Goal: Task Accomplishment & Management: Manage account settings

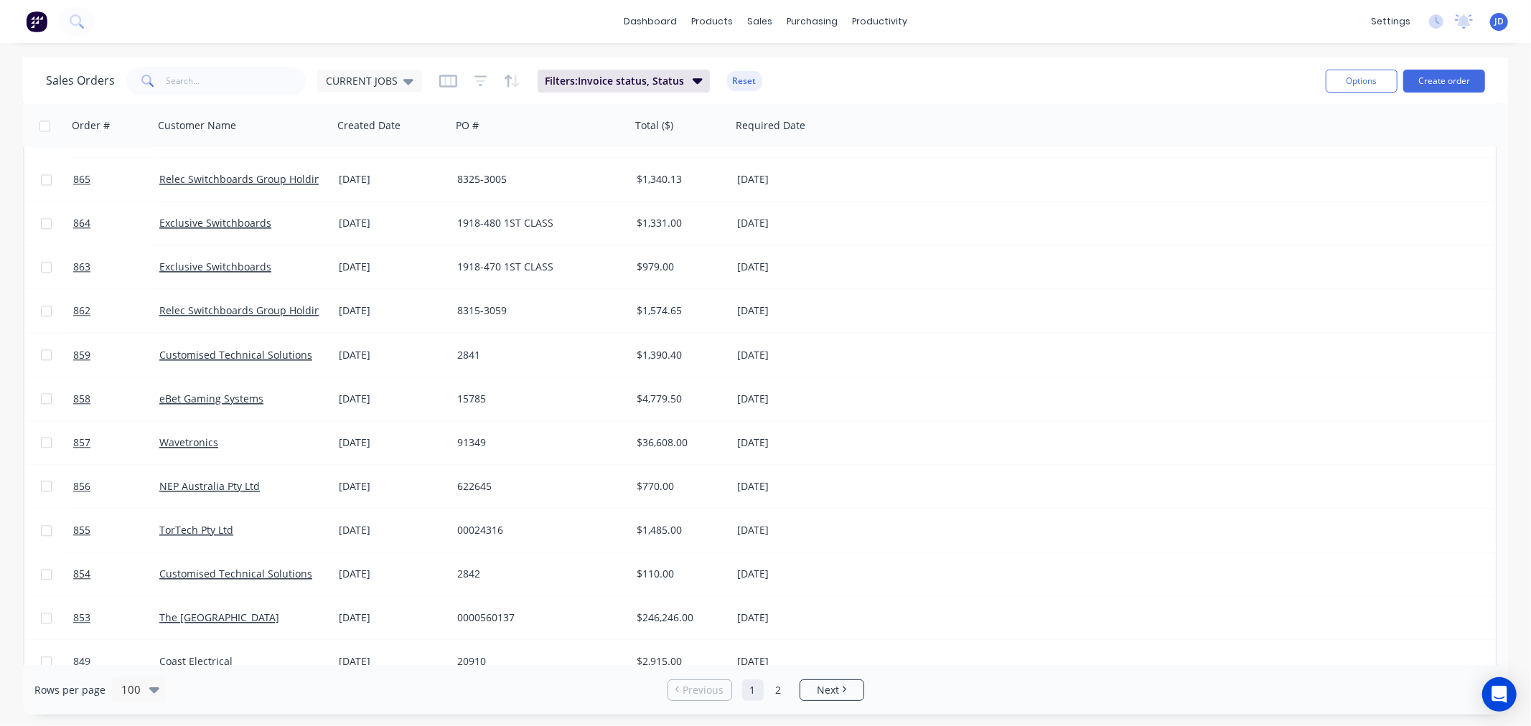
scroll to position [2631, 0]
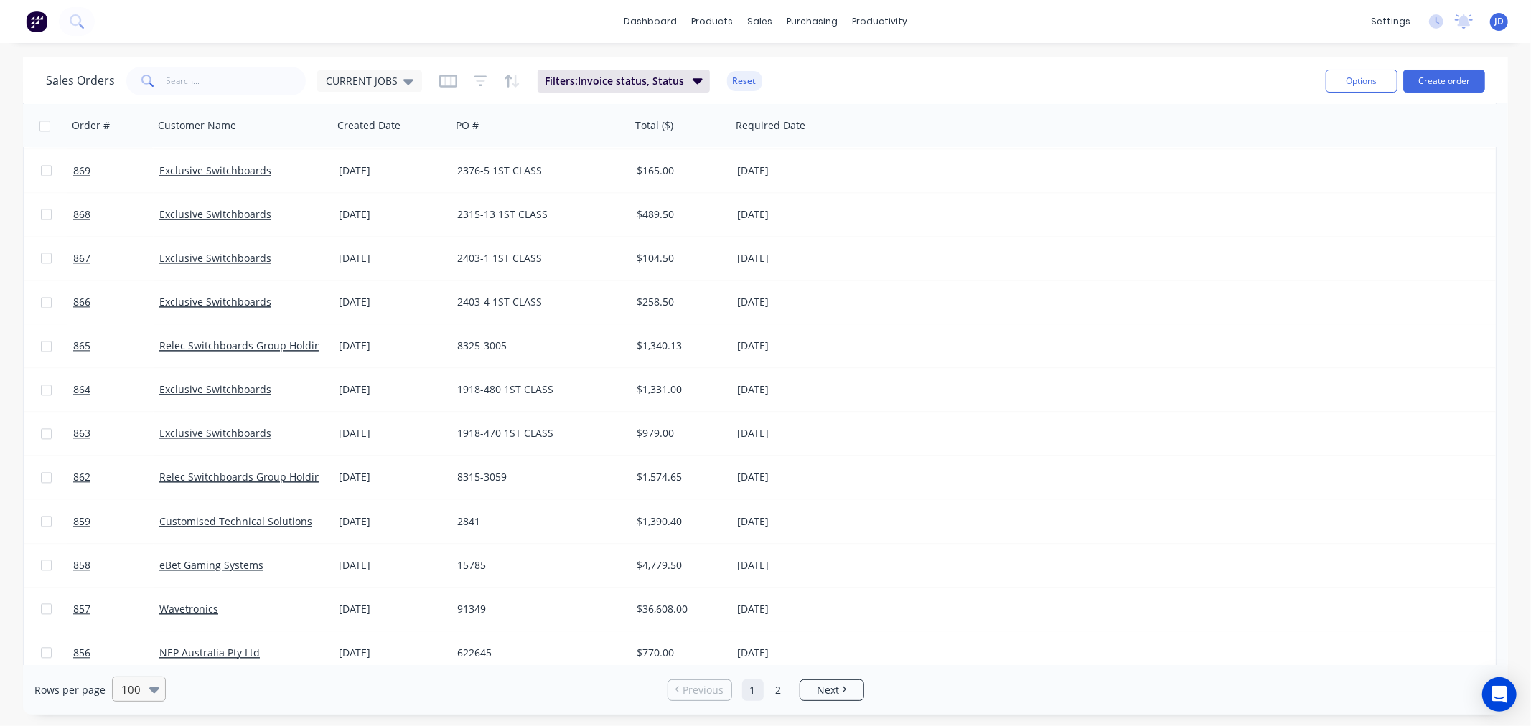
click at [152, 684] on icon at bounding box center [154, 690] width 10 height 16
click at [145, 685] on div "100" at bounding box center [139, 689] width 54 height 25
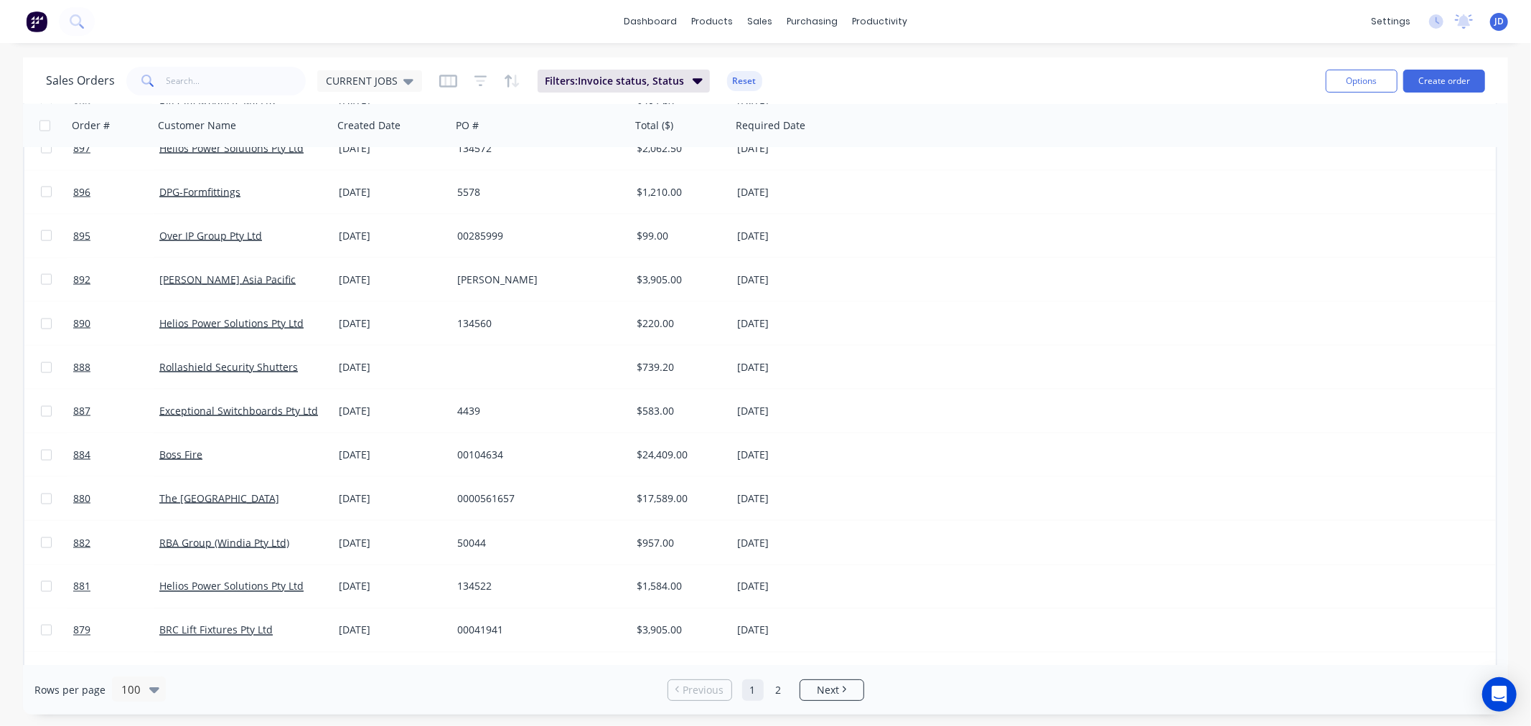
scroll to position [1754, 0]
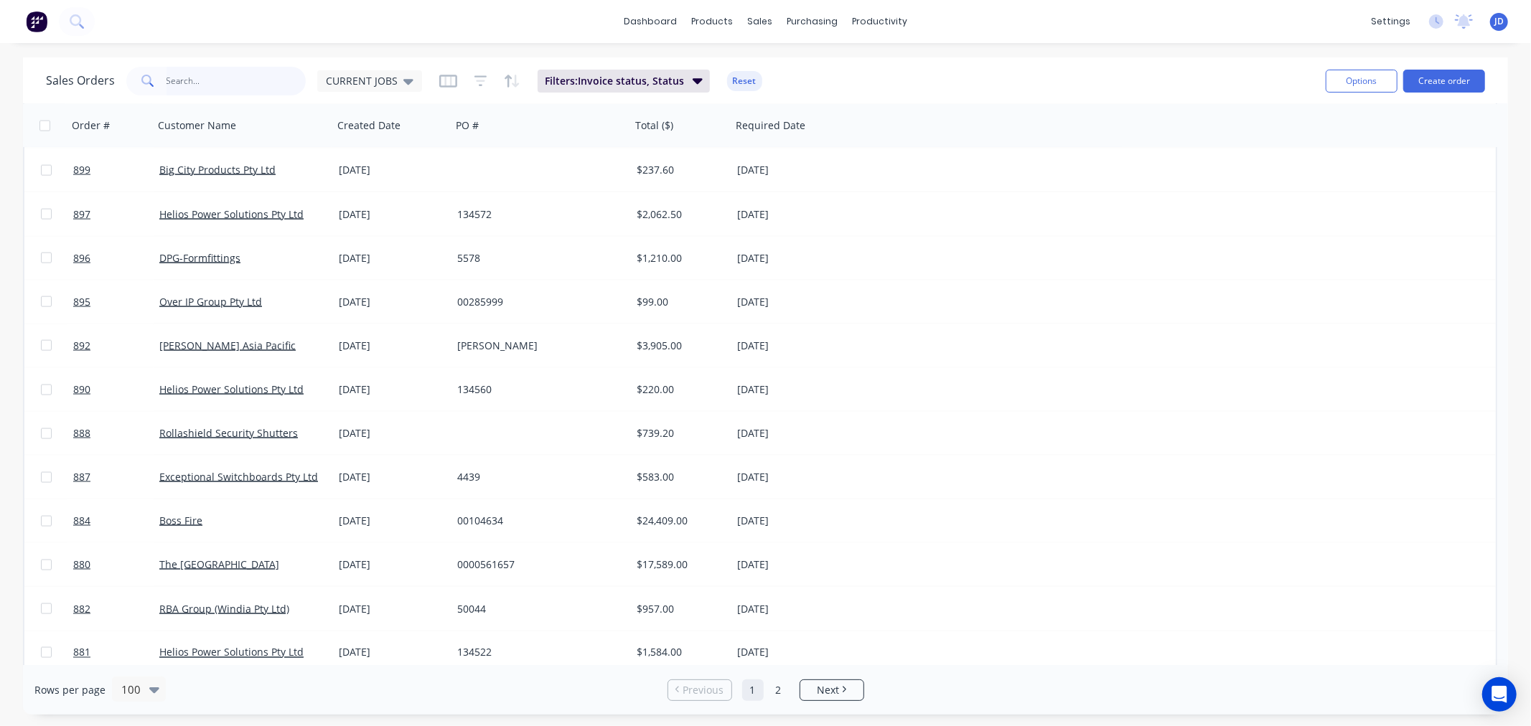
click at [268, 74] on input "text" at bounding box center [237, 81] width 140 height 29
type input "2380"
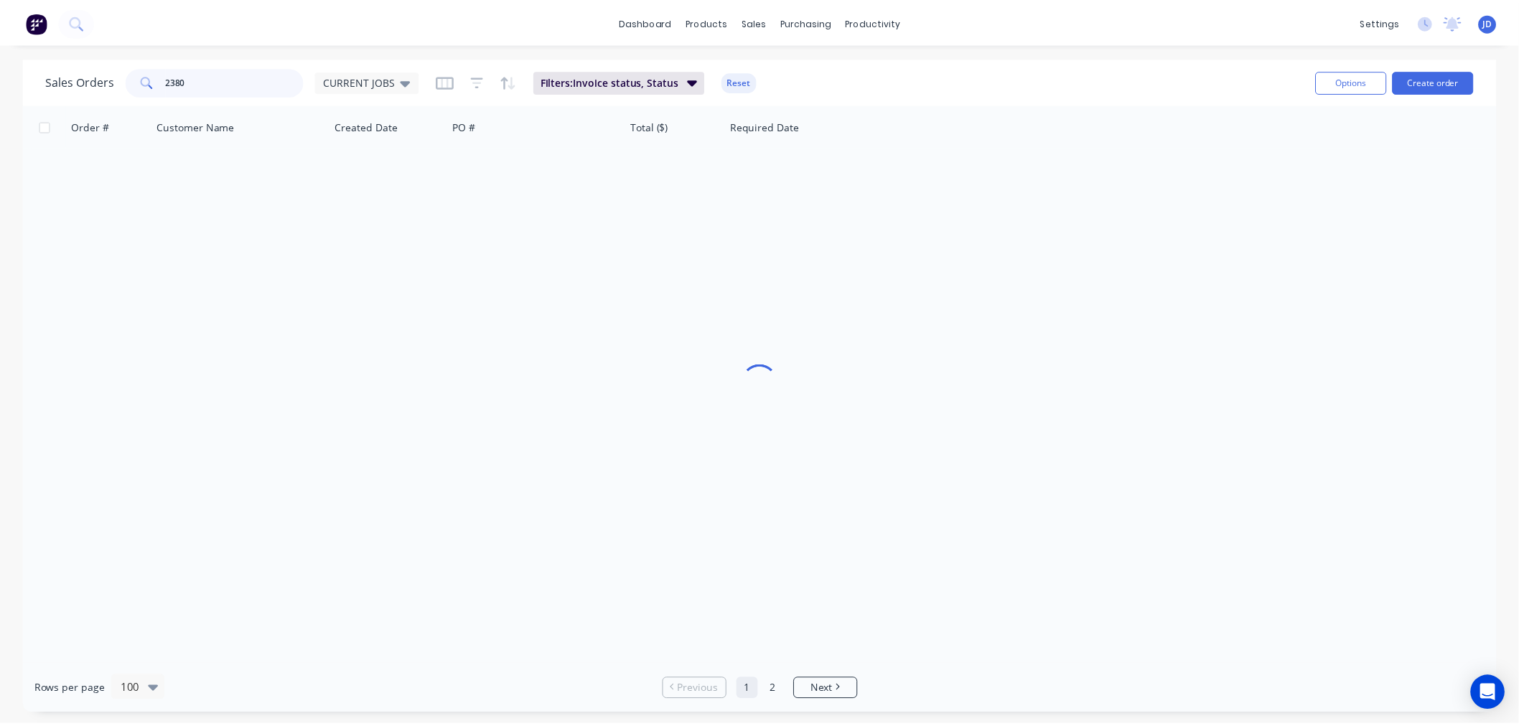
scroll to position [0, 0]
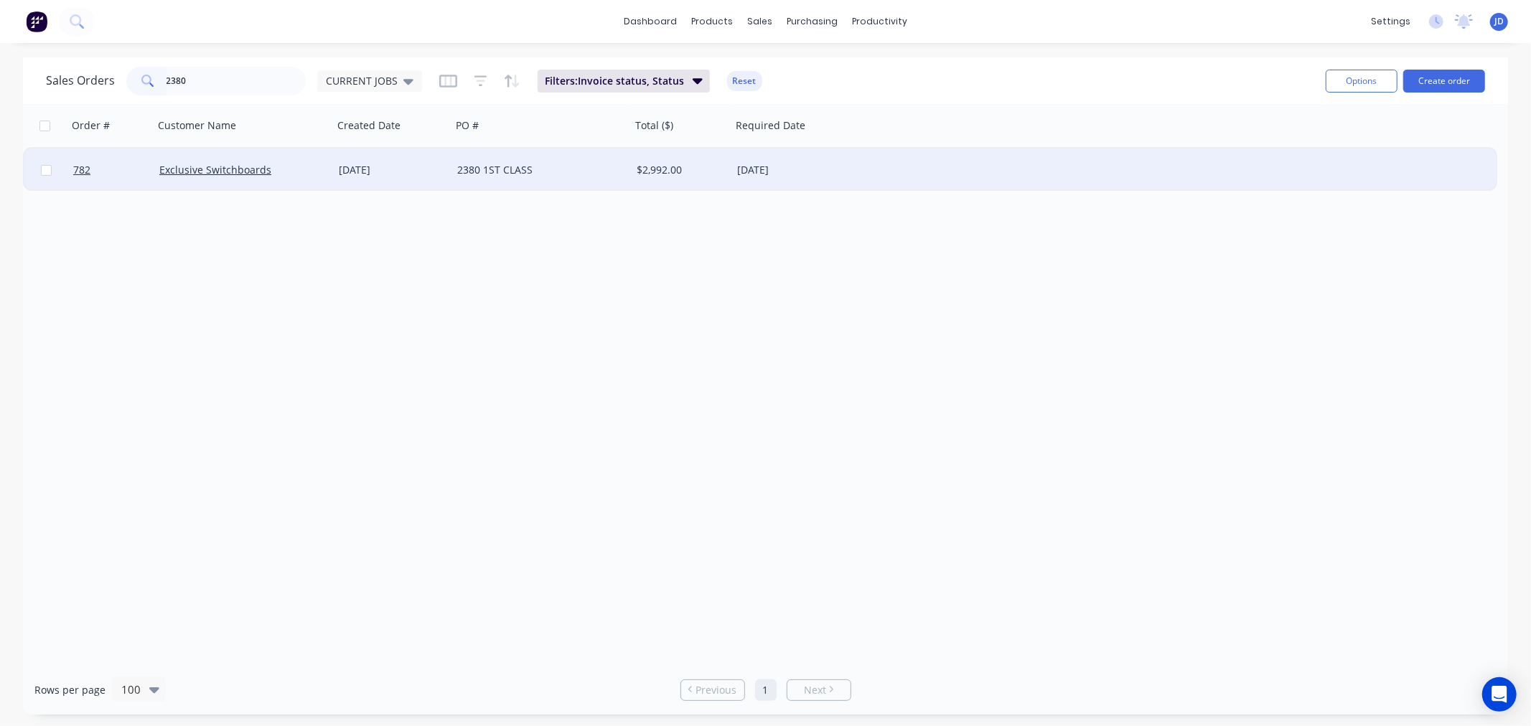
click at [339, 167] on div "[DATE]" at bounding box center [392, 170] width 107 height 14
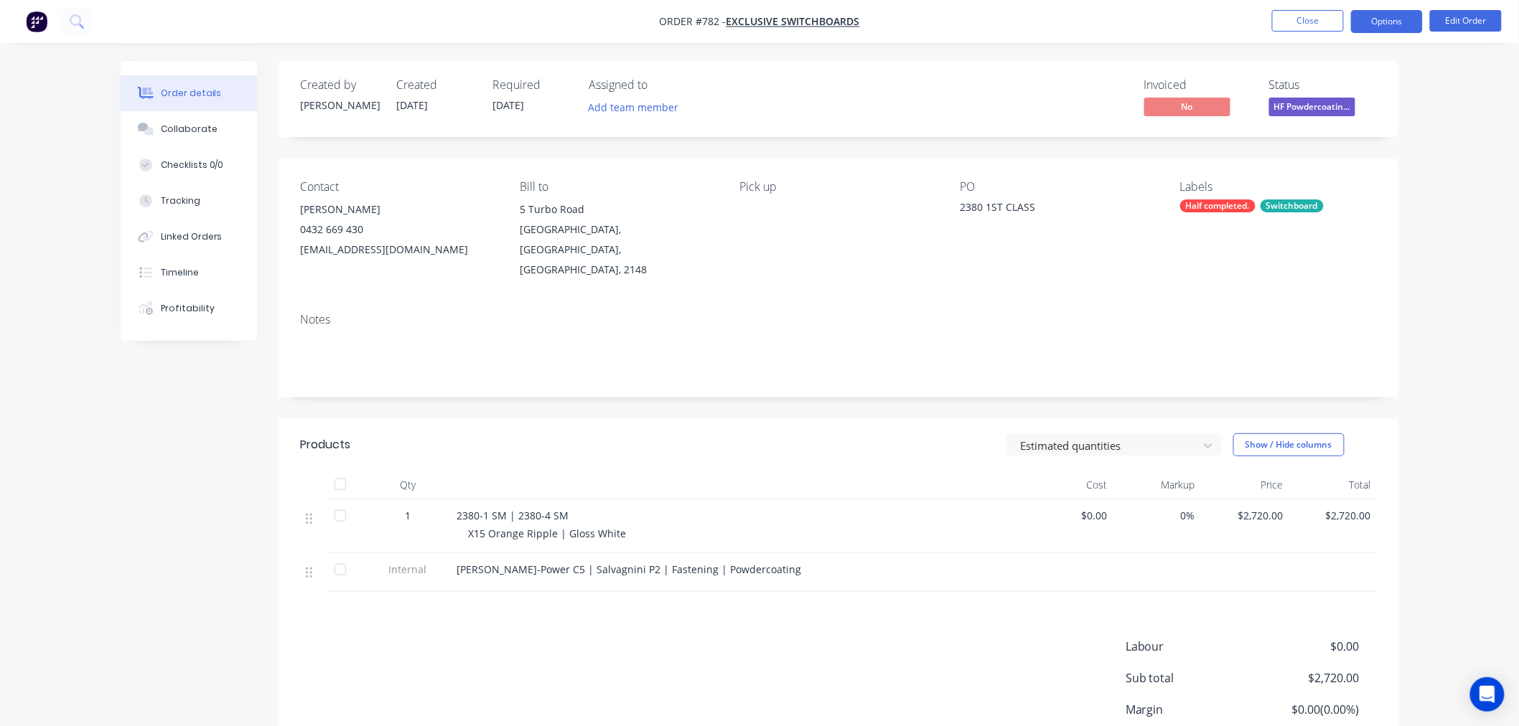
click at [1374, 24] on button "Options" at bounding box center [1387, 21] width 72 height 23
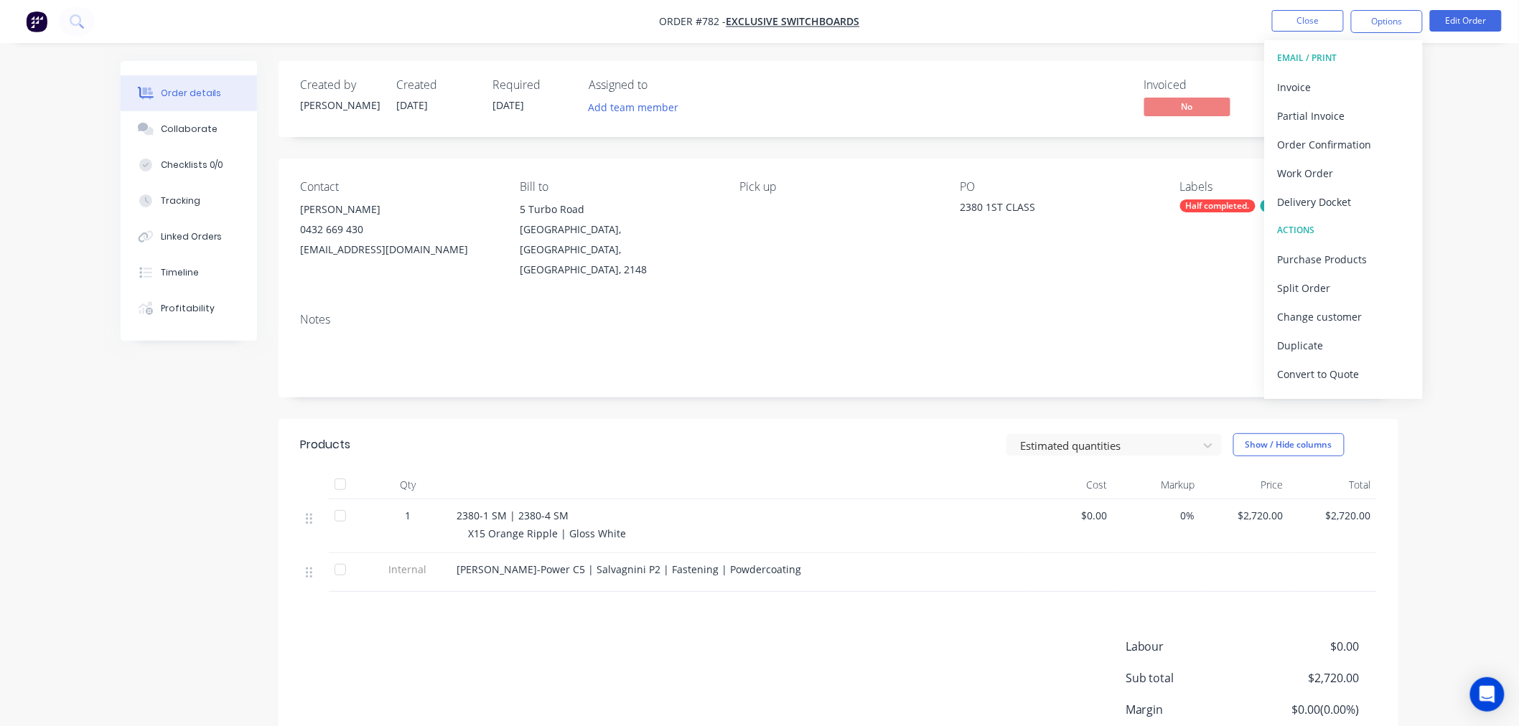
click at [1359, 189] on button "Delivery Docket" at bounding box center [1344, 201] width 158 height 29
click at [1350, 141] on div "Without pricing" at bounding box center [1344, 144] width 132 height 21
click at [1290, 93] on div "Invoice" at bounding box center [1344, 87] width 132 height 21
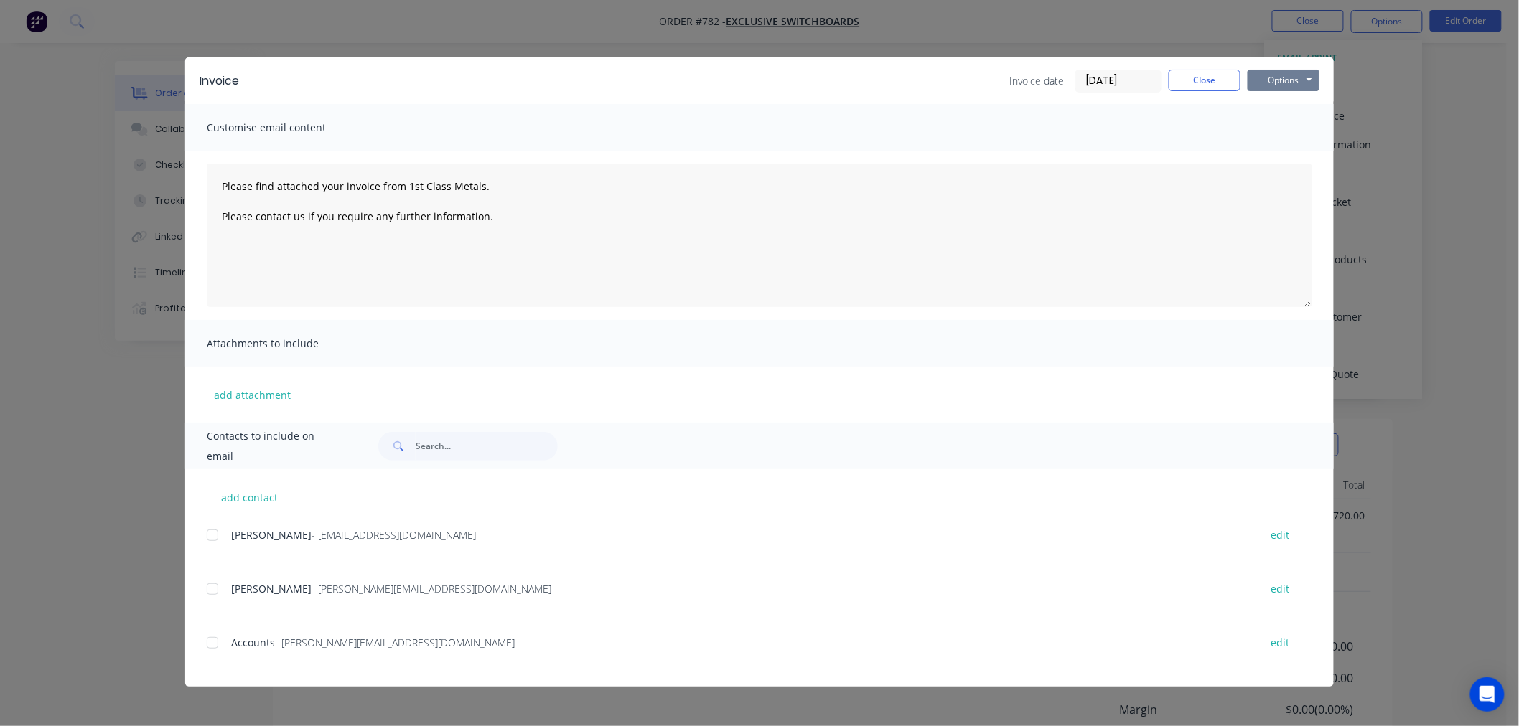
click at [1283, 85] on button "Options" at bounding box center [1284, 81] width 72 height 22
click at [1286, 124] on button "Print" at bounding box center [1294, 130] width 92 height 24
type textarea "Please find attached your invoice from 1st Class Metals. Please contact us if y…"
click at [1176, 78] on button "Close" at bounding box center [1205, 81] width 72 height 22
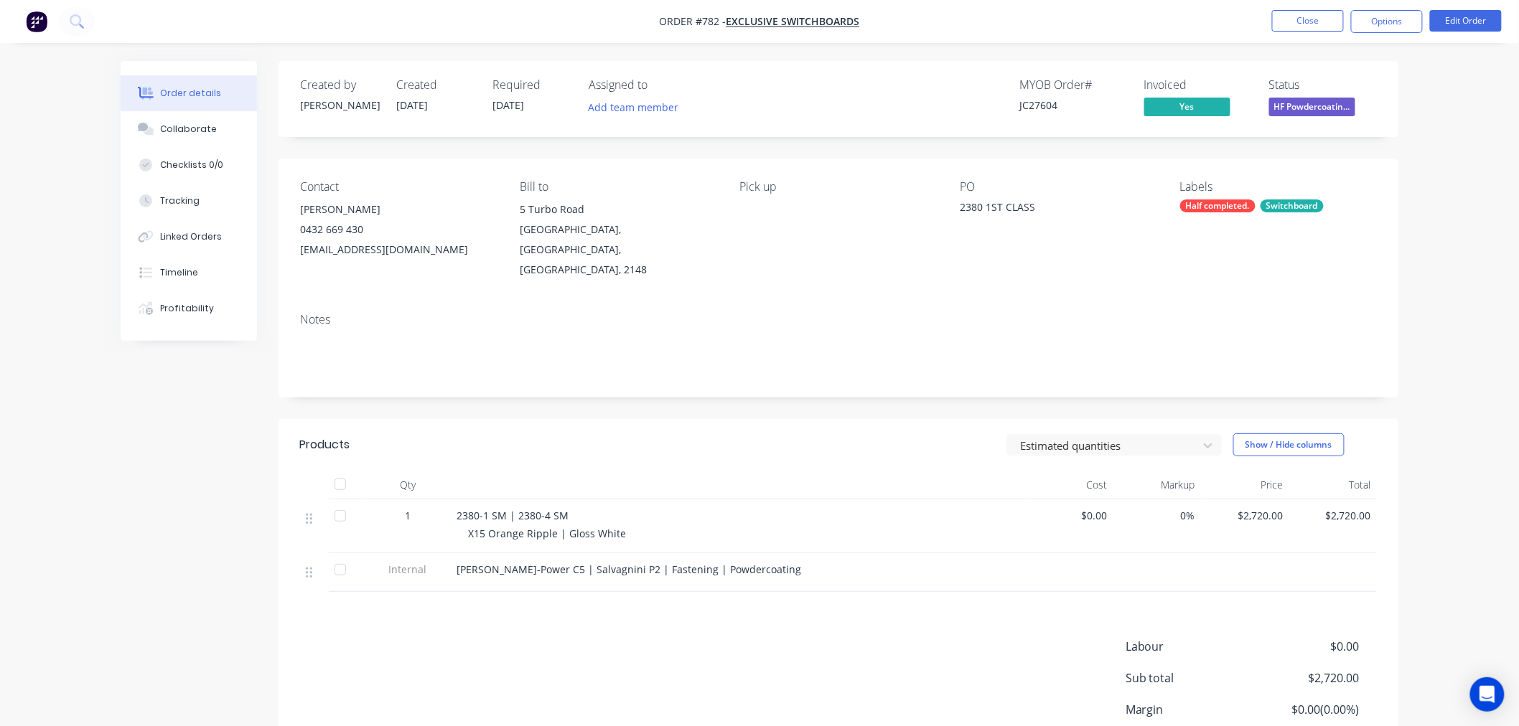
click at [1289, 99] on span "HF Powdercoatin..." at bounding box center [1312, 107] width 86 height 18
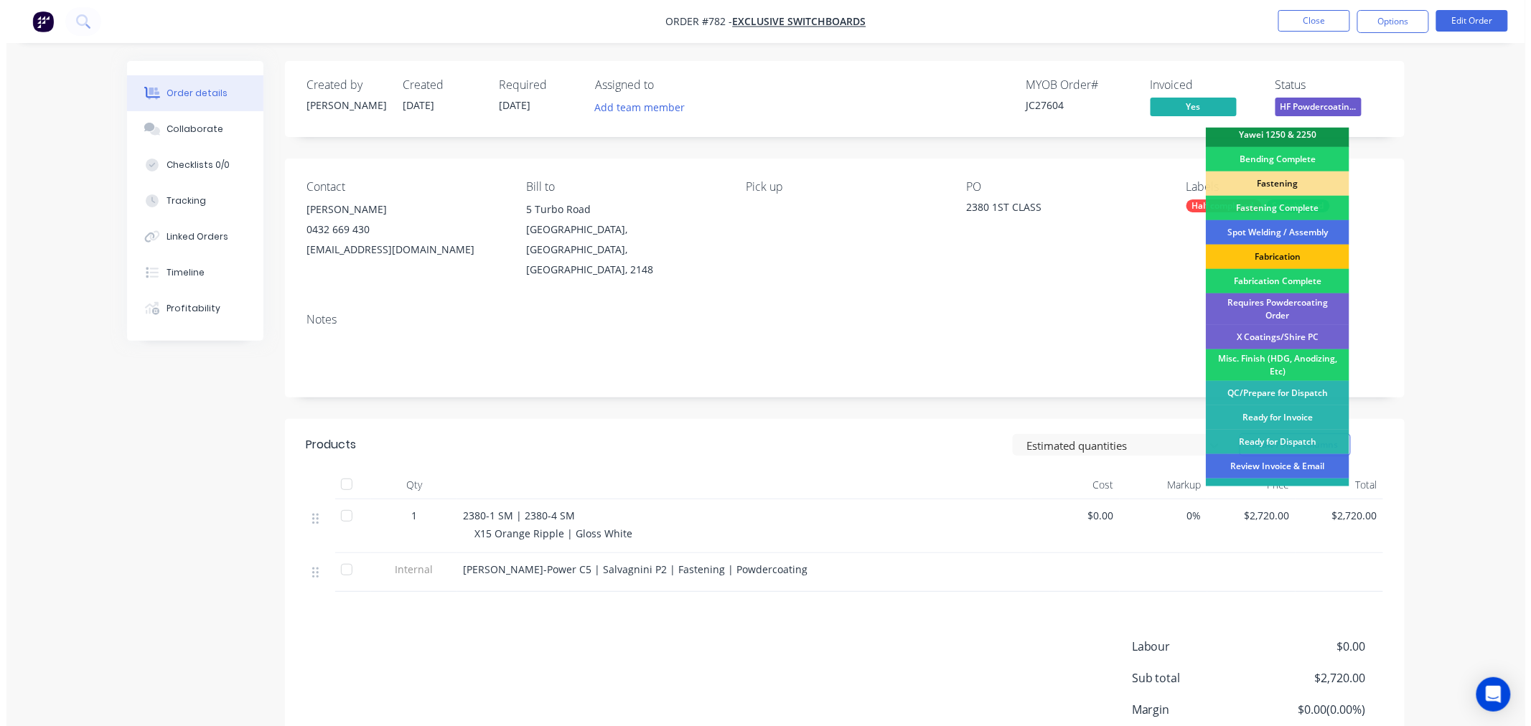
scroll to position [388, 0]
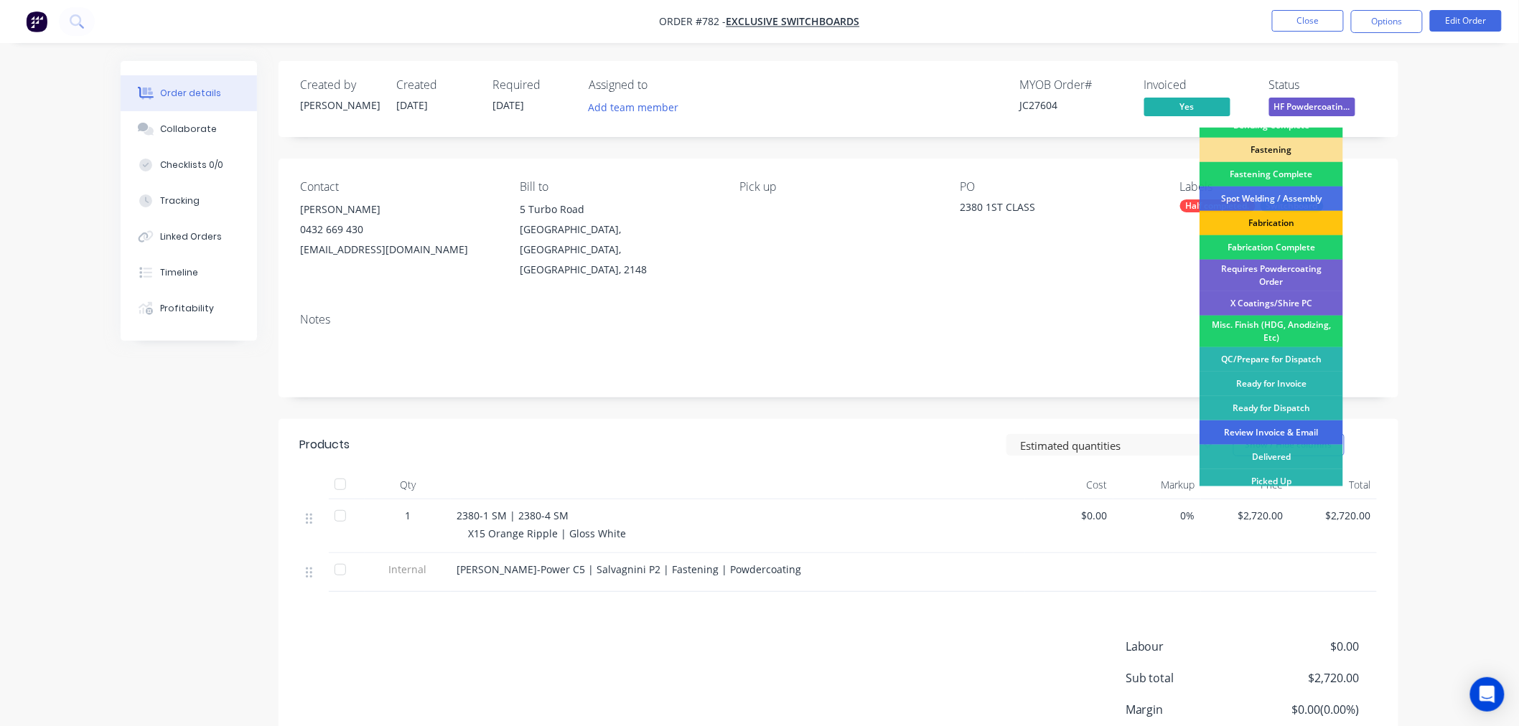
click at [1292, 421] on div "Review Invoice & Email" at bounding box center [1271, 433] width 144 height 24
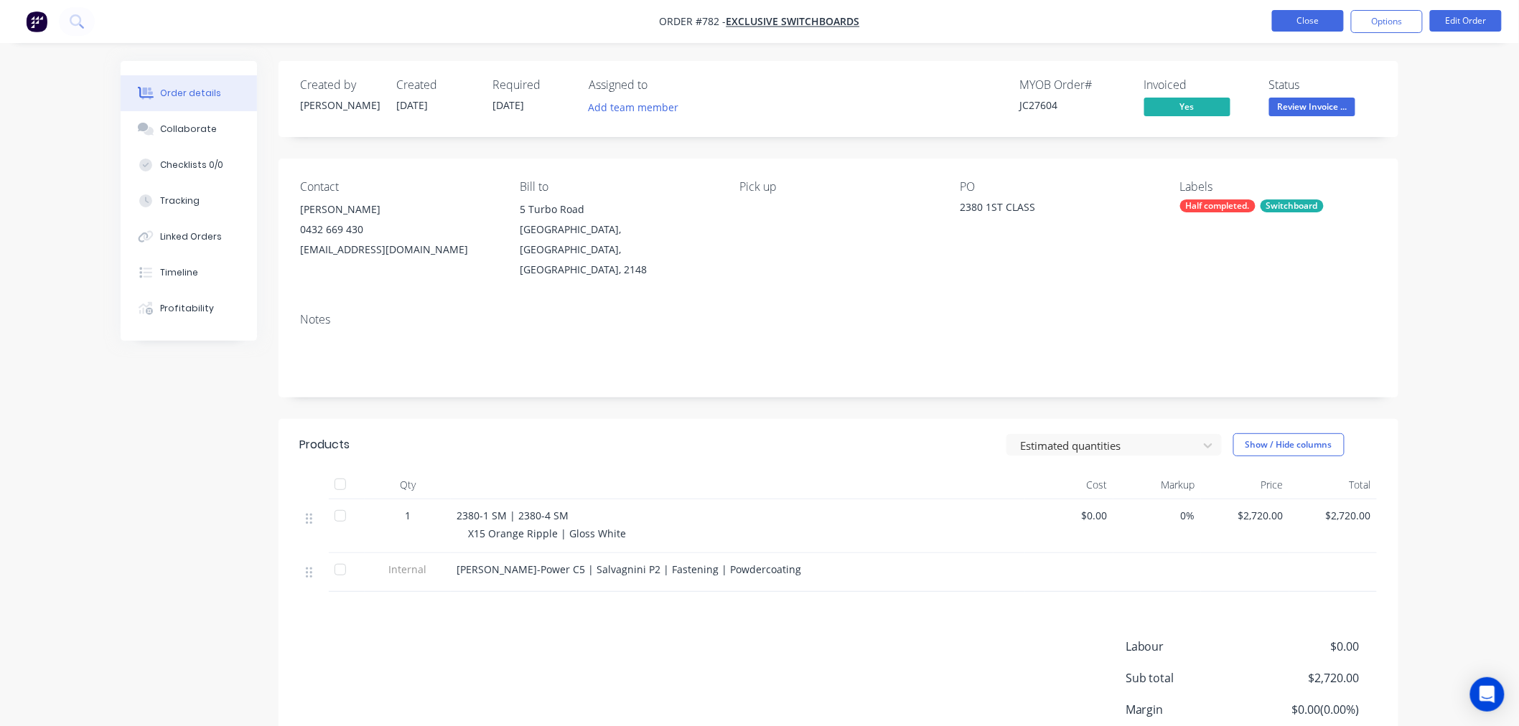
click at [1307, 31] on button "Close" at bounding box center [1308, 21] width 72 height 22
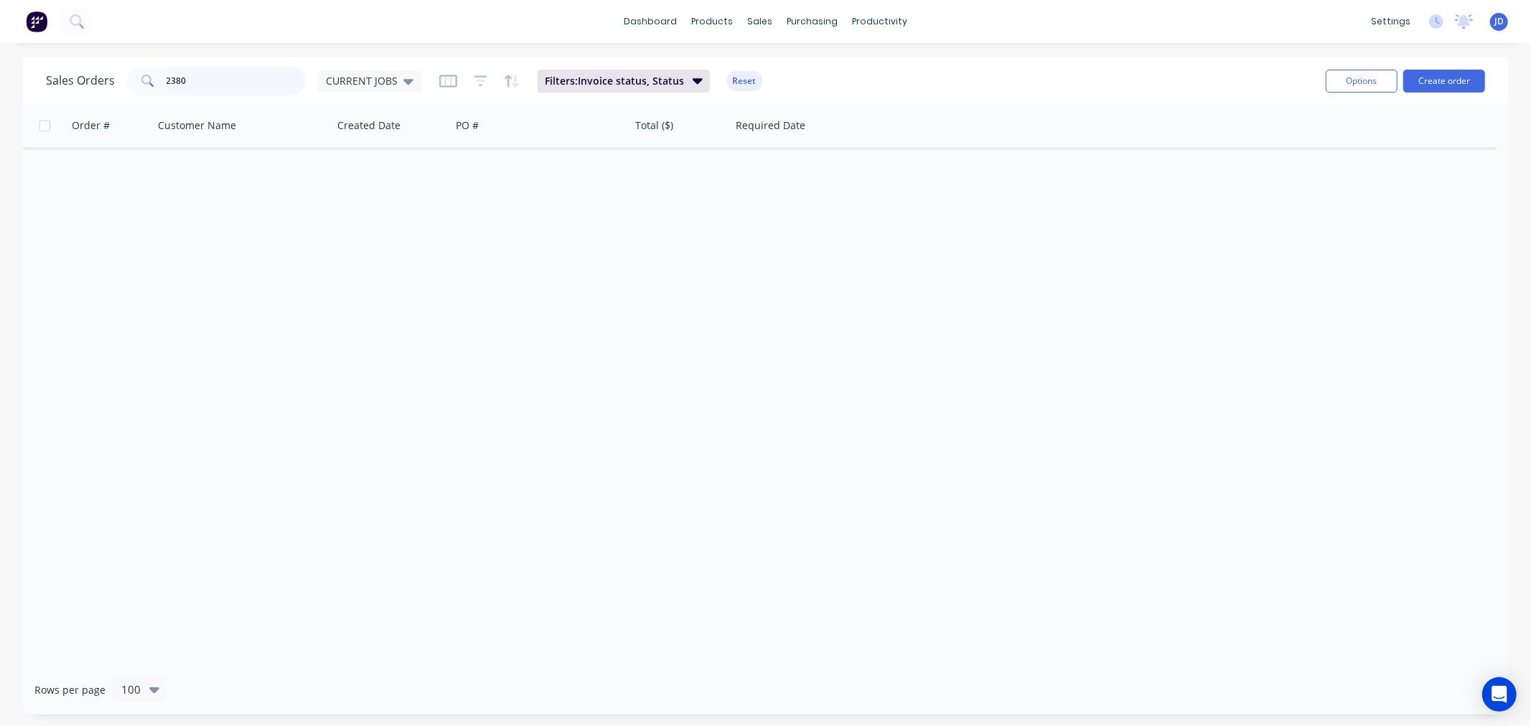
drag, startPoint x: 198, startPoint y: 72, endPoint x: 0, endPoint y: 1, distance: 210.7
click at [43, 51] on div "dashboard products sales purchasing productivity dashboard products Product Cat…" at bounding box center [765, 363] width 1531 height 726
click at [350, 90] on div "CURRENT JOBS" at bounding box center [369, 81] width 105 height 22
click at [366, 189] on div "None edit" at bounding box center [418, 202] width 192 height 29
click at [352, 199] on button "None" at bounding box center [404, 203] width 164 height 17
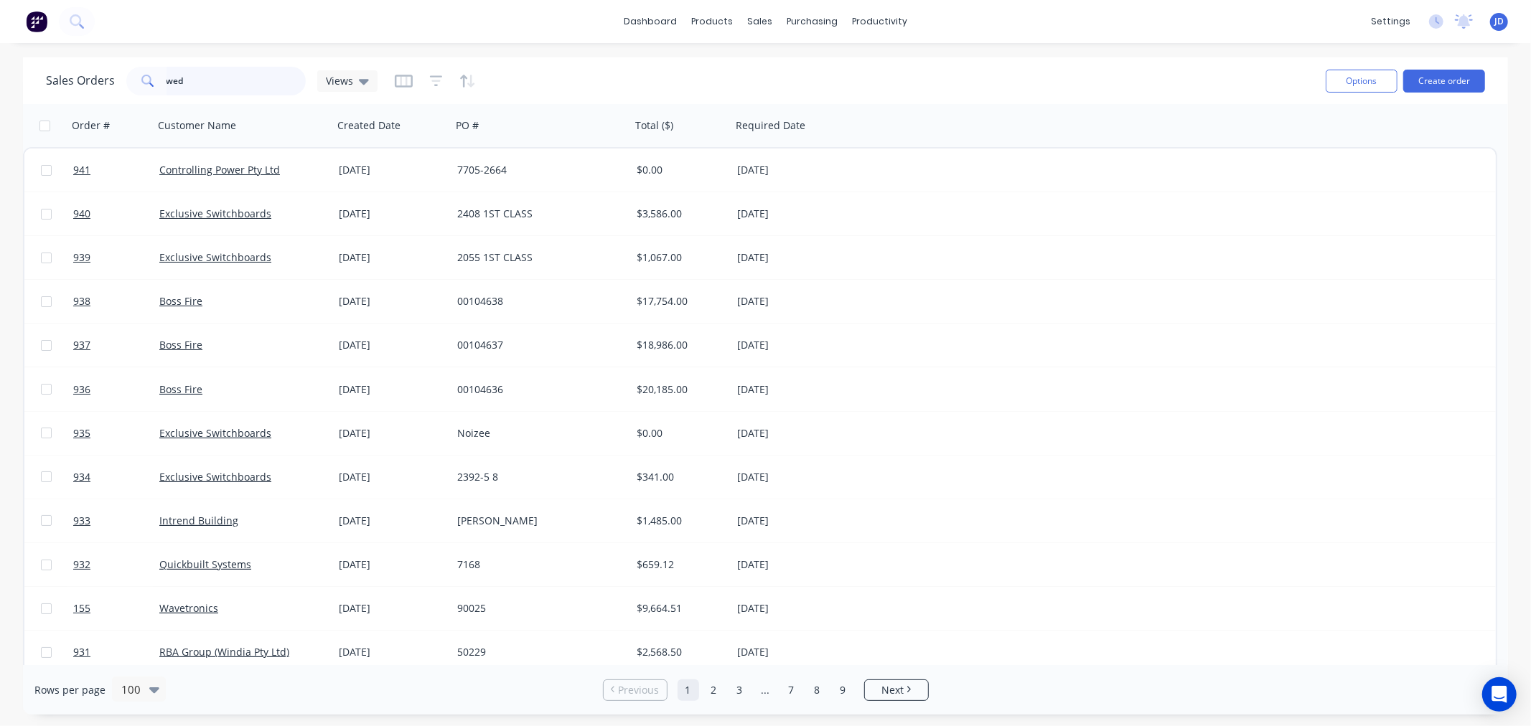
drag, startPoint x: 198, startPoint y: 86, endPoint x: 205, endPoint y: 87, distance: 7.2
click at [201, 87] on input "wed" at bounding box center [237, 81] width 140 height 29
type input "wed"
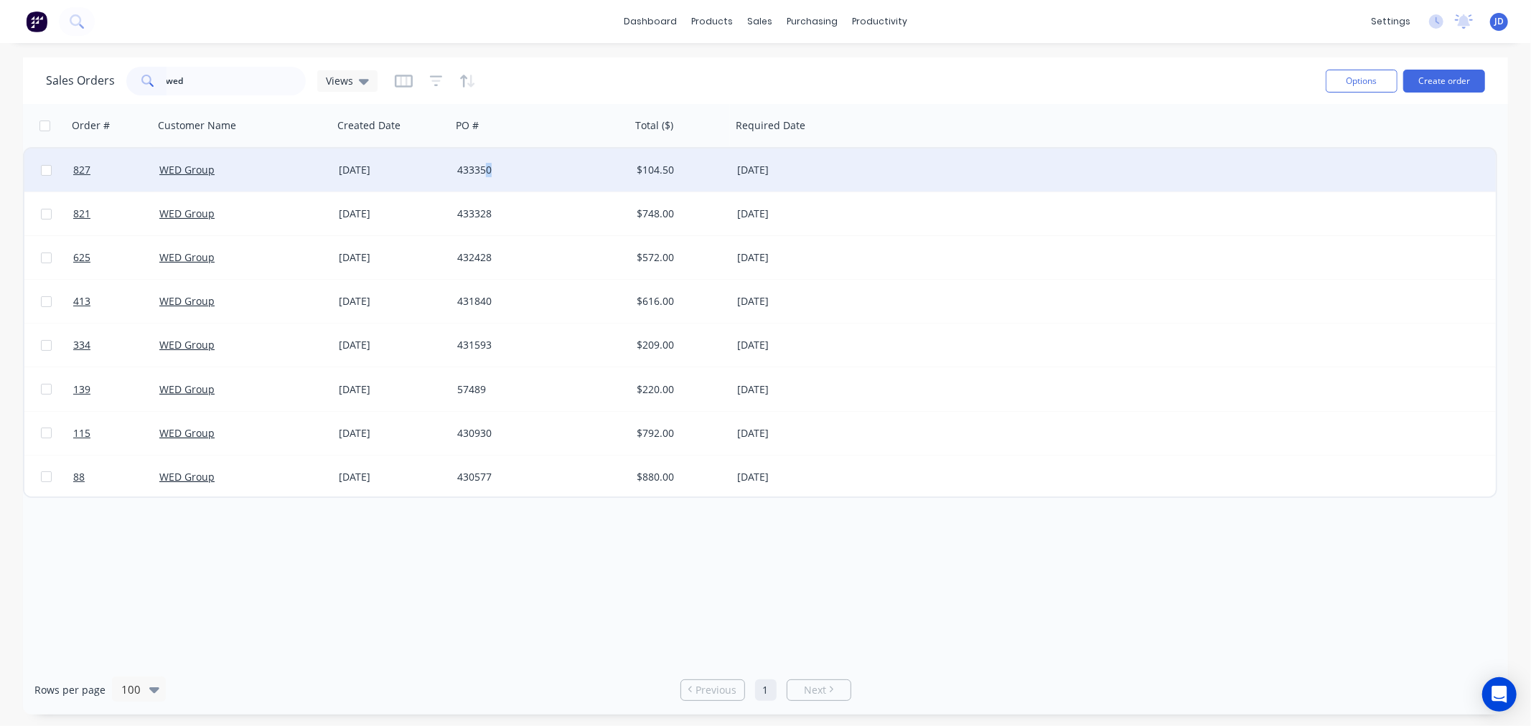
click at [490, 167] on div "433350" at bounding box center [536, 170] width 159 height 14
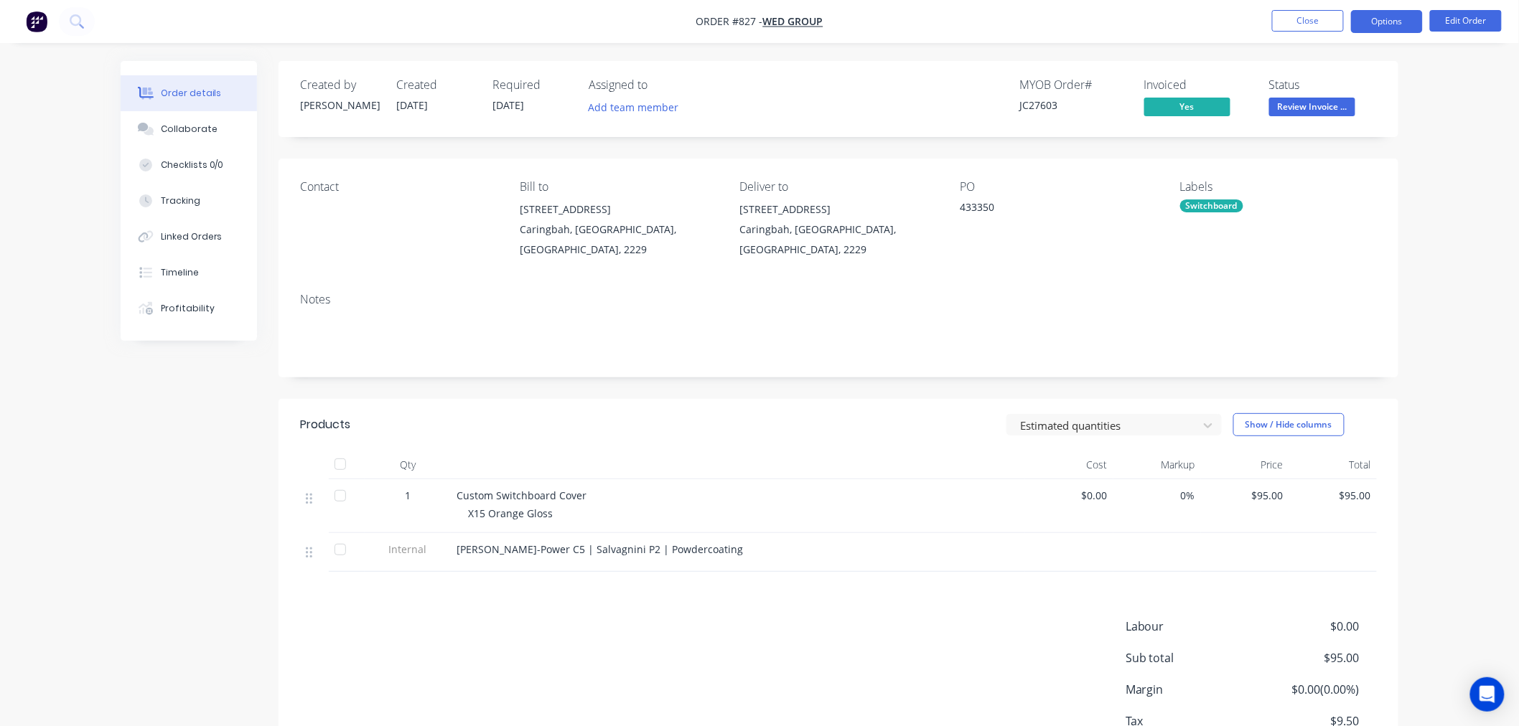
click at [1398, 13] on button "Options" at bounding box center [1387, 21] width 72 height 23
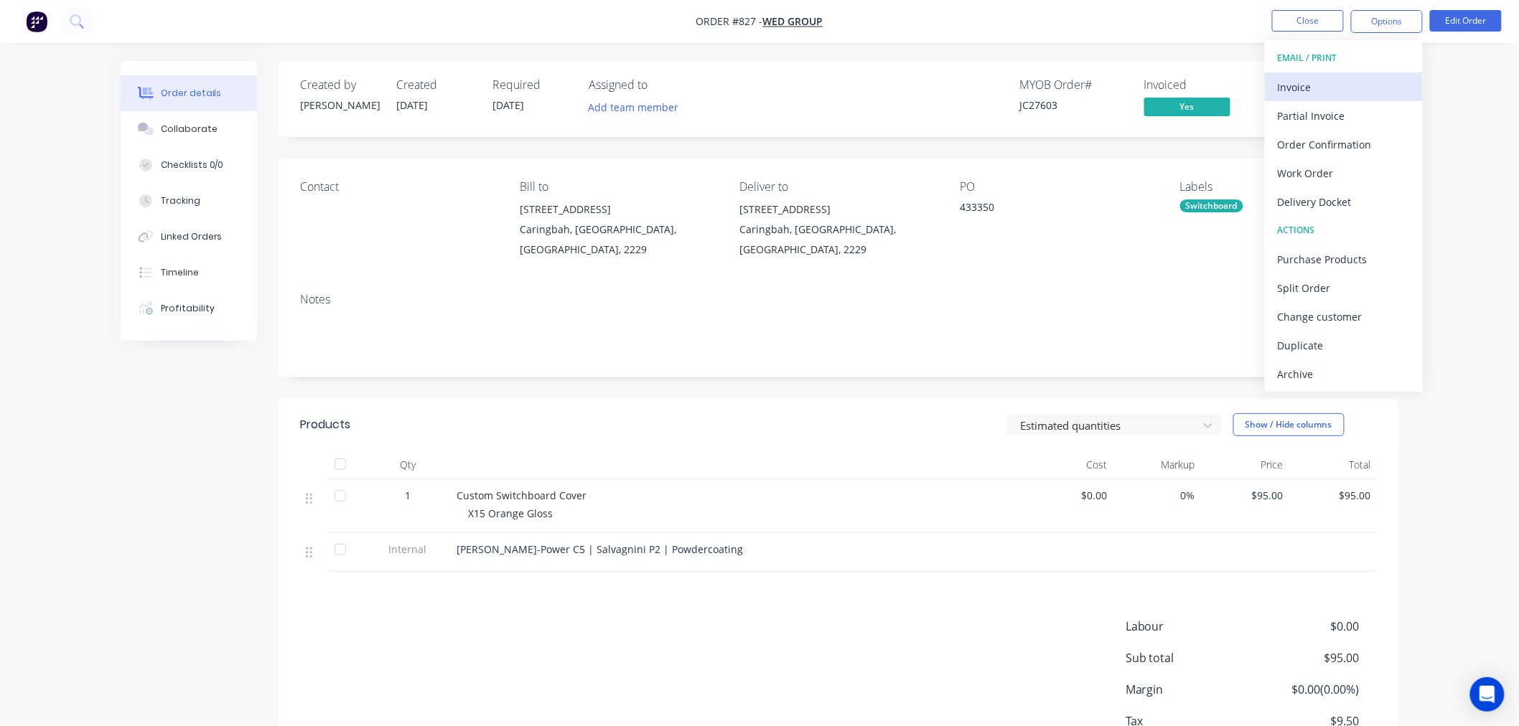
click at [1328, 87] on div "Invoice" at bounding box center [1344, 87] width 132 height 21
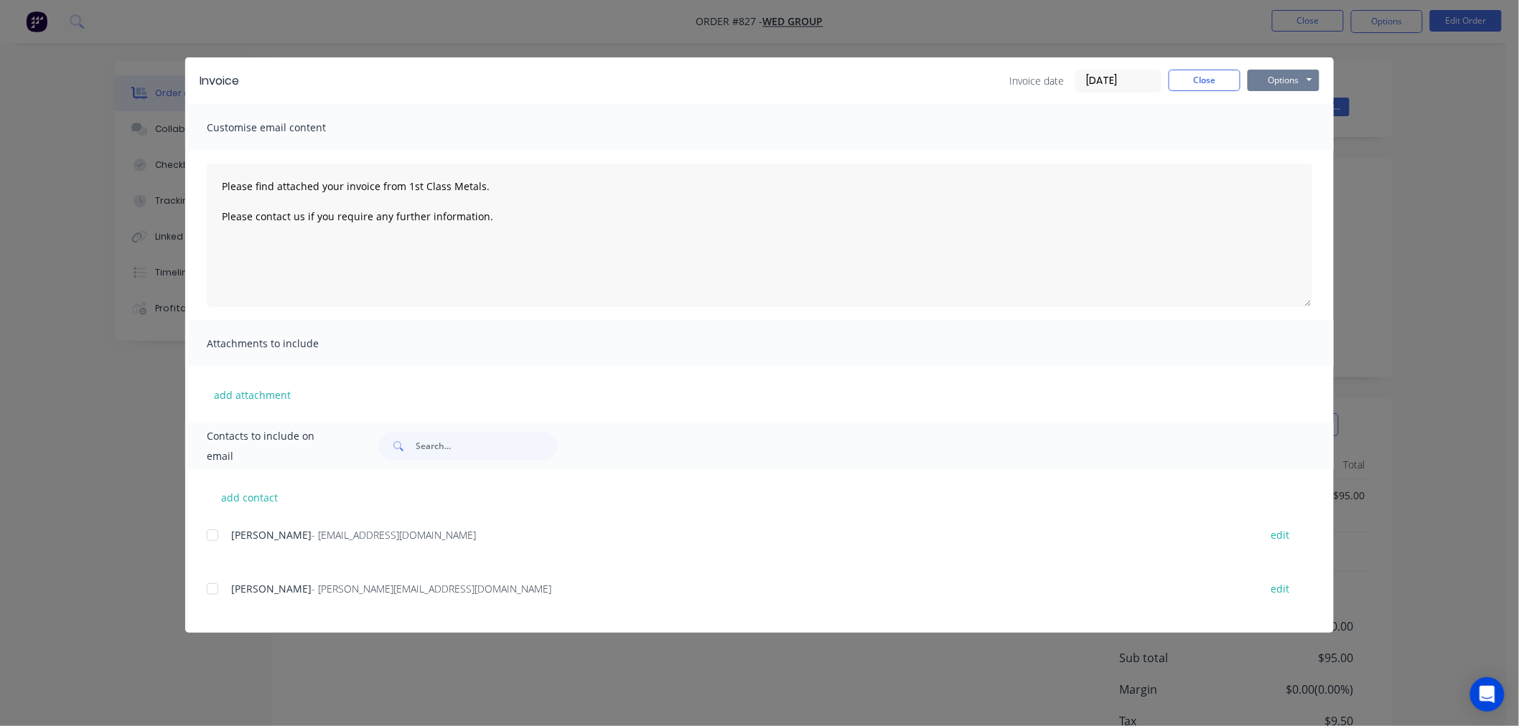
drag, startPoint x: 1286, startPoint y: 82, endPoint x: 1304, endPoint y: 89, distance: 20.0
click at [1289, 82] on button "Options" at bounding box center [1284, 81] width 72 height 22
click at [1300, 133] on button "Print" at bounding box center [1294, 130] width 92 height 24
type textarea "Please find attached your invoice from 1st Class Metals. Please contact us if y…"
click at [1214, 93] on div "Invoice Invoice date [DATE] Close Options Preview Print Email" at bounding box center [759, 80] width 1148 height 47
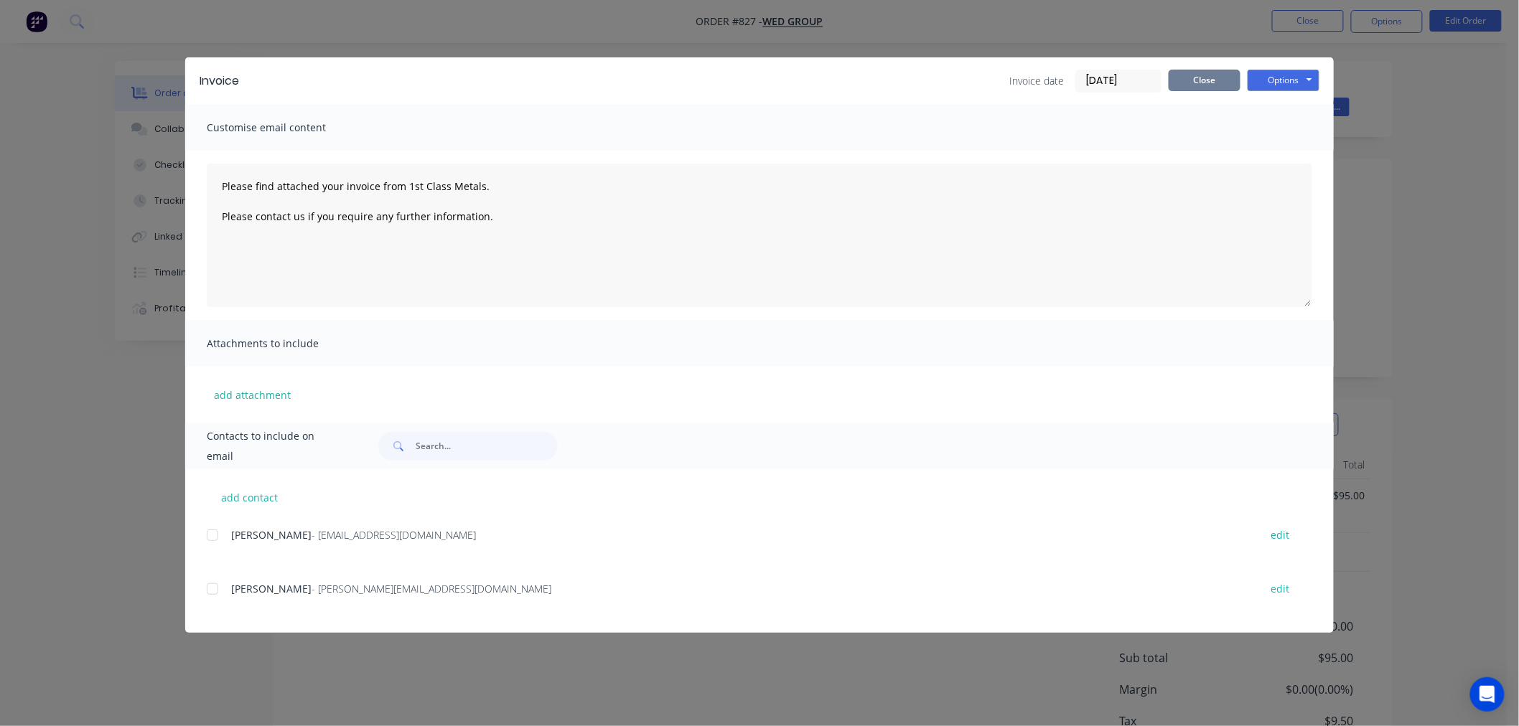
click at [1213, 81] on button "Close" at bounding box center [1205, 81] width 72 height 22
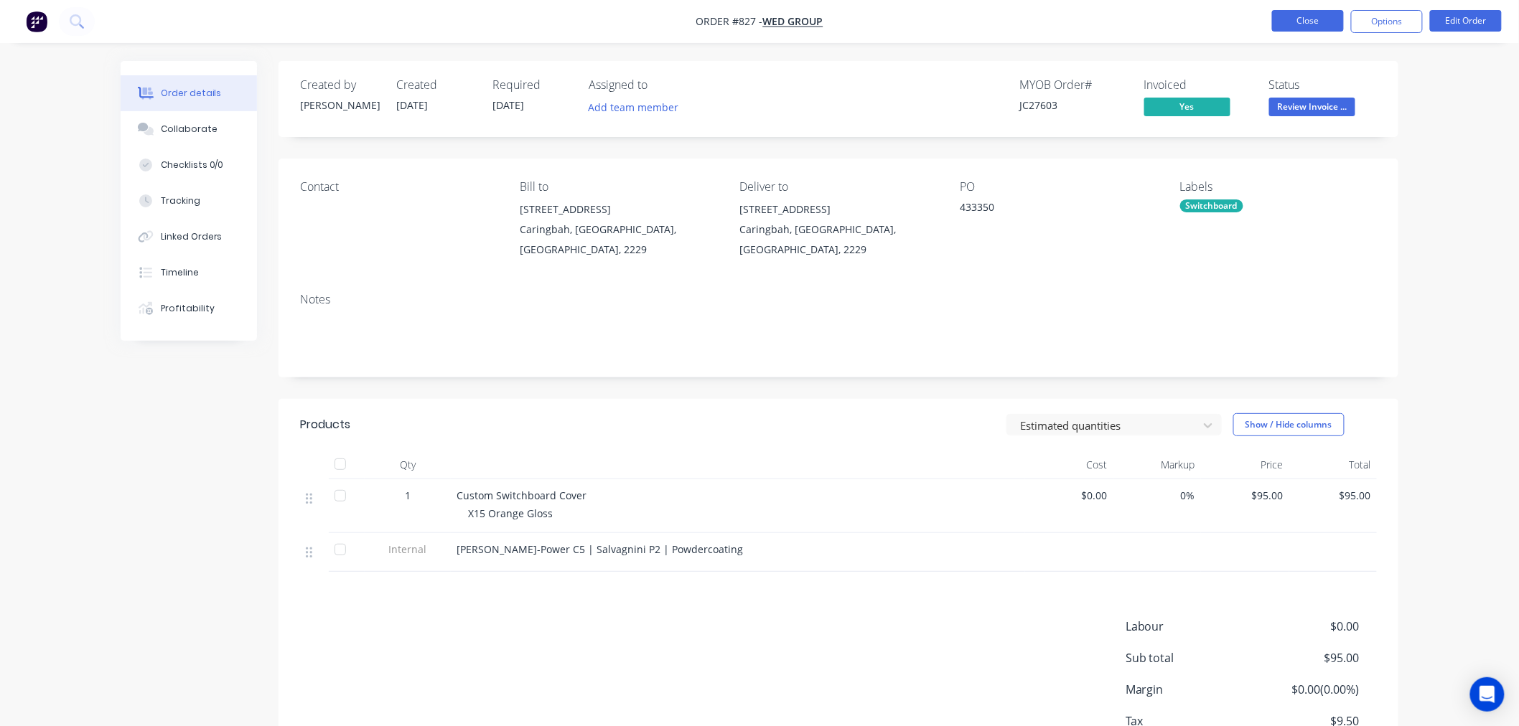
click at [1304, 17] on button "Close" at bounding box center [1308, 21] width 72 height 22
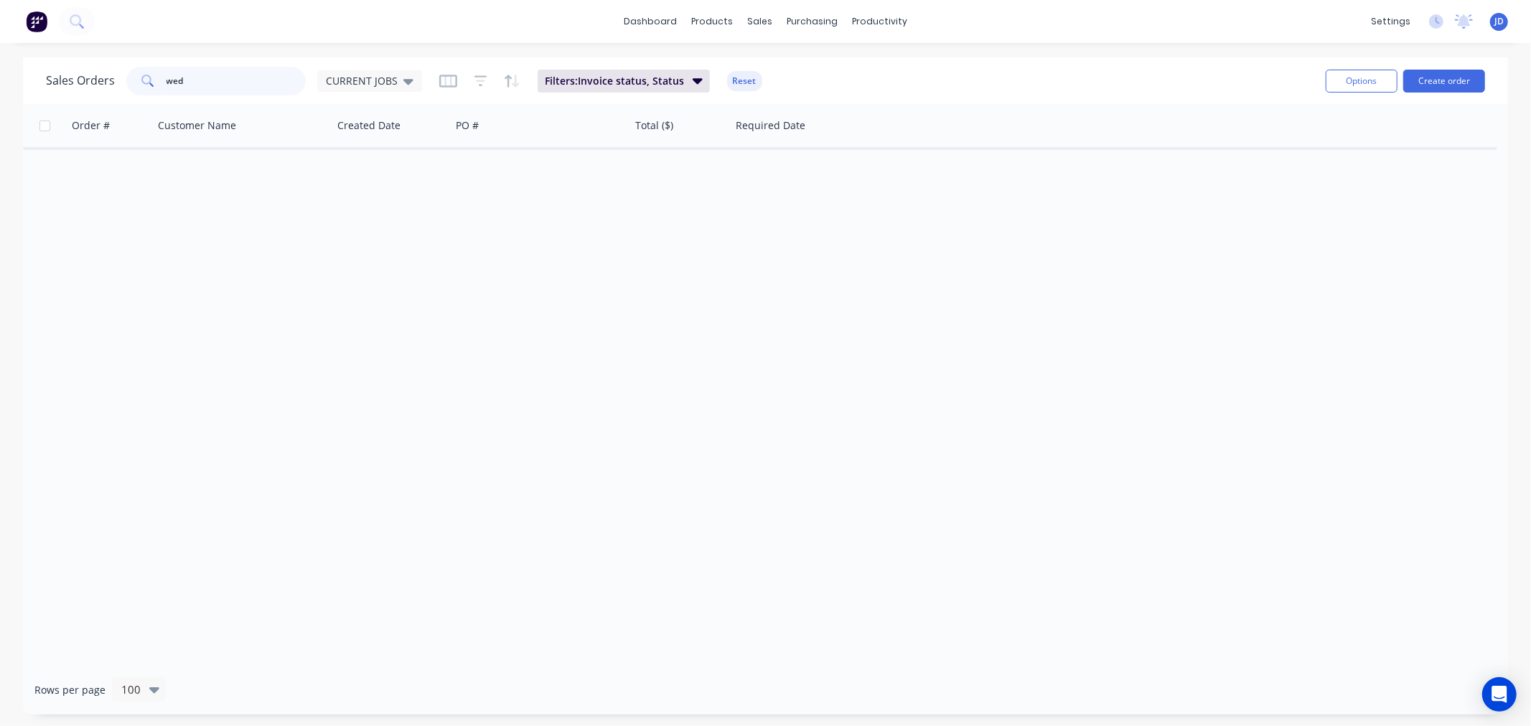
drag, startPoint x: 235, startPoint y: 87, endPoint x: 0, endPoint y: 1, distance: 250.0
click at [59, 63] on div "Sales Orders wed CURRENT JOBS Filters: Invoice status, Status Reset" at bounding box center [680, 80] width 1268 height 35
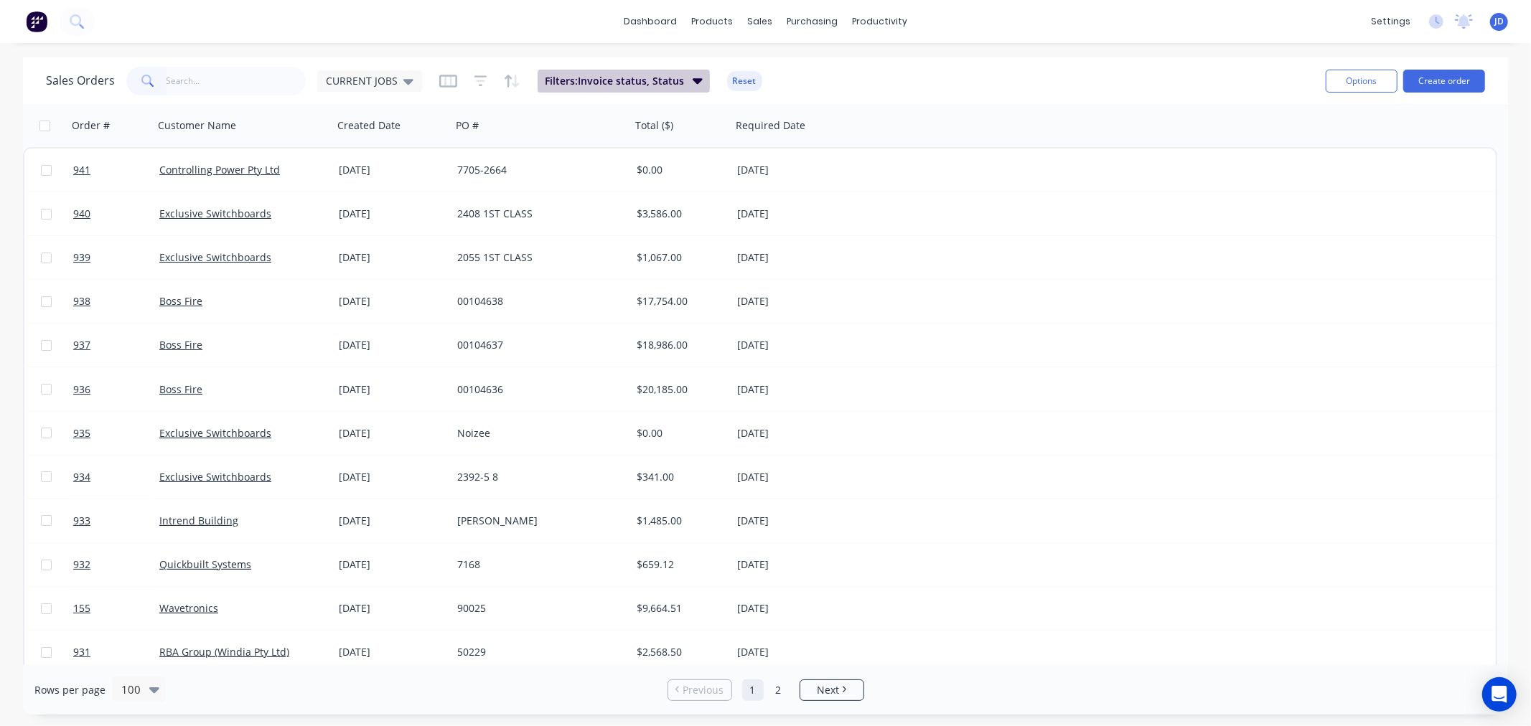
click at [593, 75] on span "Filters: Invoice status, Status" at bounding box center [614, 81] width 139 height 14
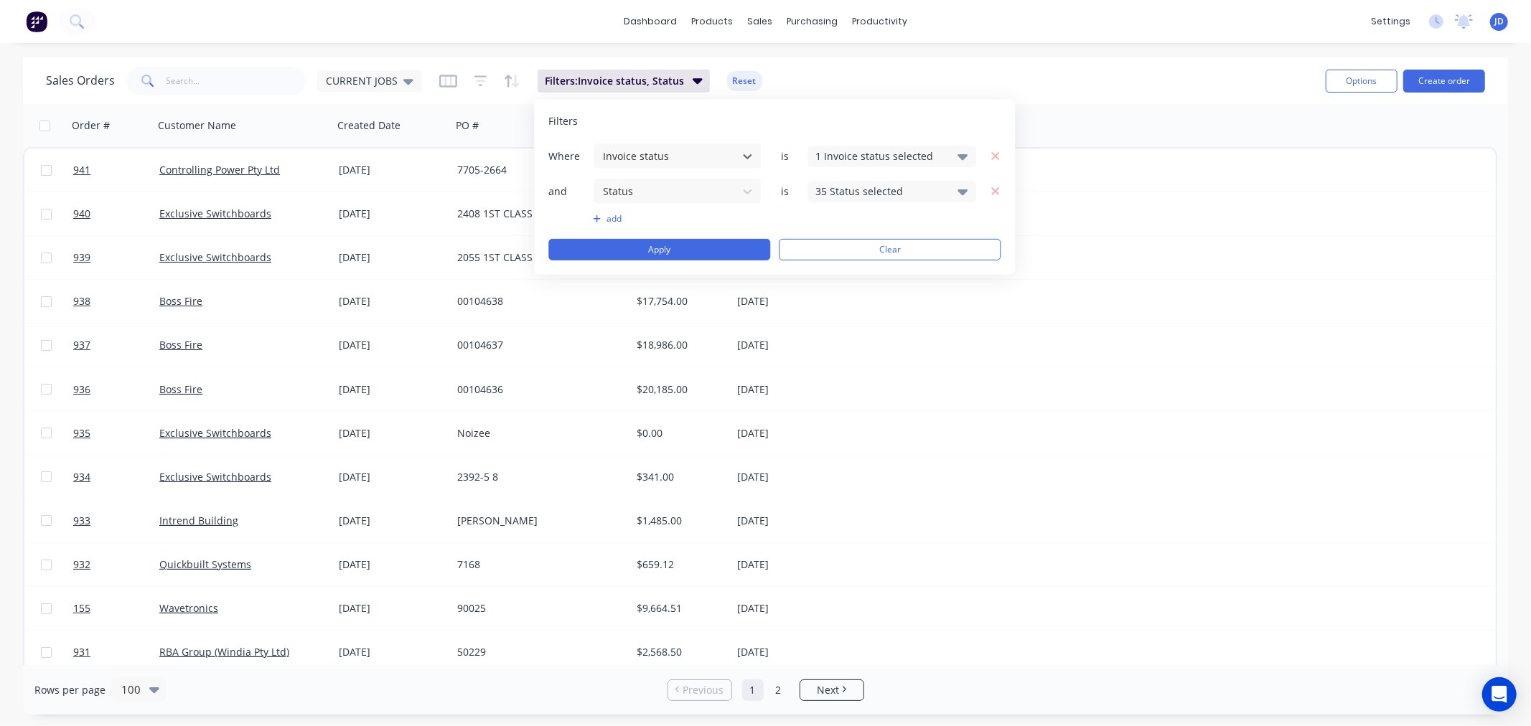
click at [878, 197] on div "35 Status selected" at bounding box center [880, 191] width 130 height 15
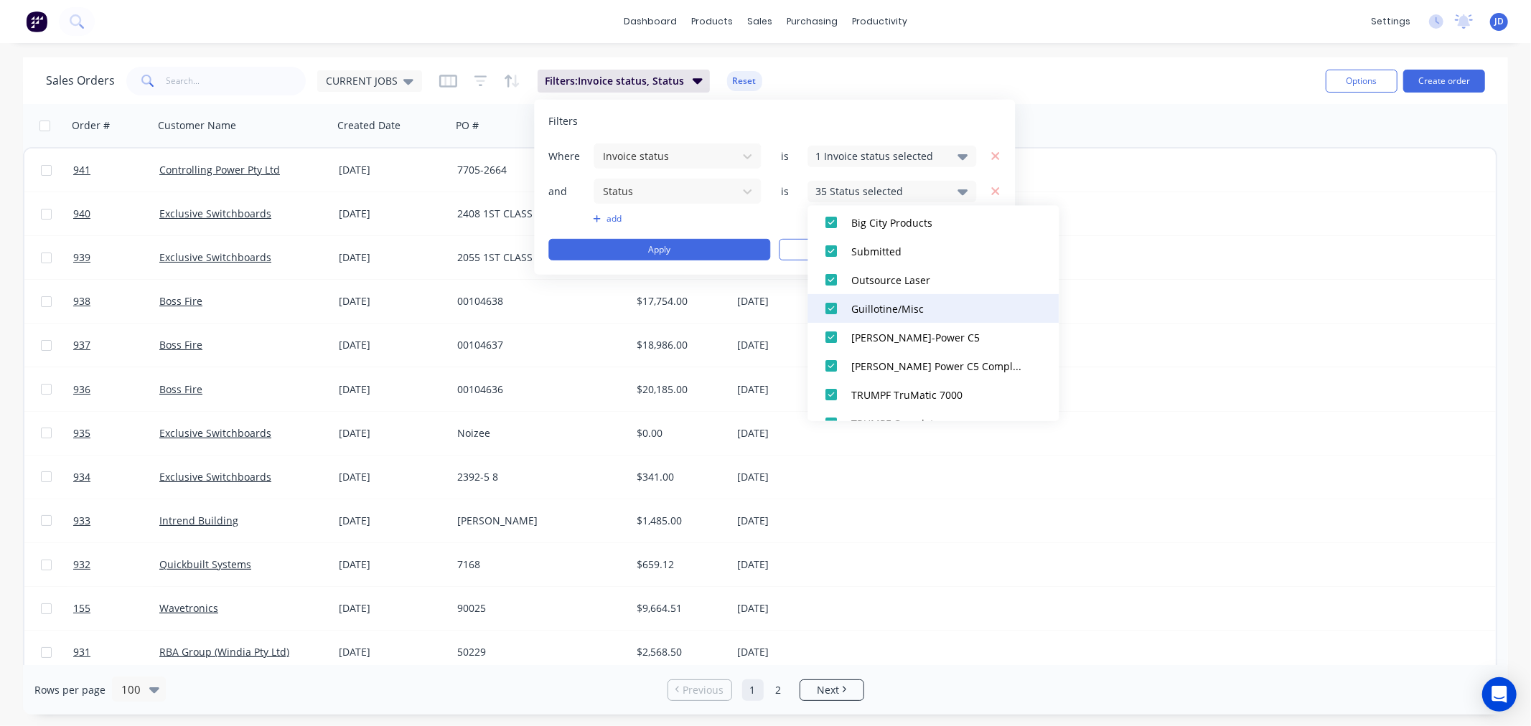
scroll to position [239, 0]
drag, startPoint x: 894, startPoint y: 116, endPoint x: 612, endPoint y: 129, distance: 281.7
click at [894, 116] on div "Filters" at bounding box center [774, 121] width 452 height 14
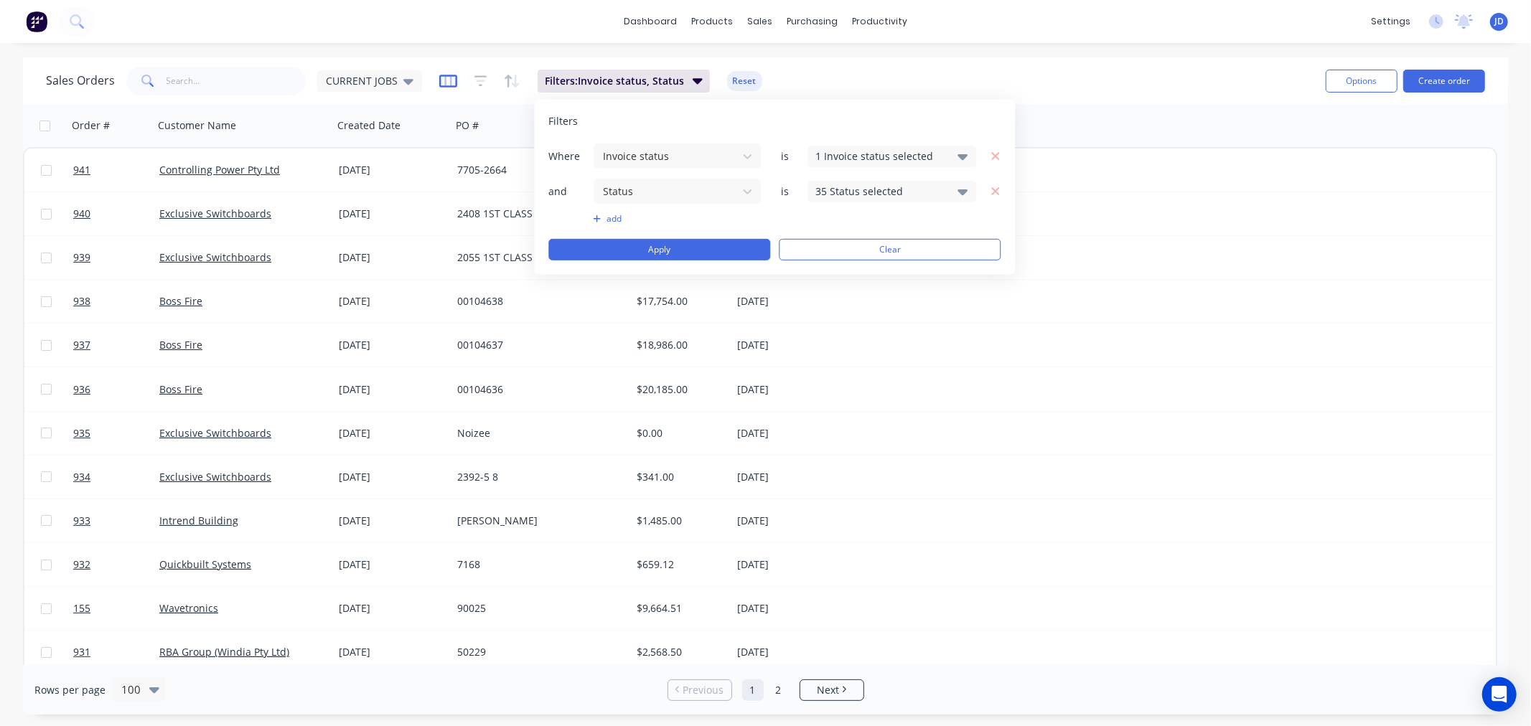
click at [445, 83] on icon "button" at bounding box center [448, 81] width 18 height 14
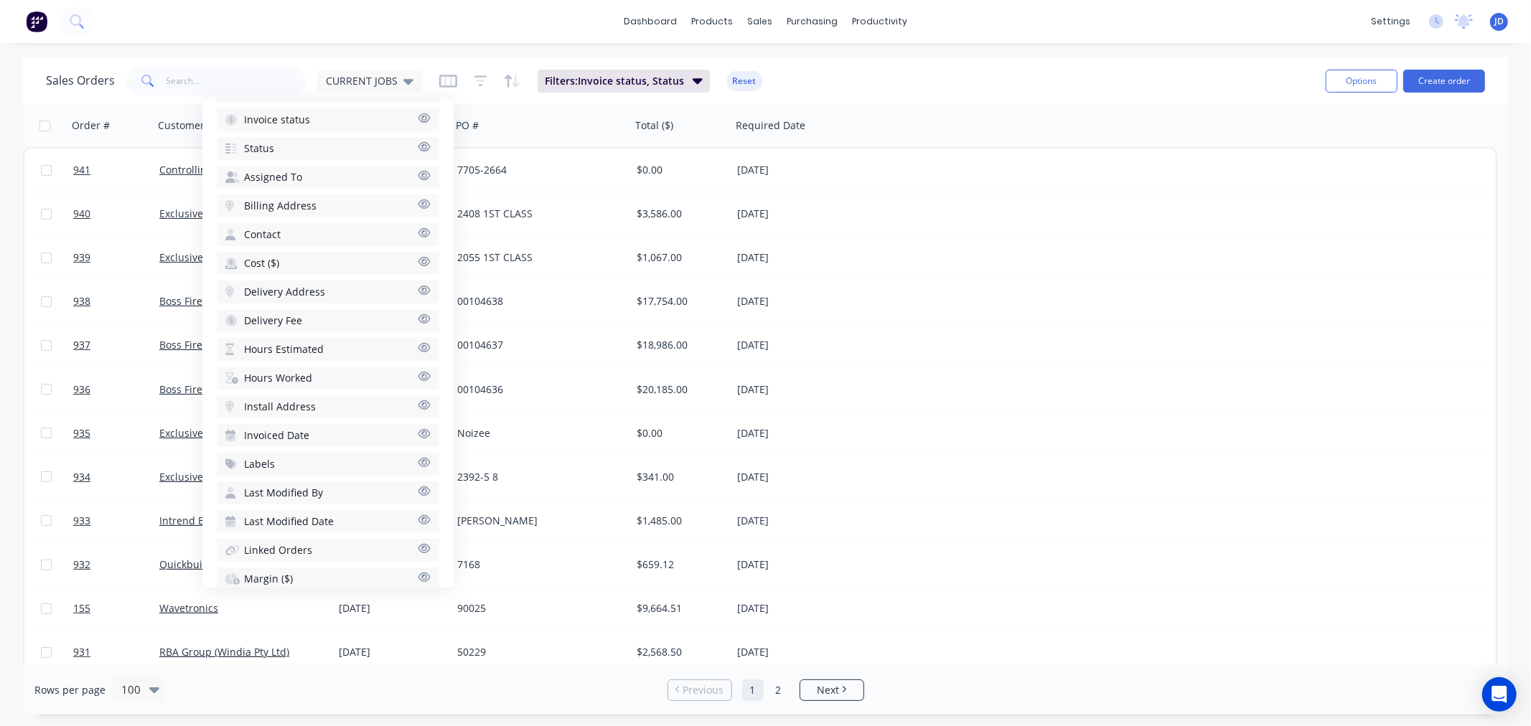
scroll to position [470, 0]
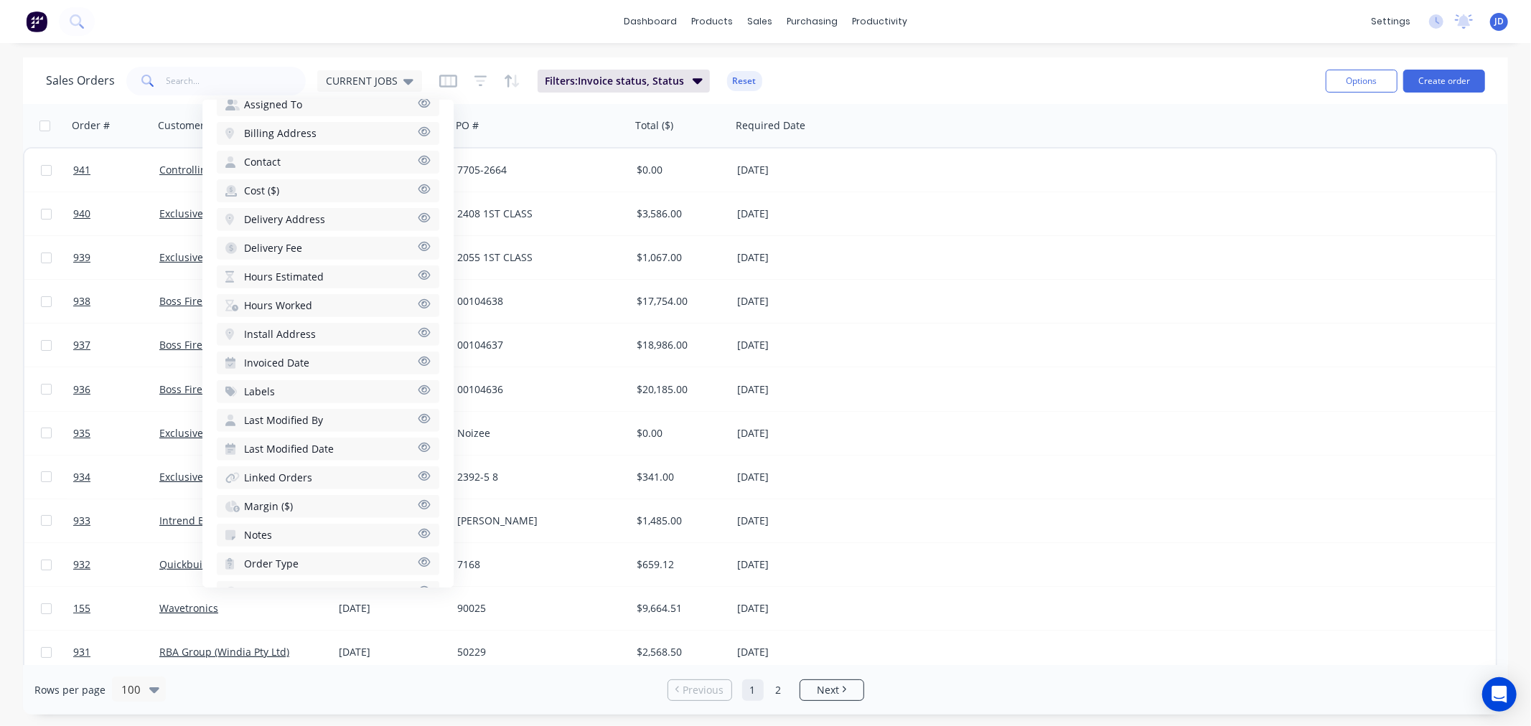
click at [296, 356] on span "Invoiced Date" at bounding box center [276, 363] width 65 height 14
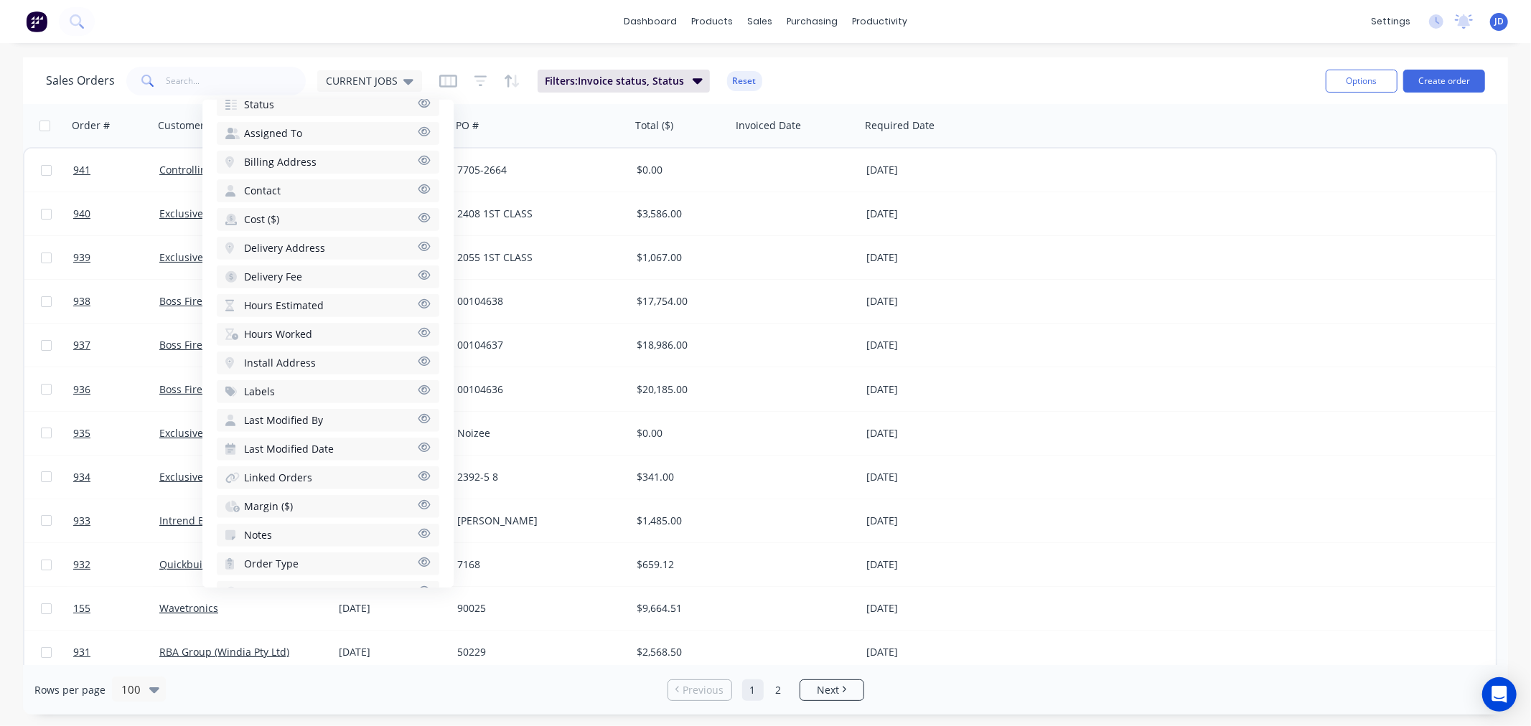
click at [508, 26] on div "dashboard products sales purchasing productivity dashboard products Product Cat…" at bounding box center [765, 21] width 1531 height 43
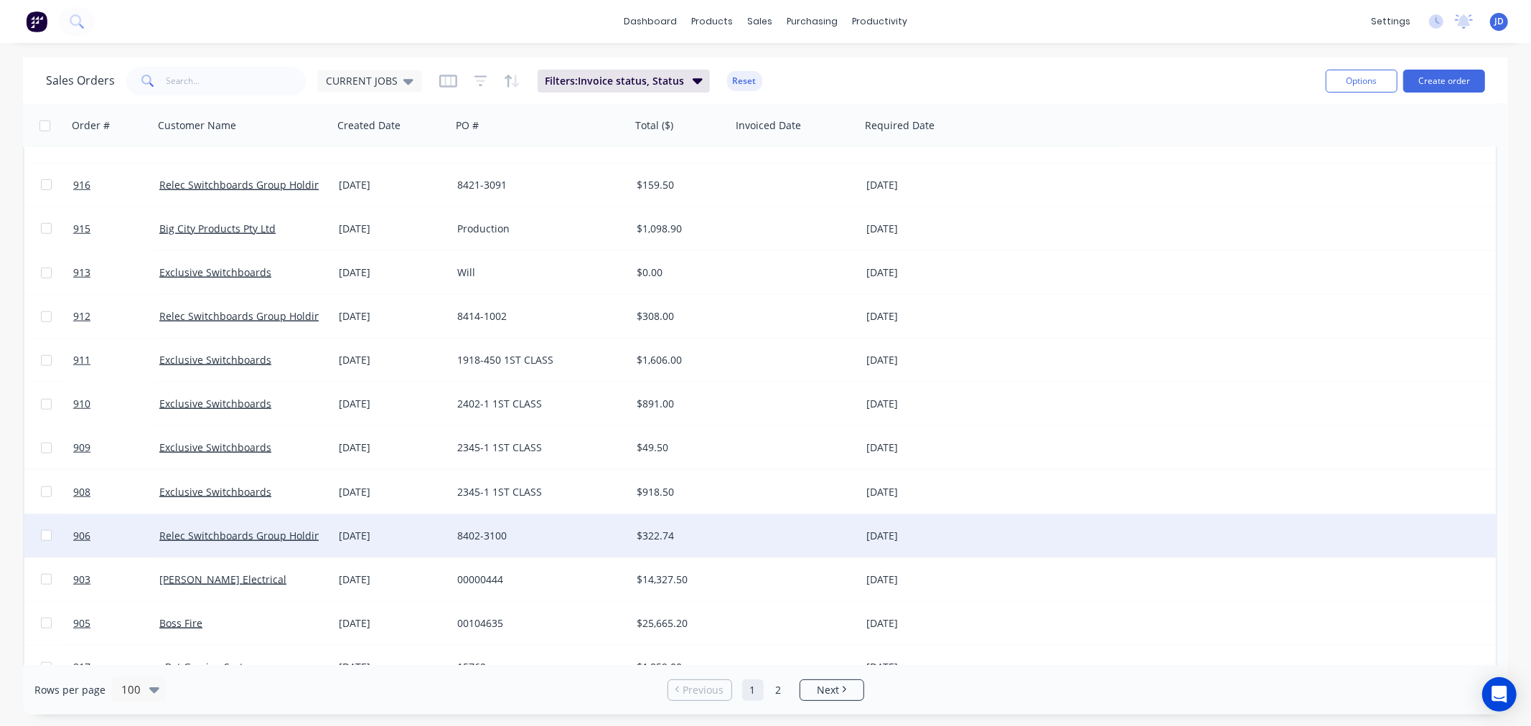
scroll to position [1196, 0]
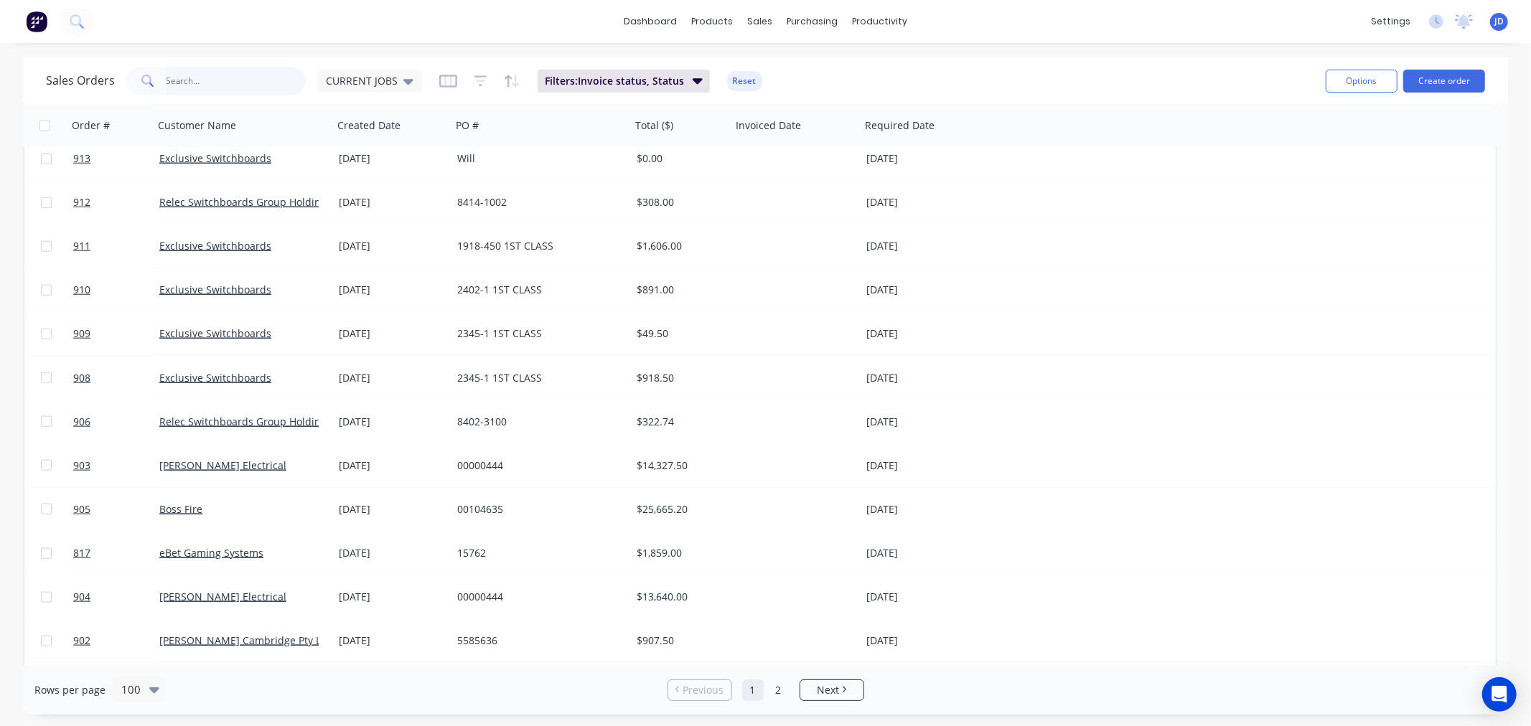
drag, startPoint x: 218, startPoint y: 79, endPoint x: 225, endPoint y: 70, distance: 11.2
click at [218, 78] on input "text" at bounding box center [237, 81] width 140 height 29
type input "778"
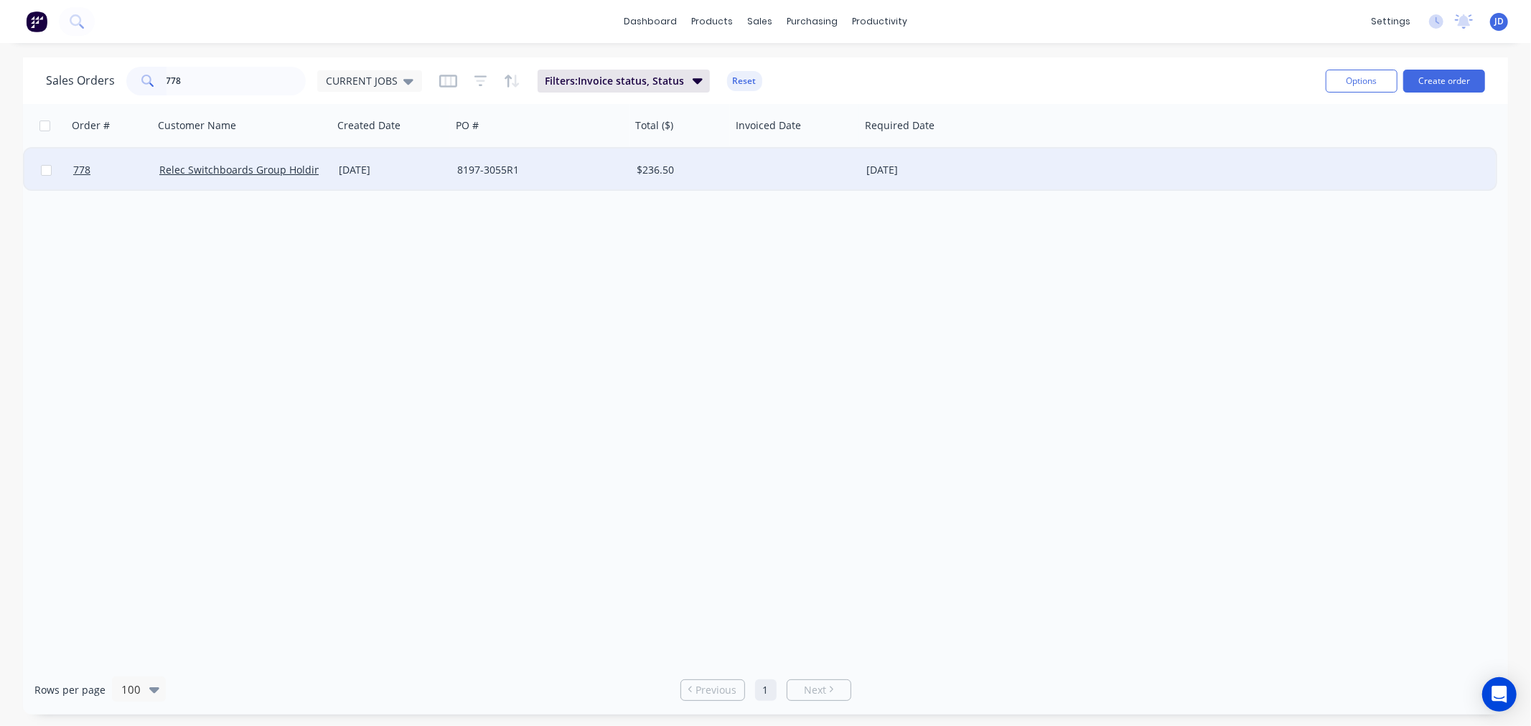
click at [343, 166] on div "[DATE]" at bounding box center [392, 170] width 107 height 14
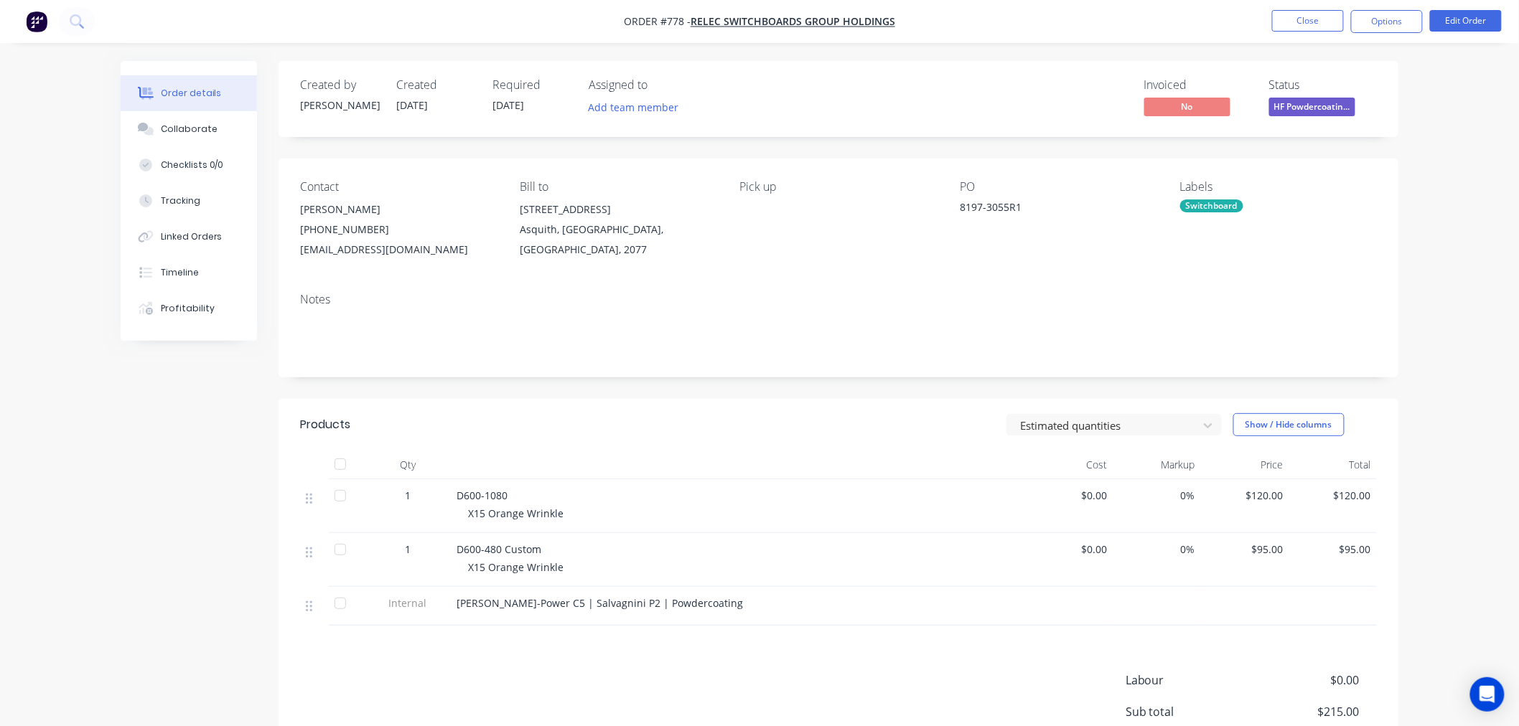
click at [1319, 108] on span "HF Powdercoatin..." at bounding box center [1312, 107] width 86 height 18
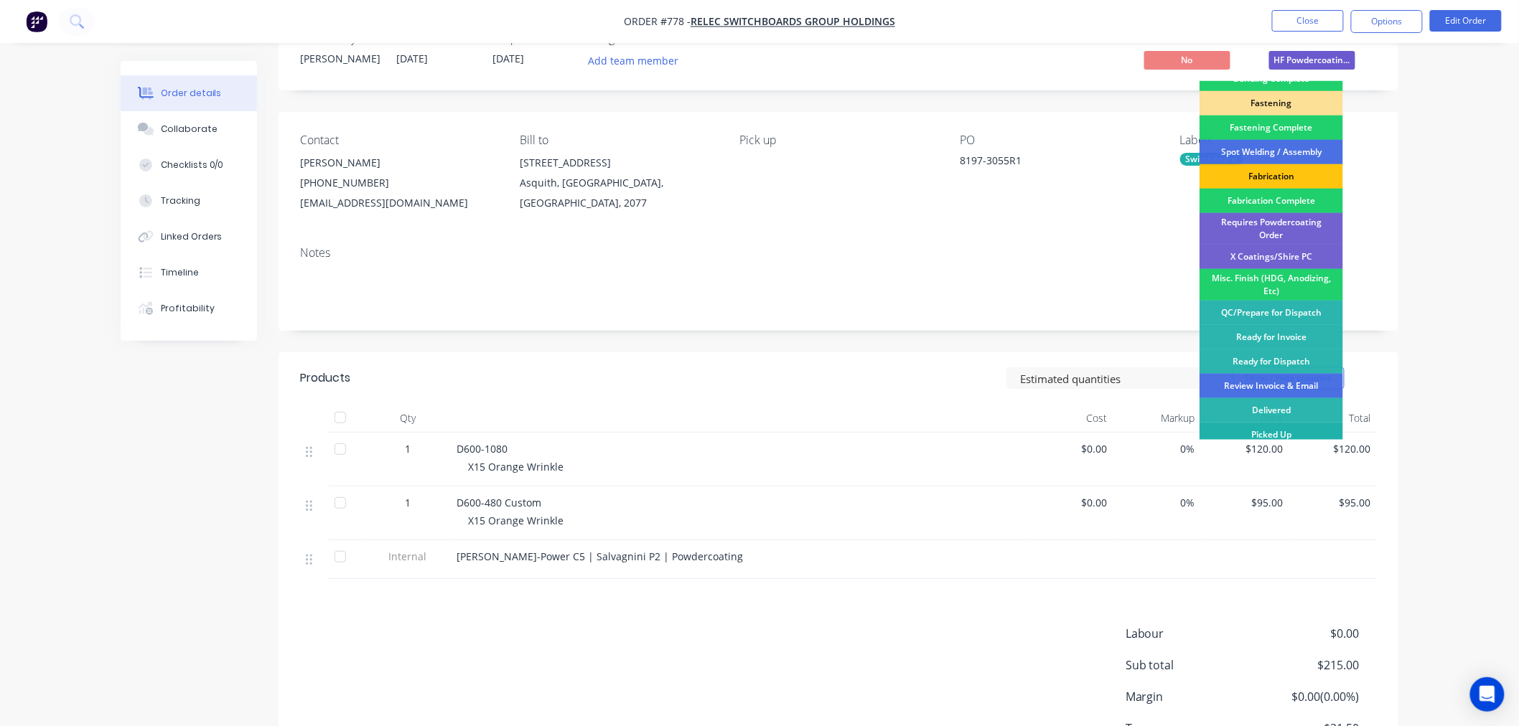
scroll to position [80, 0]
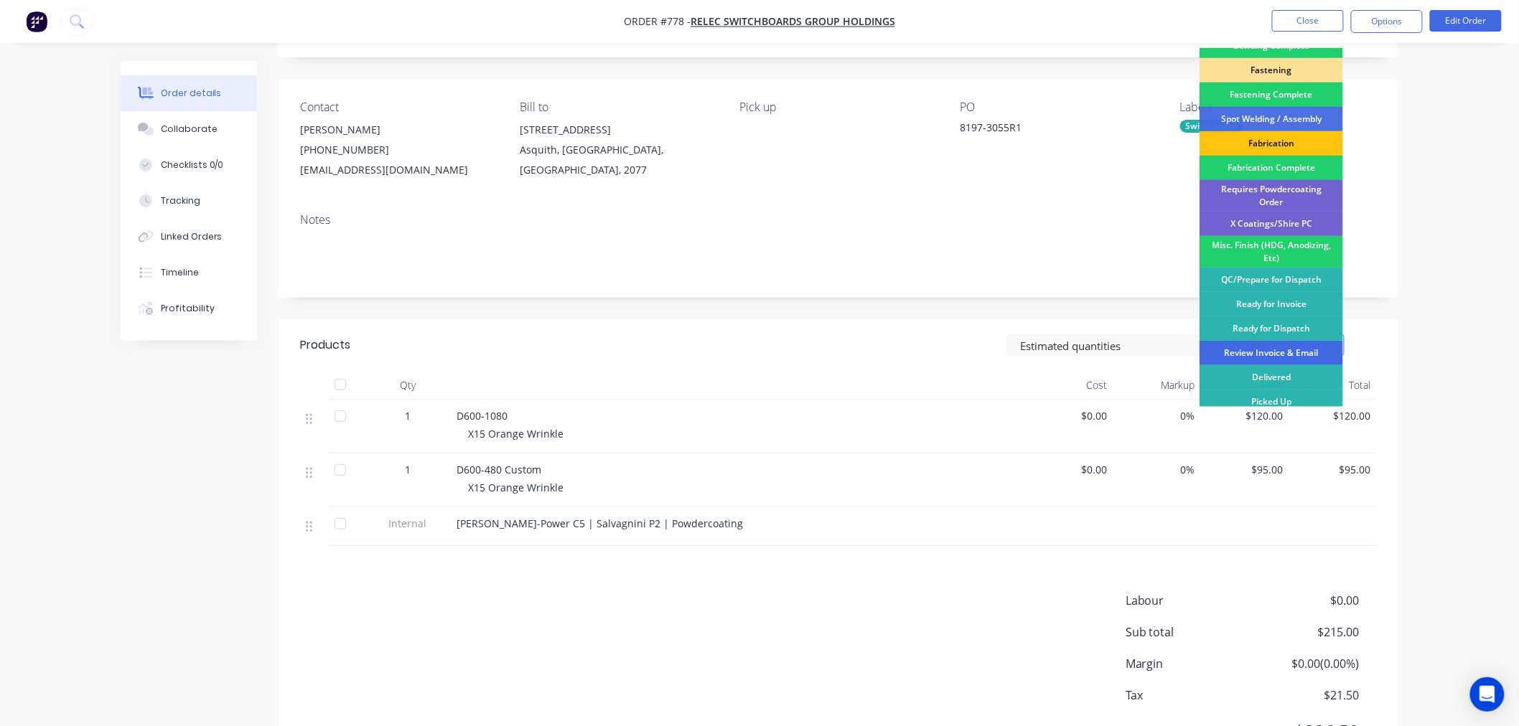
click at [1309, 341] on div "Review Invoice & Email" at bounding box center [1271, 353] width 144 height 24
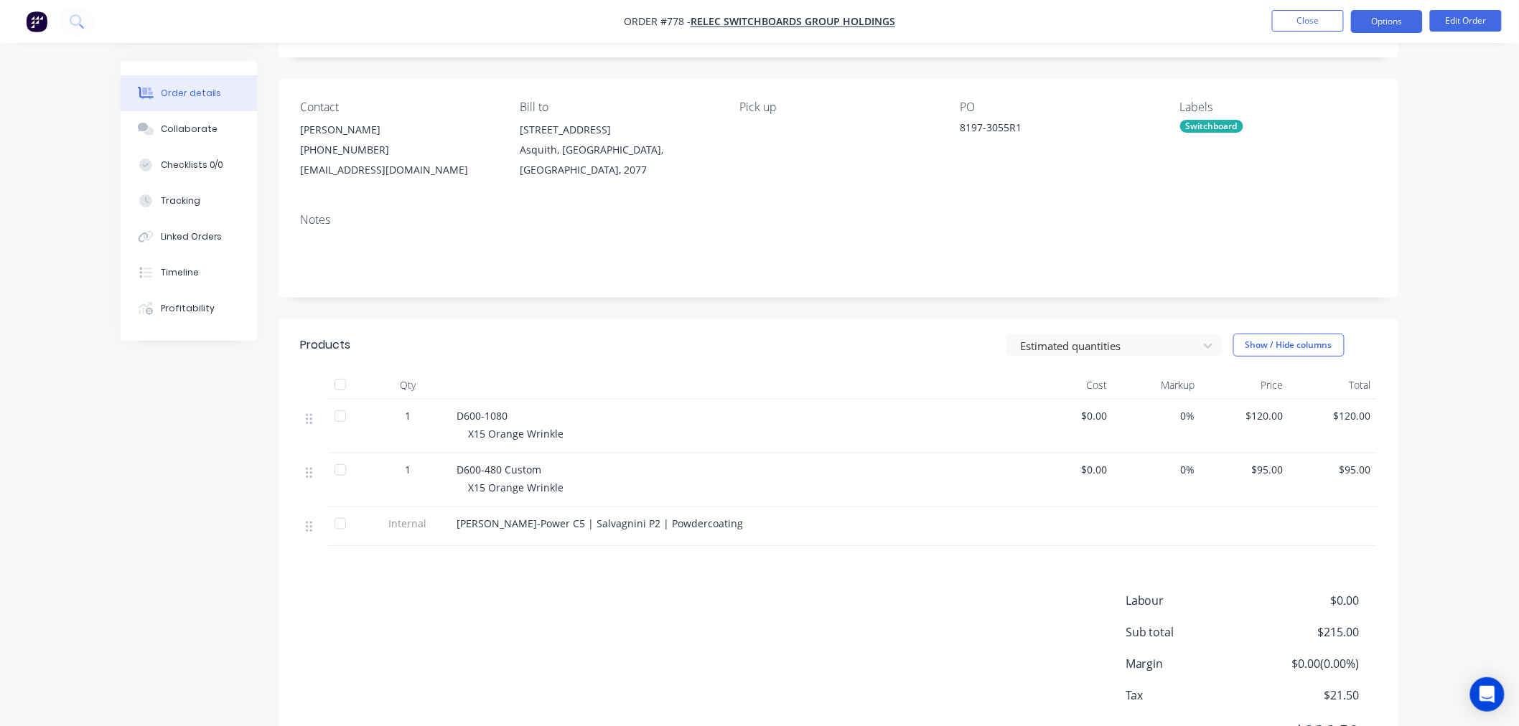
click at [1380, 15] on button "Options" at bounding box center [1387, 21] width 72 height 23
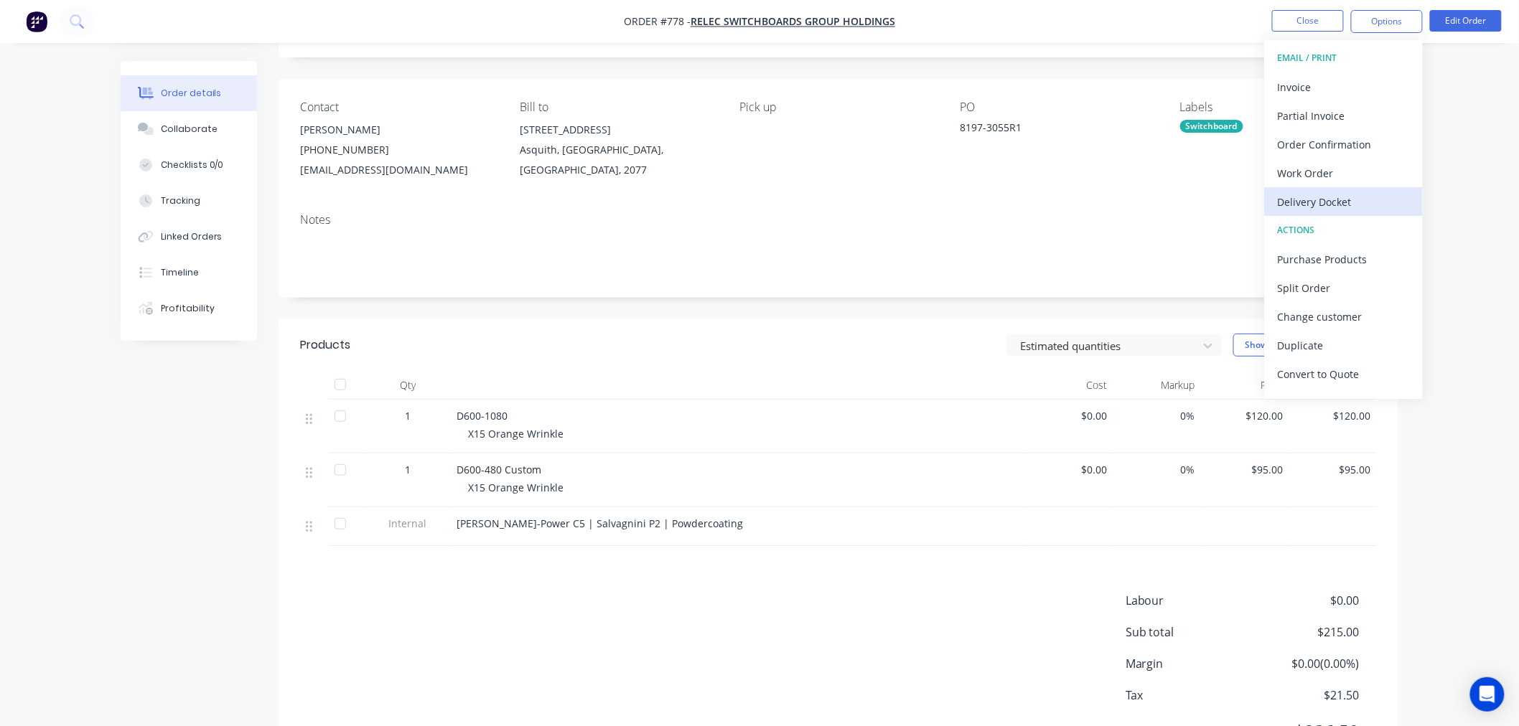
click at [1357, 202] on div "Delivery Docket" at bounding box center [1344, 202] width 132 height 21
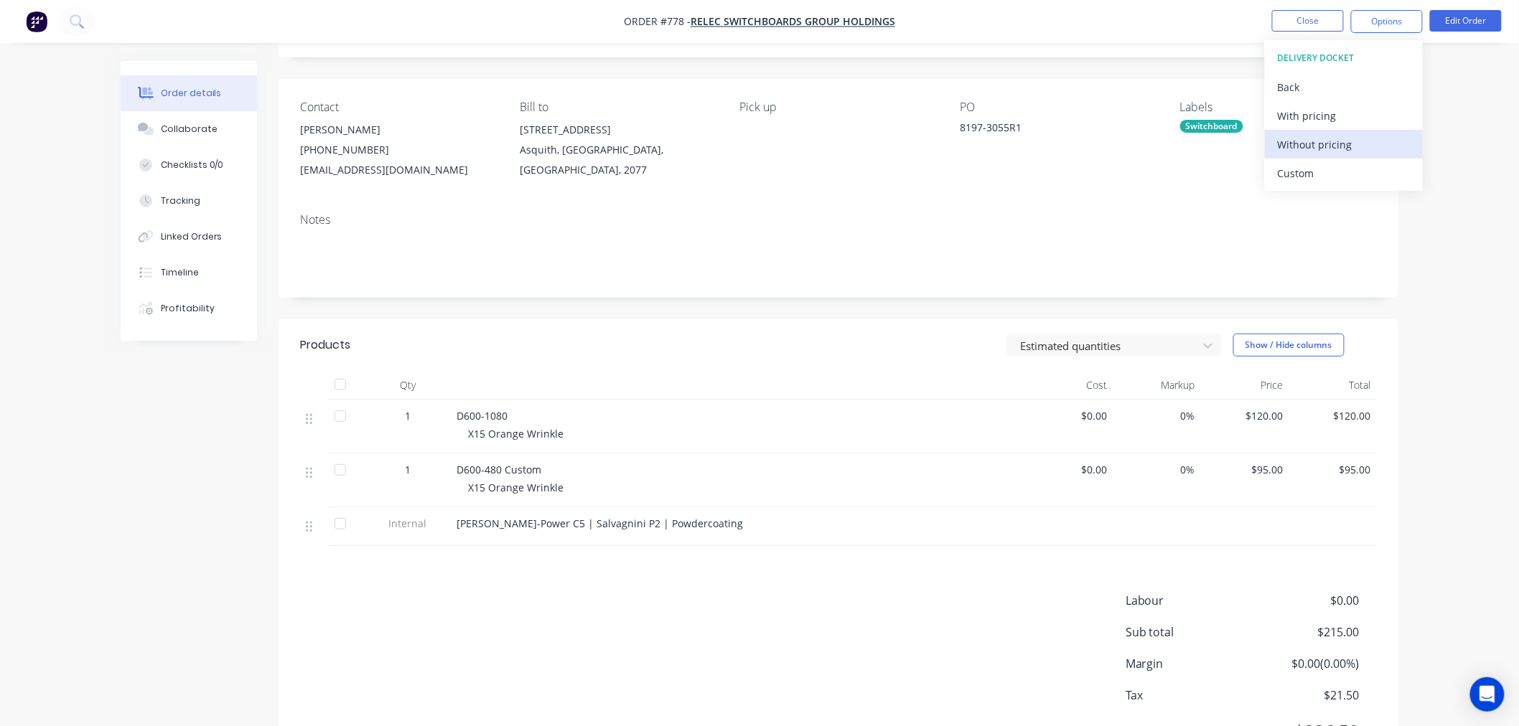
click at [1349, 145] on div "Without pricing" at bounding box center [1344, 144] width 132 height 21
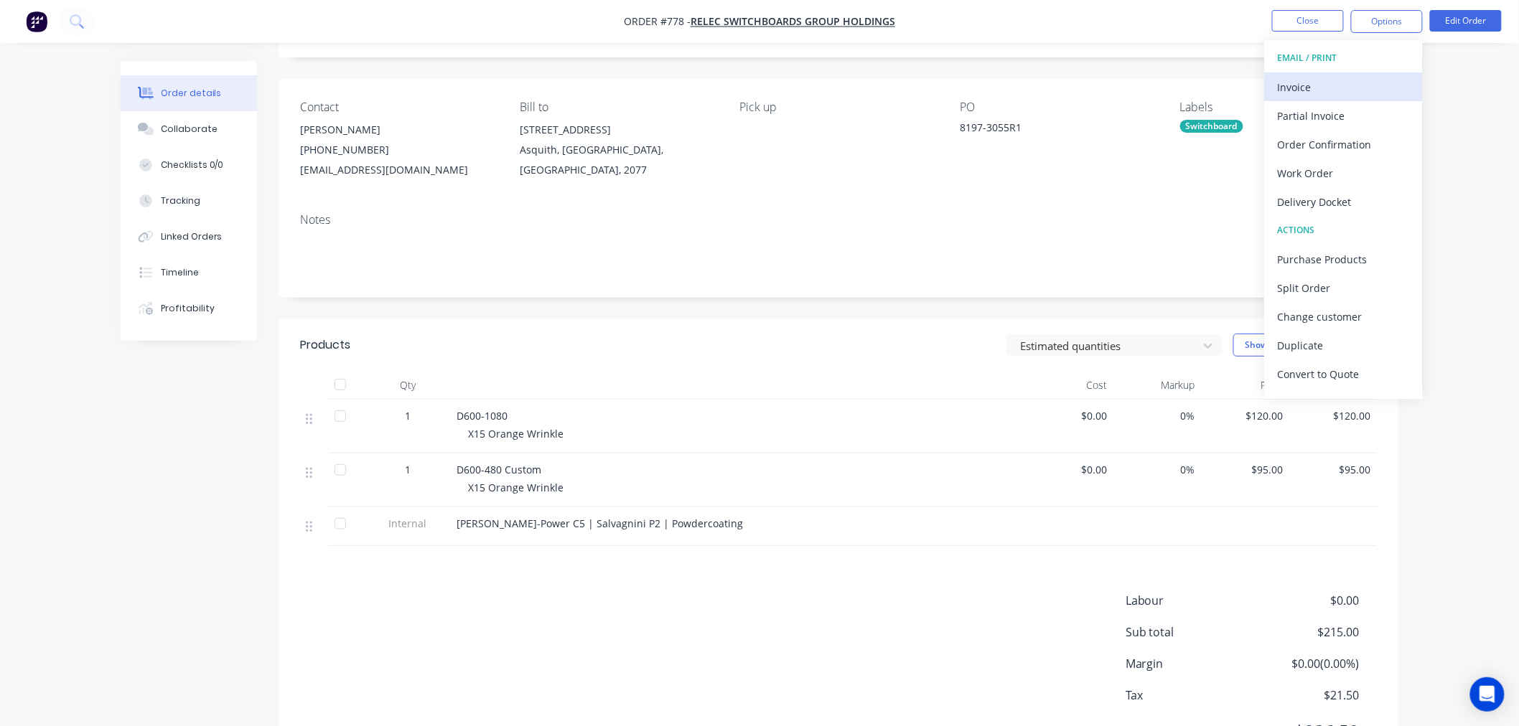
click at [1300, 87] on div "Invoice" at bounding box center [1344, 87] width 132 height 21
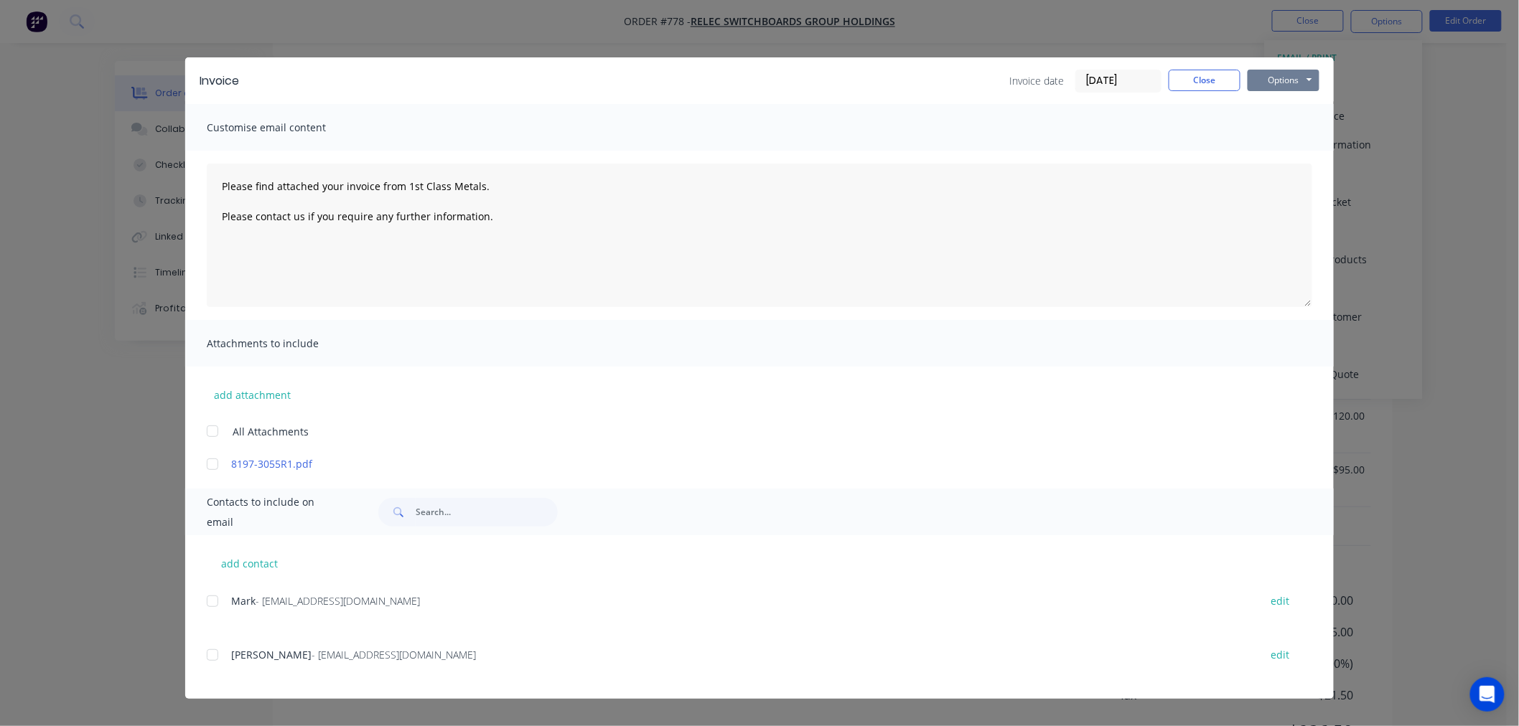
click at [1293, 83] on button "Options" at bounding box center [1284, 81] width 72 height 22
click at [1306, 123] on button "Print" at bounding box center [1294, 130] width 92 height 24
type textarea "Please find attached your invoice from 1st Class Metals. Please contact us if y…"
drag, startPoint x: 1217, startPoint y: 80, endPoint x: 1194, endPoint y: 98, distance: 29.3
click at [1219, 81] on button "Close" at bounding box center [1205, 81] width 72 height 22
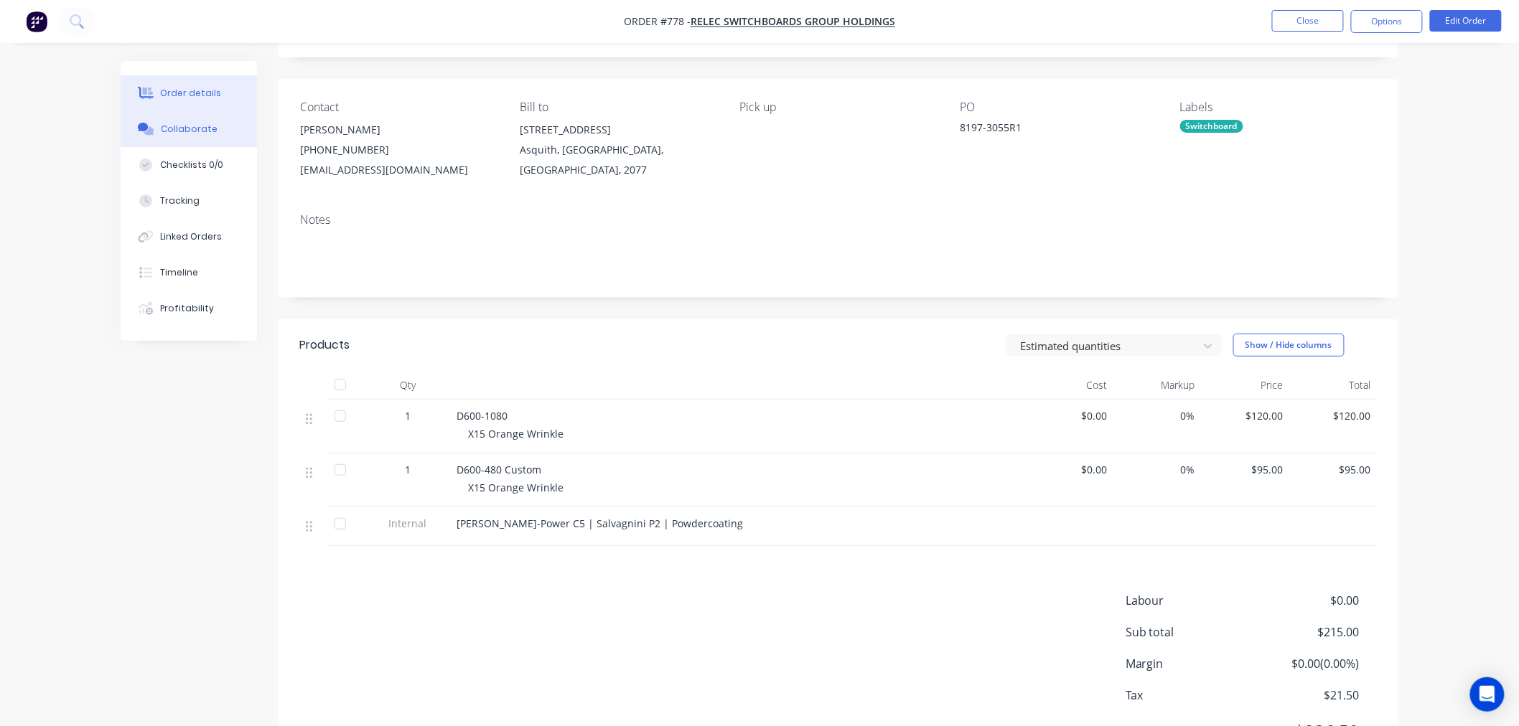
drag, startPoint x: 192, startPoint y: 121, endPoint x: 342, endPoint y: 167, distance: 157.1
click at [194, 121] on button "Collaborate" at bounding box center [189, 129] width 136 height 36
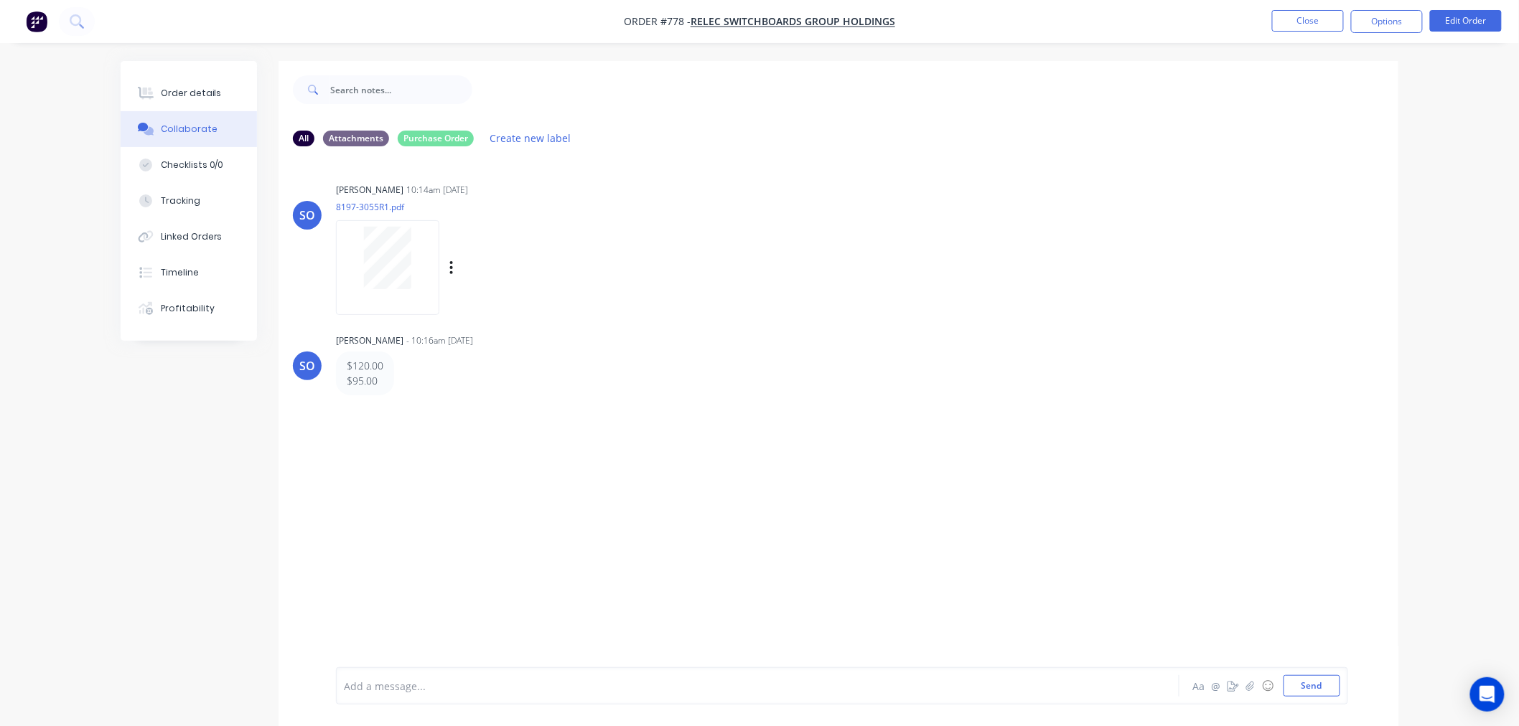
click at [392, 292] on div at bounding box center [387, 267] width 103 height 94
click at [1338, 24] on button "Close" at bounding box center [1308, 21] width 72 height 22
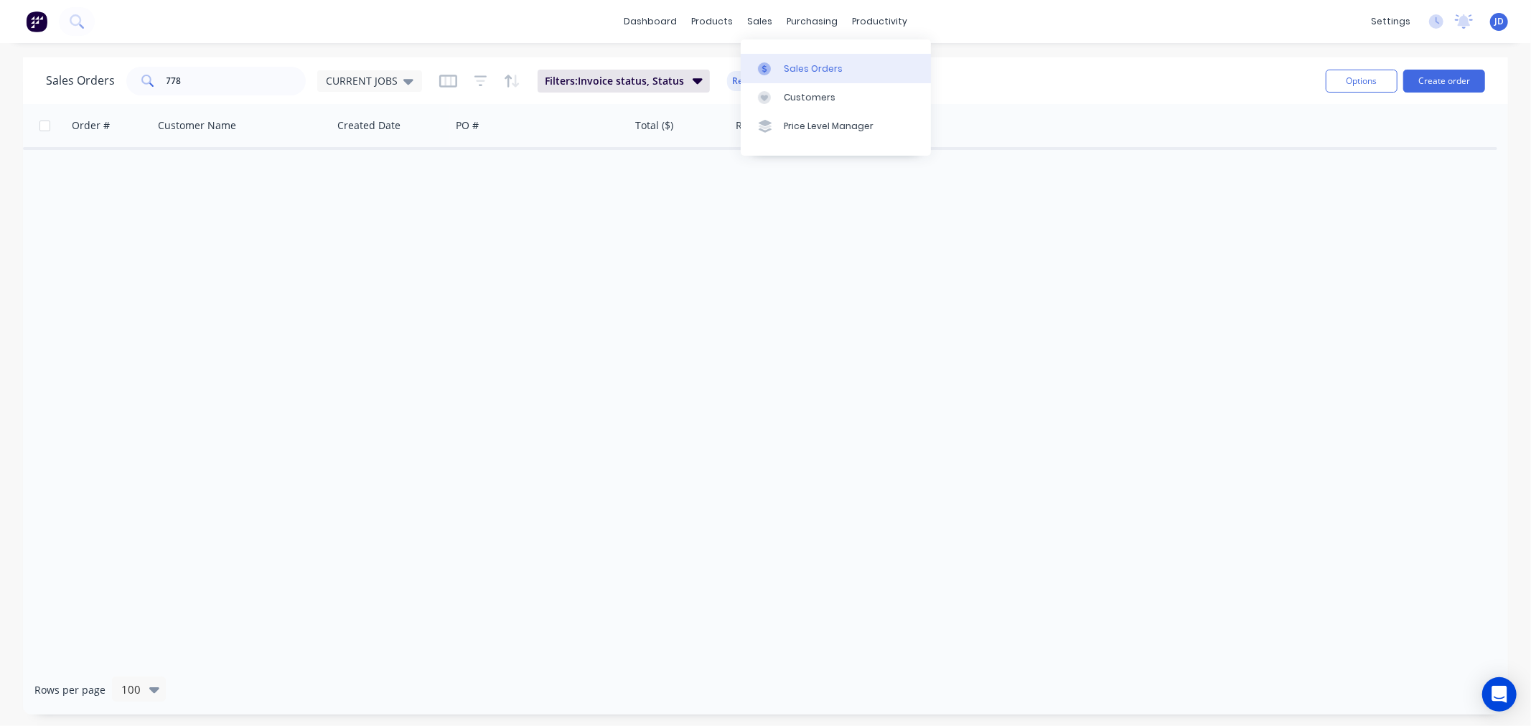
click at [795, 70] on div "Sales Orders" at bounding box center [813, 68] width 59 height 13
drag, startPoint x: 189, startPoint y: 74, endPoint x: 53, endPoint y: 5, distance: 152.8
click at [133, 60] on div "Sales Orders 778 CURRENT JOBS Filters: Invoice status, Status Reset Options Cre…" at bounding box center [765, 80] width 1485 height 47
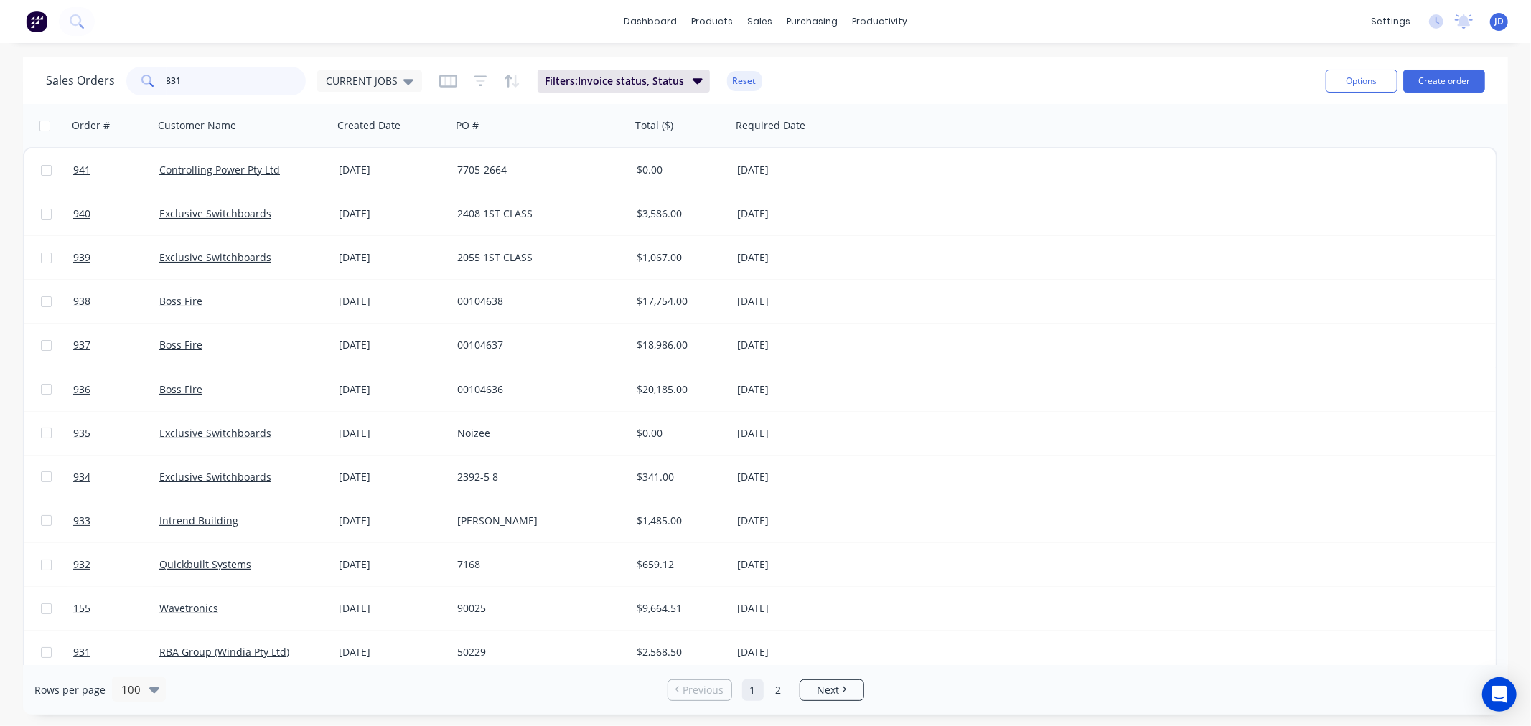
type input "831"
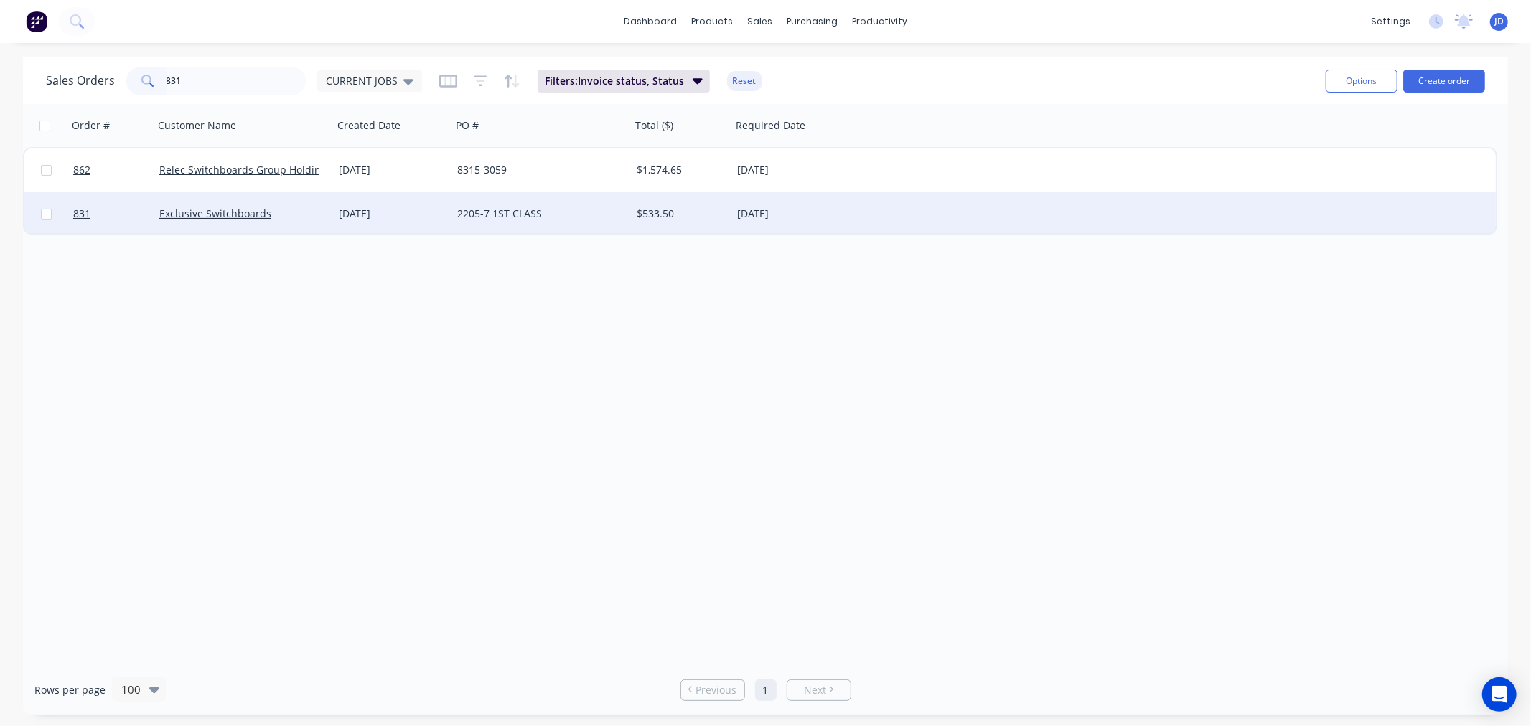
click at [535, 223] on div "2205-7 1ST CLASS" at bounding box center [540, 213] width 179 height 43
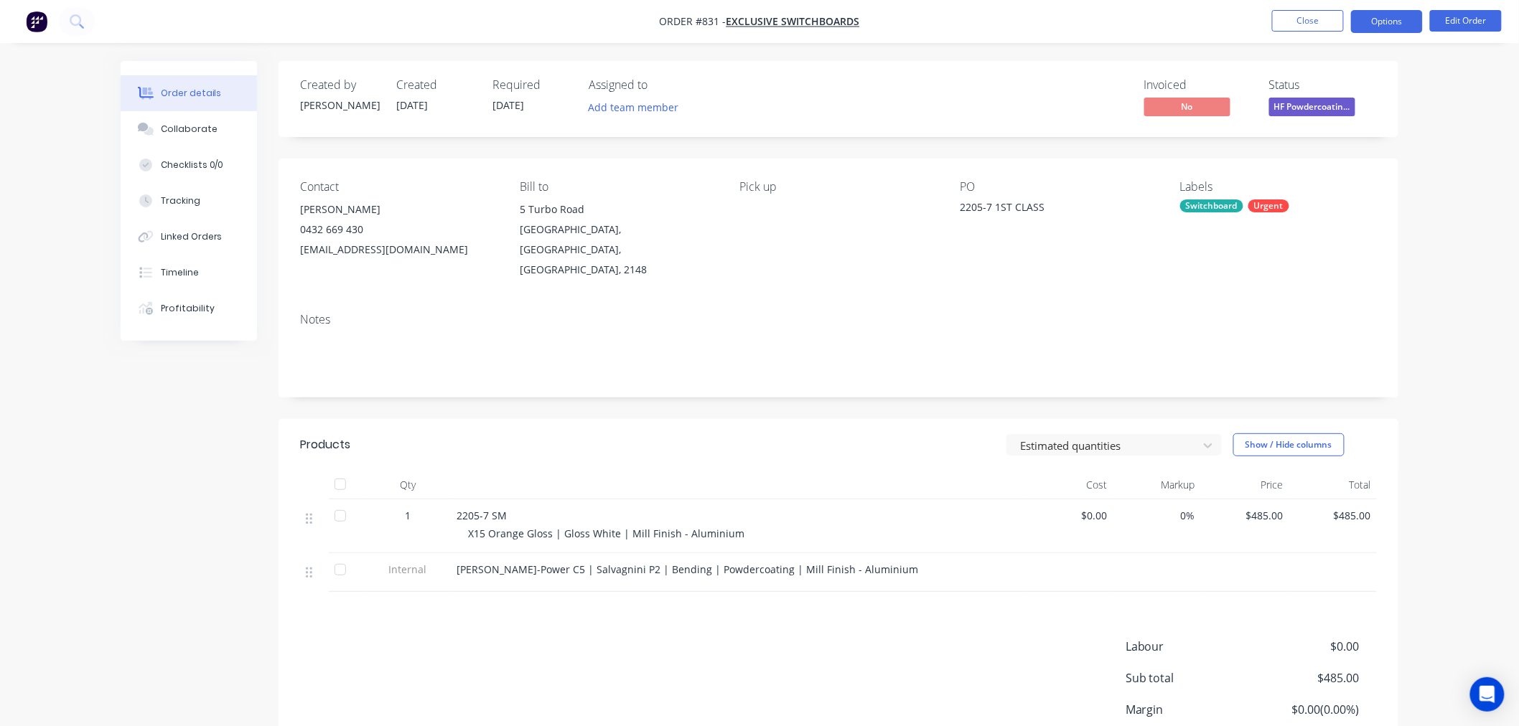
click at [1395, 27] on button "Options" at bounding box center [1387, 21] width 72 height 23
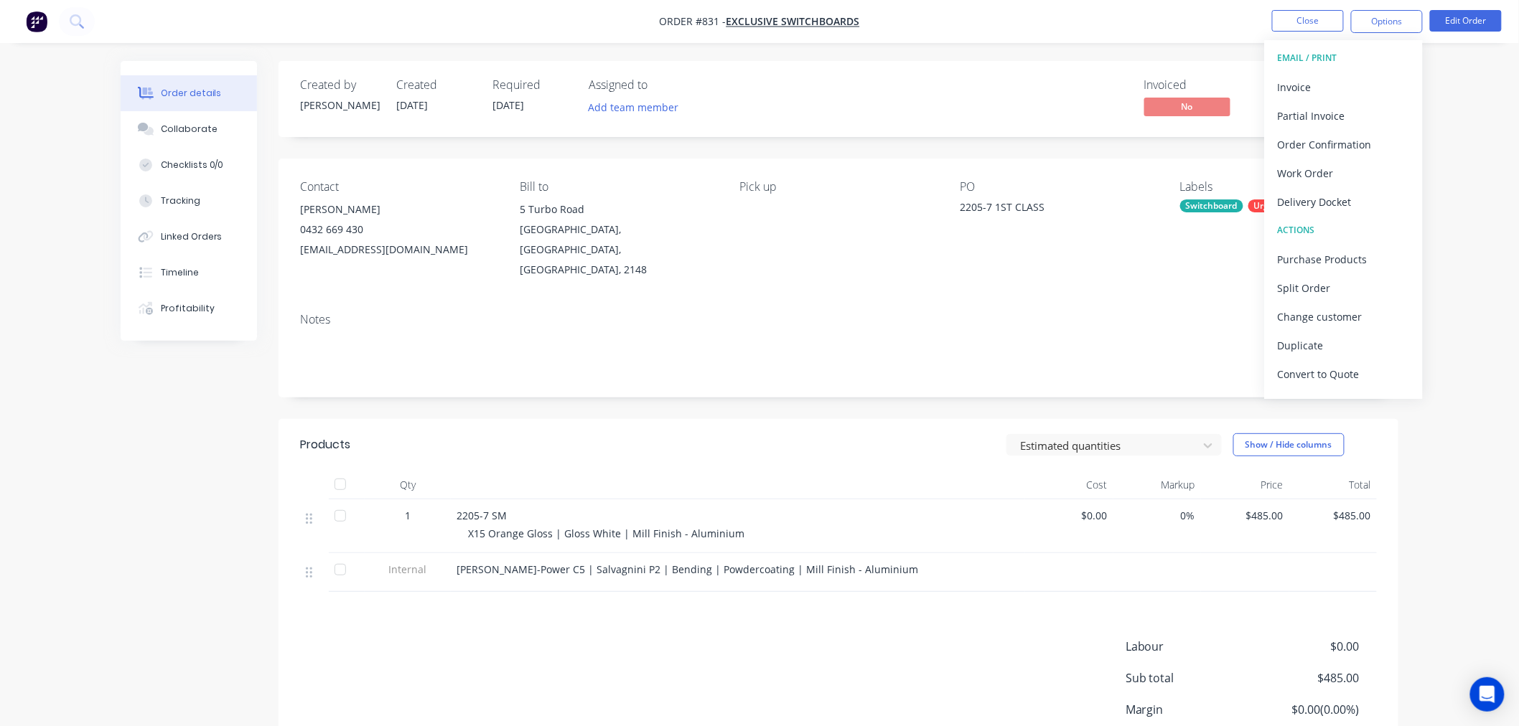
click at [1292, 209] on div "Delivery Docket" at bounding box center [1344, 202] width 132 height 21
click at [1303, 139] on div "Without pricing" at bounding box center [1344, 144] width 132 height 21
click at [1296, 60] on div "EMAIL / PRINT" at bounding box center [1344, 58] width 132 height 19
click at [1293, 86] on div "Invoice" at bounding box center [1344, 87] width 132 height 21
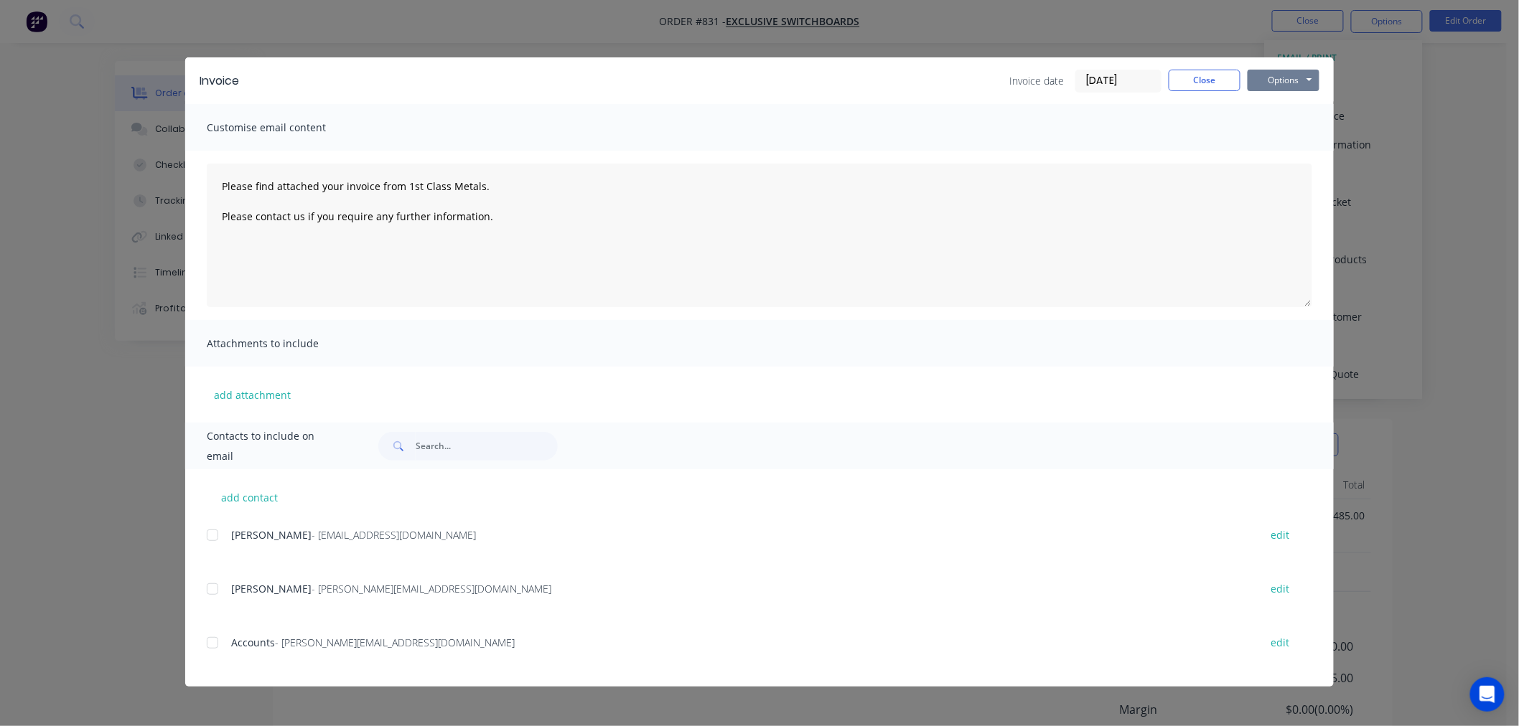
click at [1316, 74] on button "Options" at bounding box center [1284, 81] width 72 height 22
click at [1306, 135] on button "Print" at bounding box center [1294, 130] width 92 height 24
type textarea "Please find attached your invoice from 1st Class Metals. Please contact us if y…"
drag, startPoint x: 1167, startPoint y: 86, endPoint x: 1196, endPoint y: 86, distance: 28.7
click at [1176, 88] on div "Invoice date [DATE] Close Options Preview Print Email" at bounding box center [1164, 81] width 310 height 23
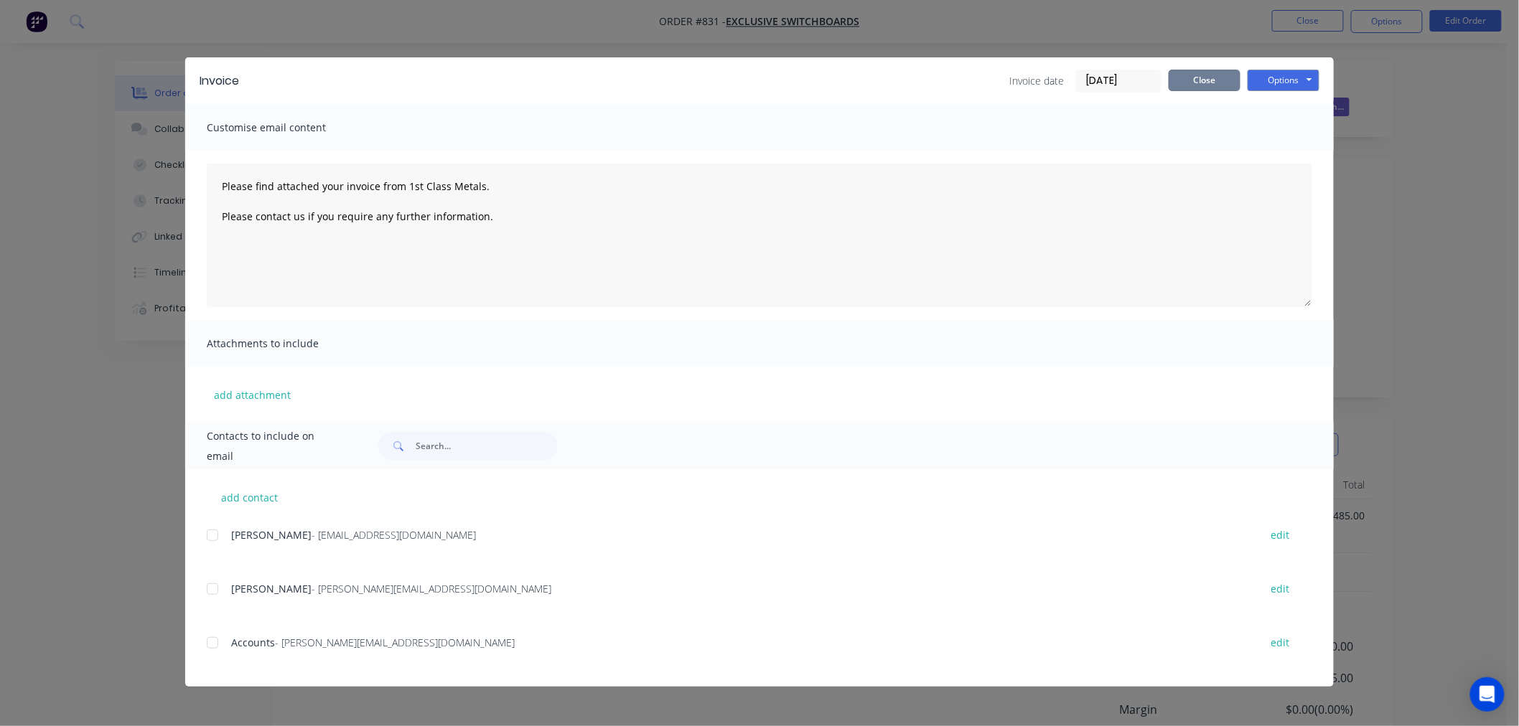
click at [1197, 86] on button "Close" at bounding box center [1205, 81] width 72 height 22
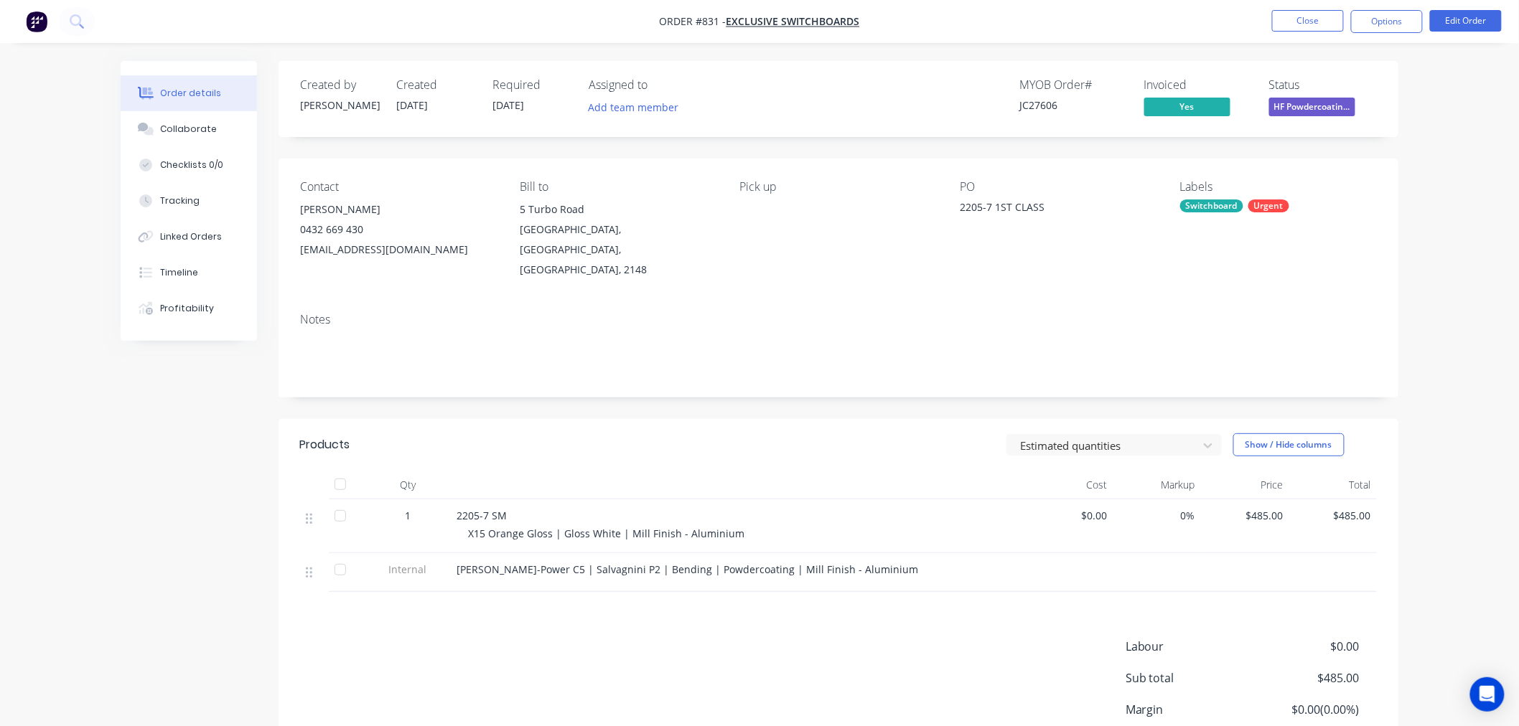
drag, startPoint x: 1300, startPoint y: 118, endPoint x: 1288, endPoint y: 124, distance: 13.8
click at [1296, 118] on button "HF Powdercoatin..." at bounding box center [1312, 109] width 86 height 22
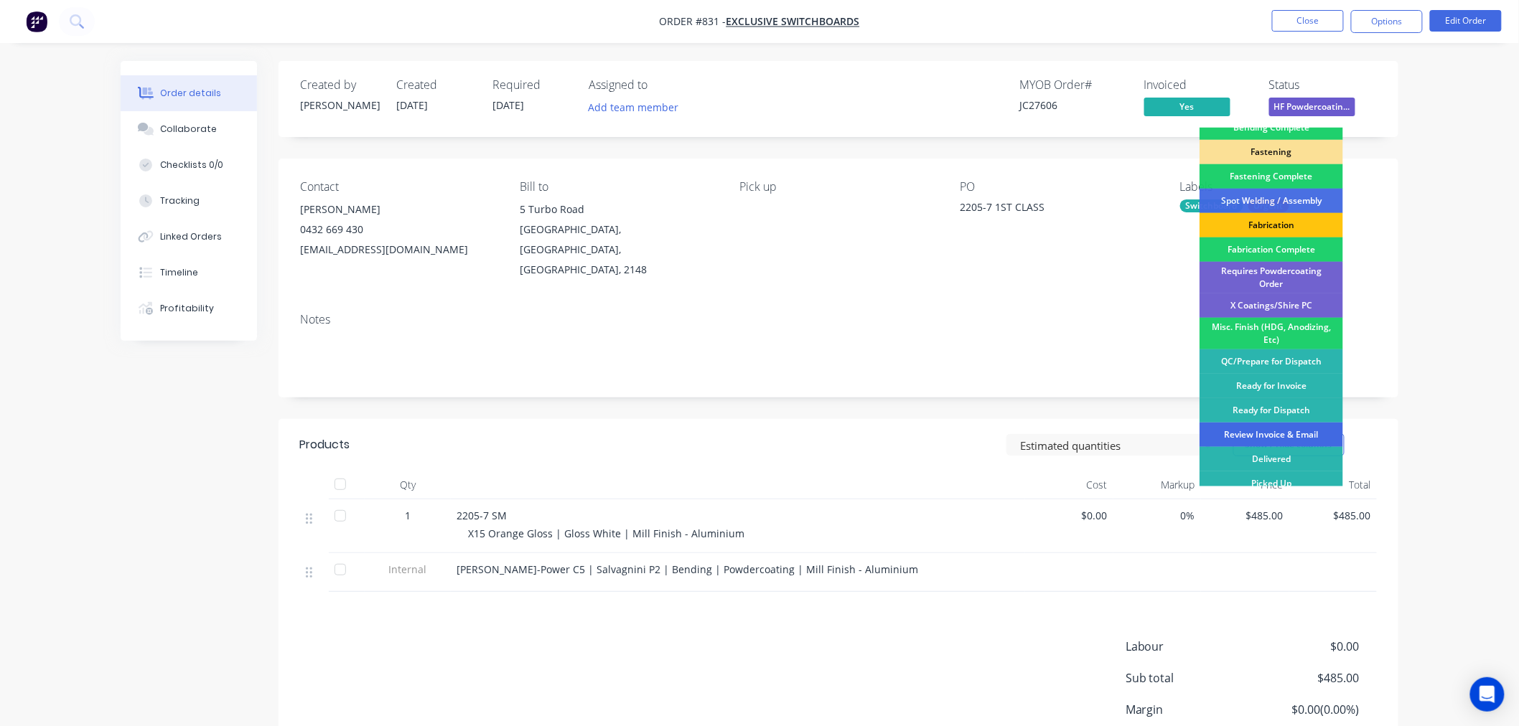
scroll to position [388, 0]
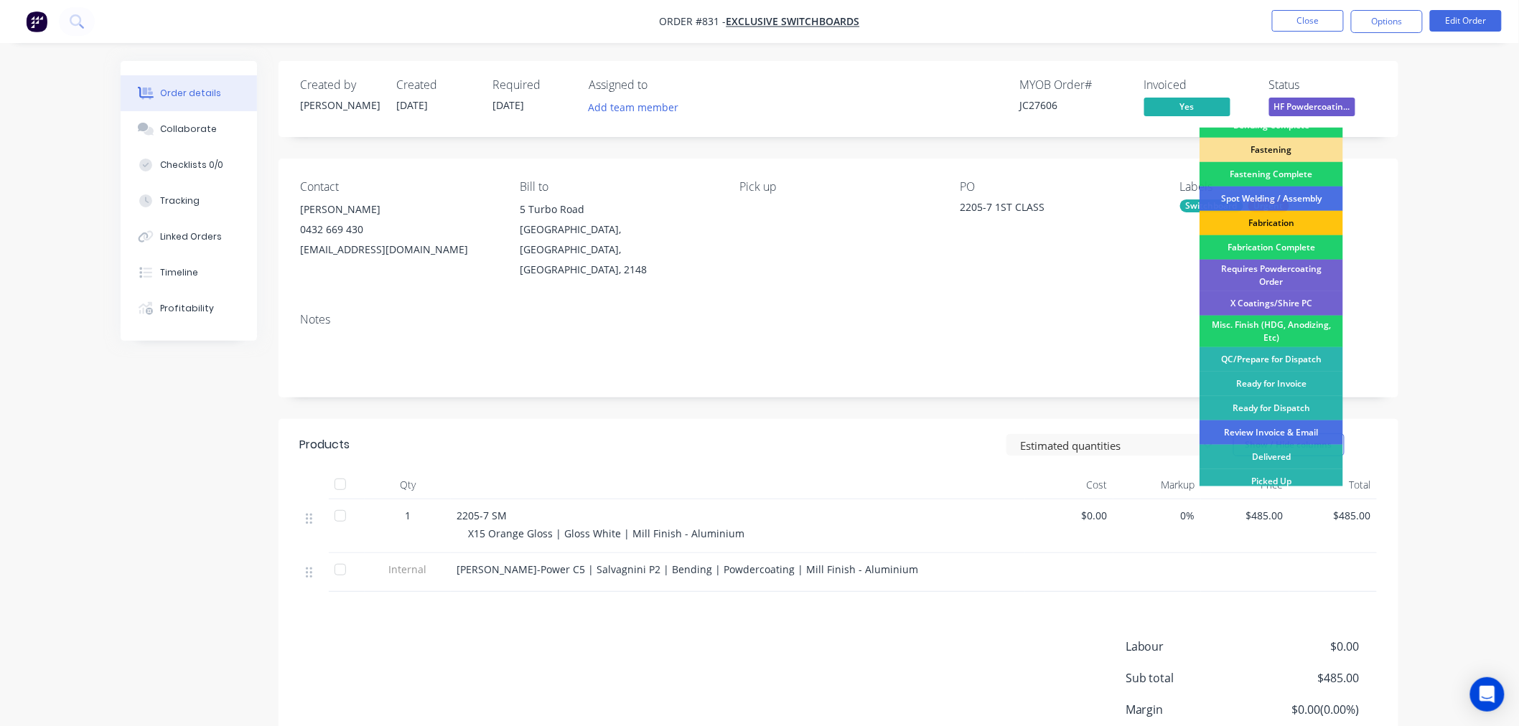
click at [1265, 421] on div "Review Invoice & Email" at bounding box center [1271, 433] width 144 height 24
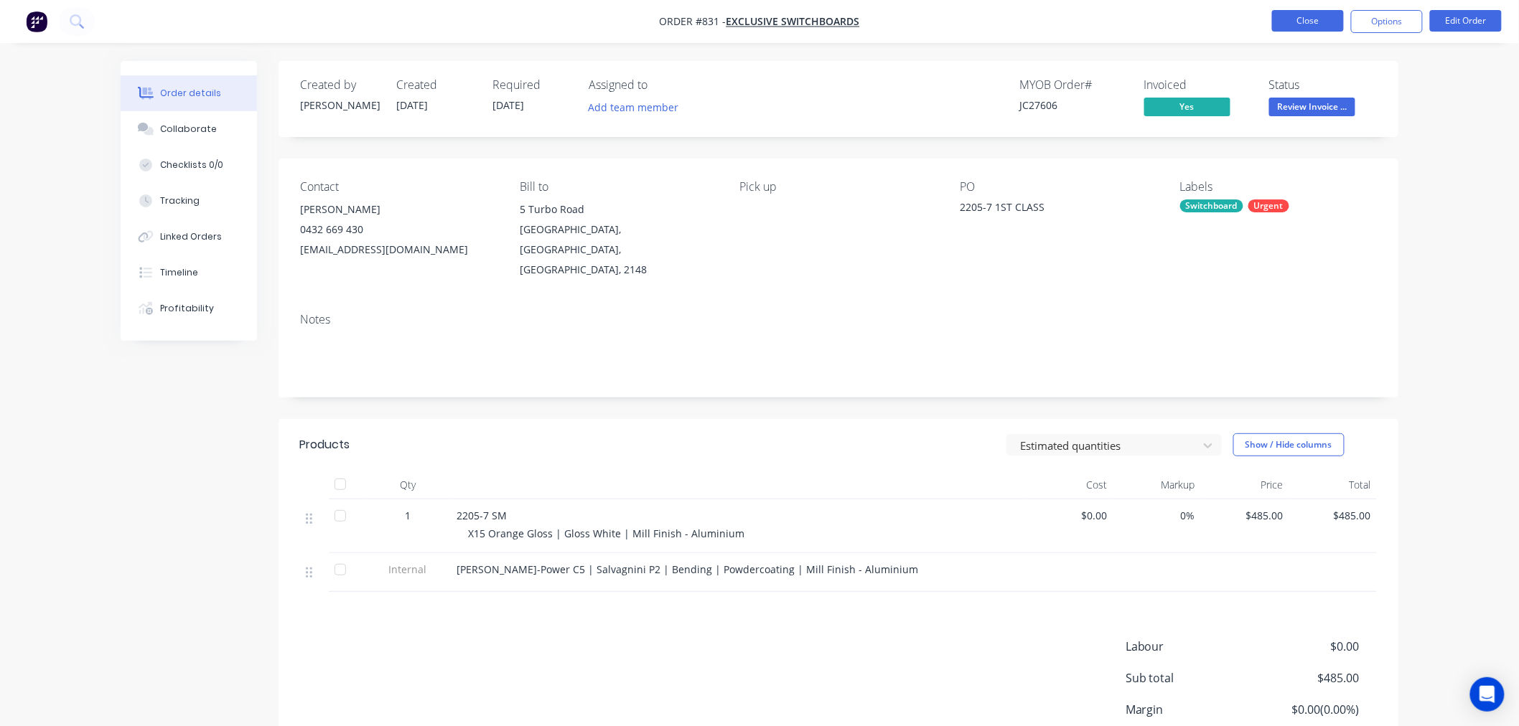
drag, startPoint x: 1321, startPoint y: 8, endPoint x: 1315, endPoint y: 23, distance: 16.4
click at [1321, 9] on nav "Order #831 - Exclusive Switchboards Close Options Edit Order" at bounding box center [759, 21] width 1519 height 43
click at [1316, 23] on button "Close" at bounding box center [1308, 21] width 72 height 22
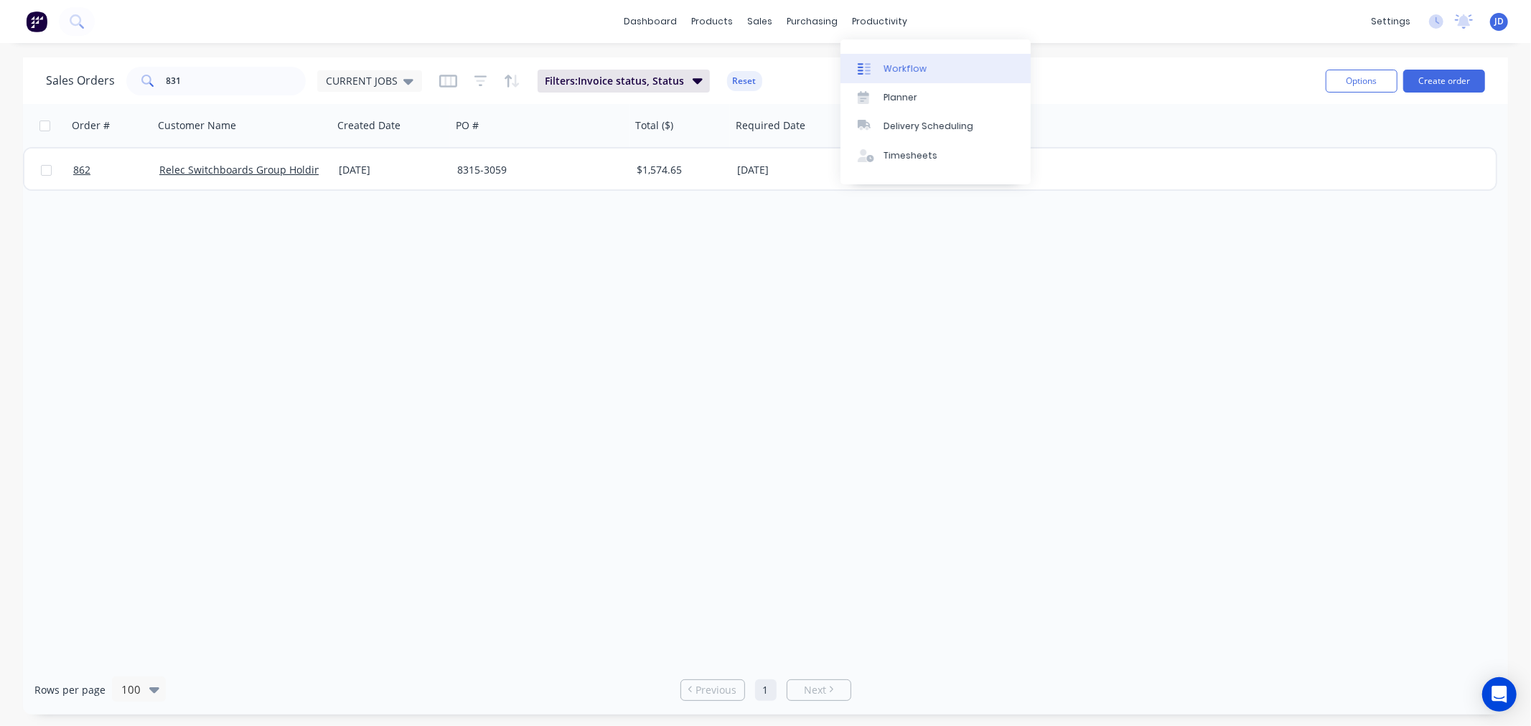
click at [874, 68] on div at bounding box center [869, 68] width 22 height 13
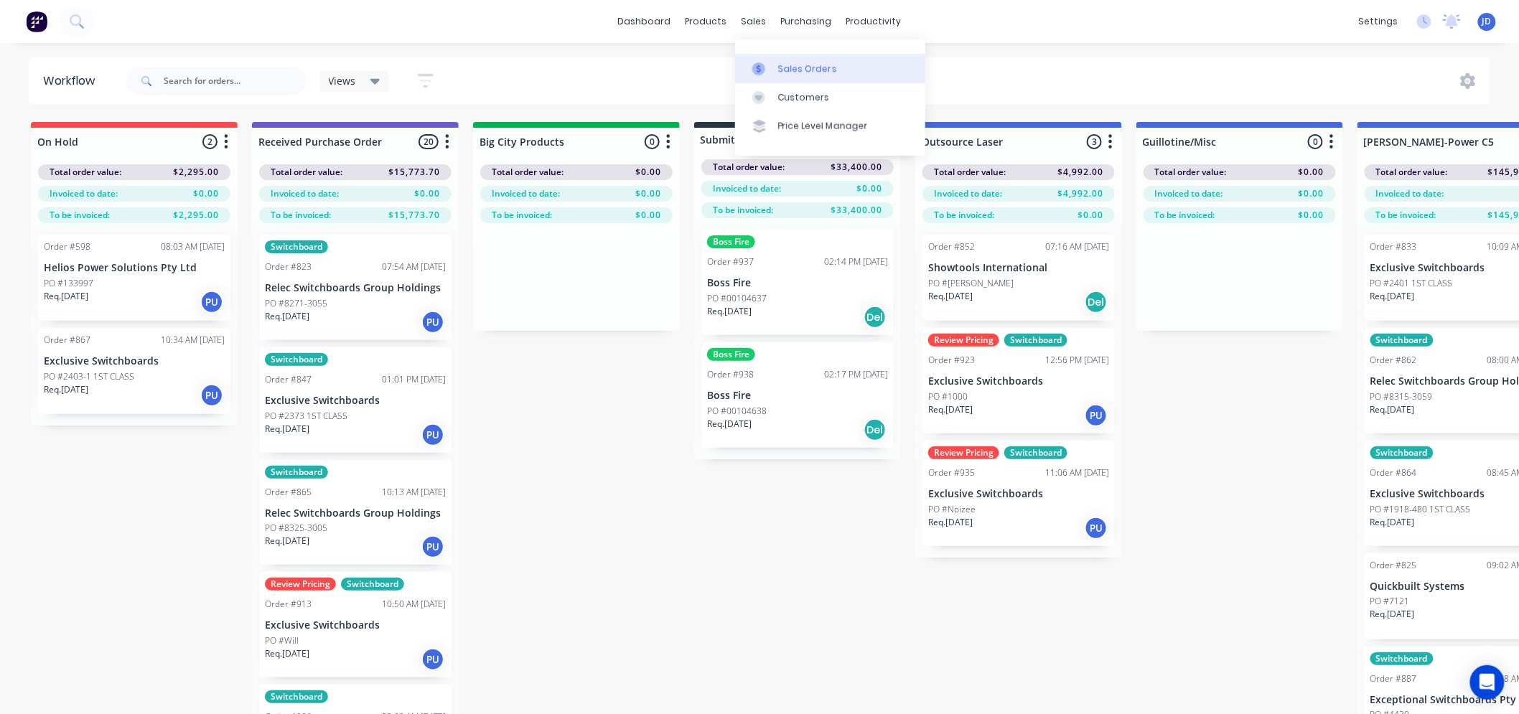
click at [754, 55] on link "Sales Orders" at bounding box center [830, 68] width 190 height 29
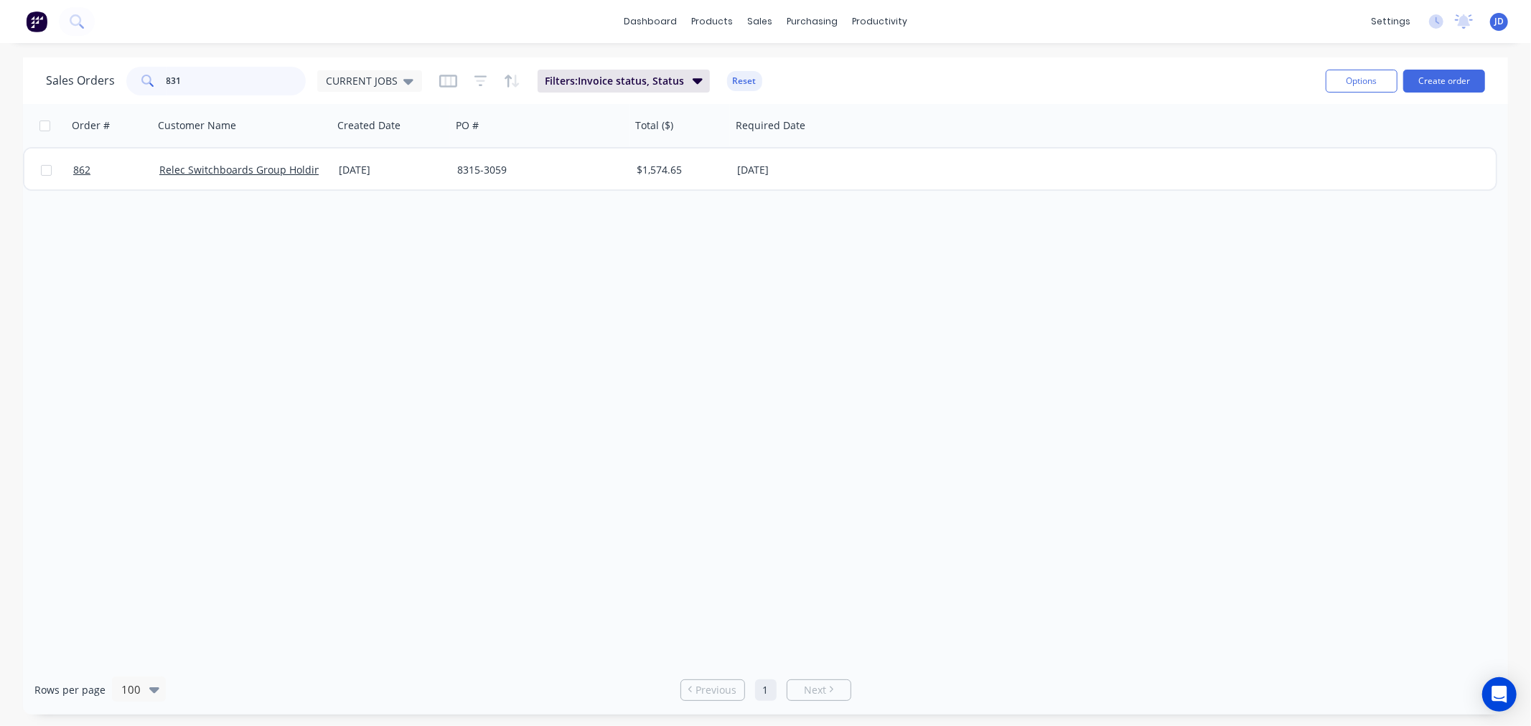
drag, startPoint x: 267, startPoint y: 80, endPoint x: 0, endPoint y: 38, distance: 270.4
click at [29, 54] on div "dashboard products sales purchasing productivity dashboard products Product Cat…" at bounding box center [765, 363] width 1531 height 726
type input "coast"
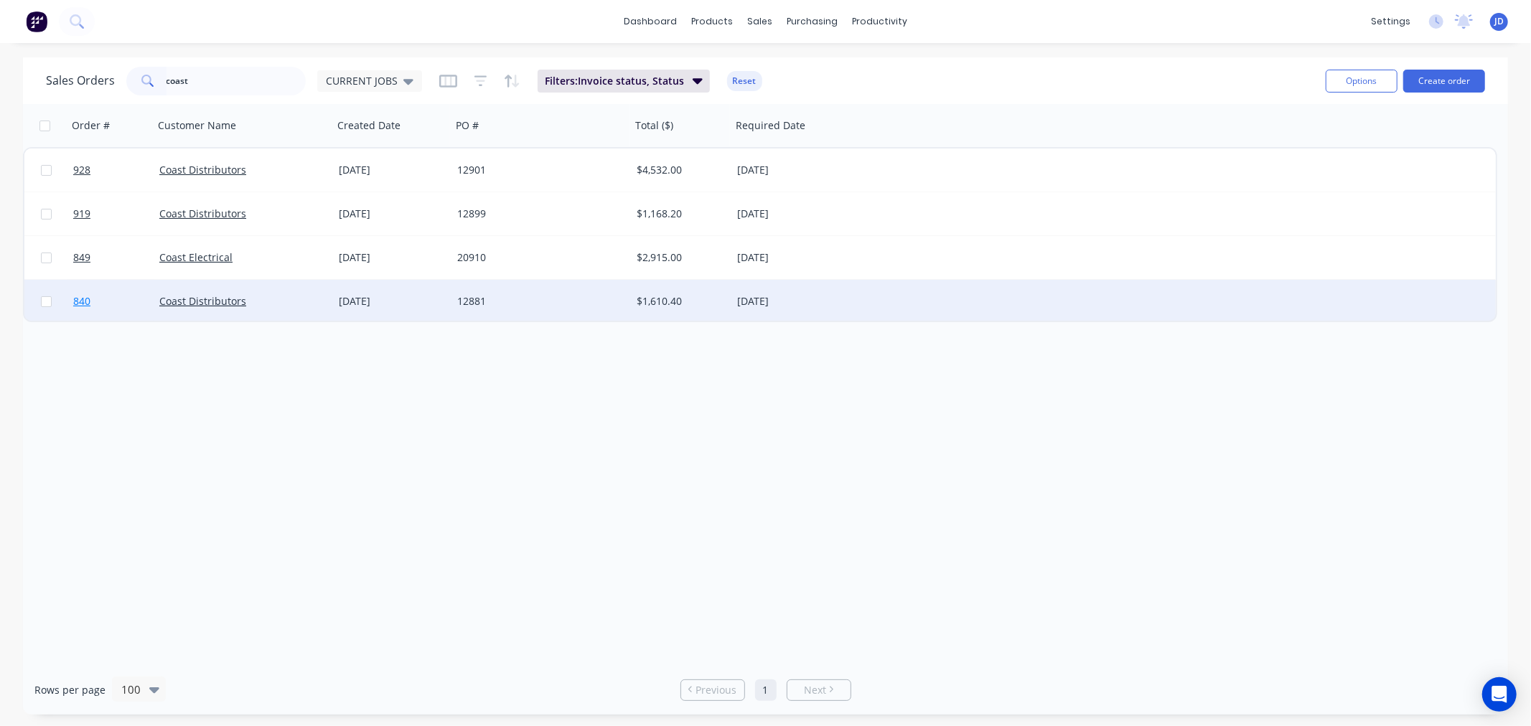
click at [111, 306] on link "840" at bounding box center [116, 301] width 86 height 43
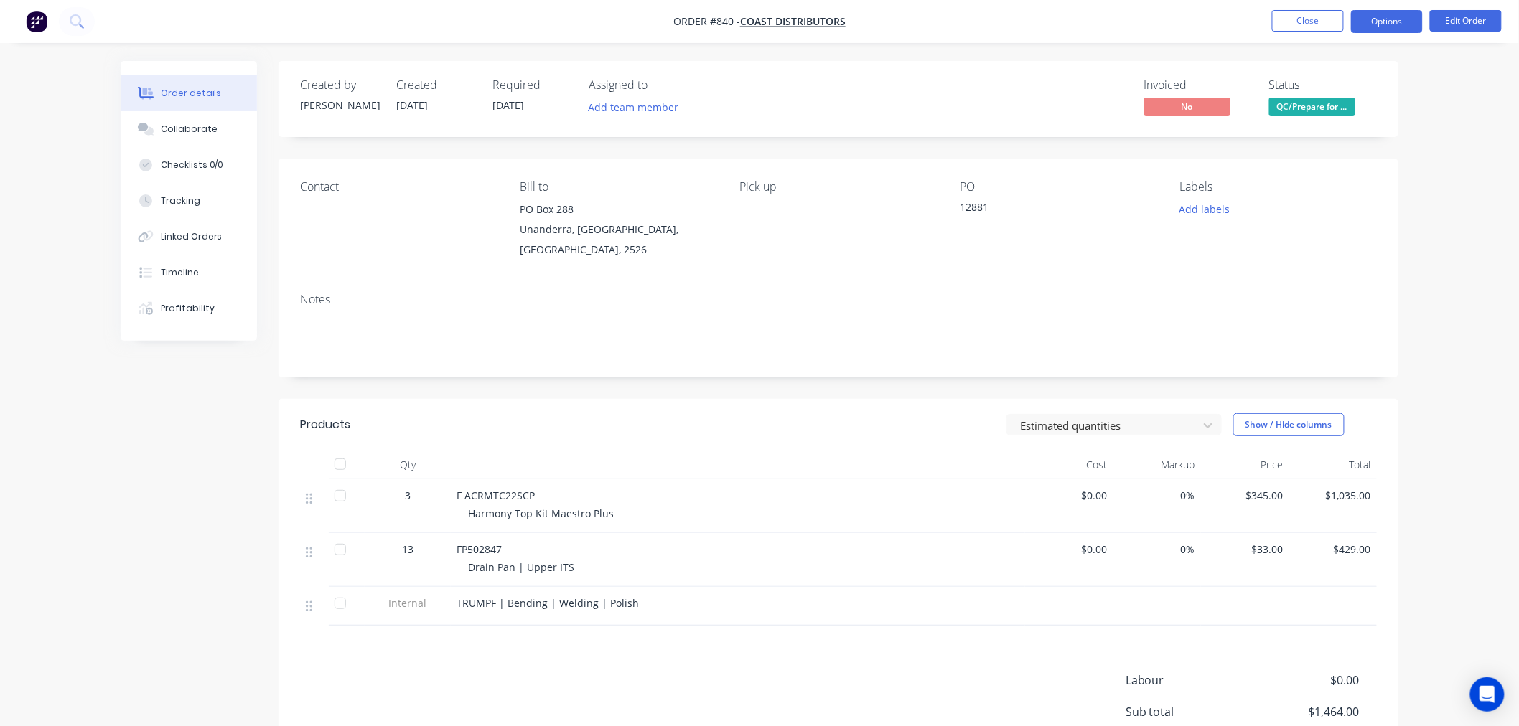
click at [1362, 19] on button "Options" at bounding box center [1387, 21] width 72 height 23
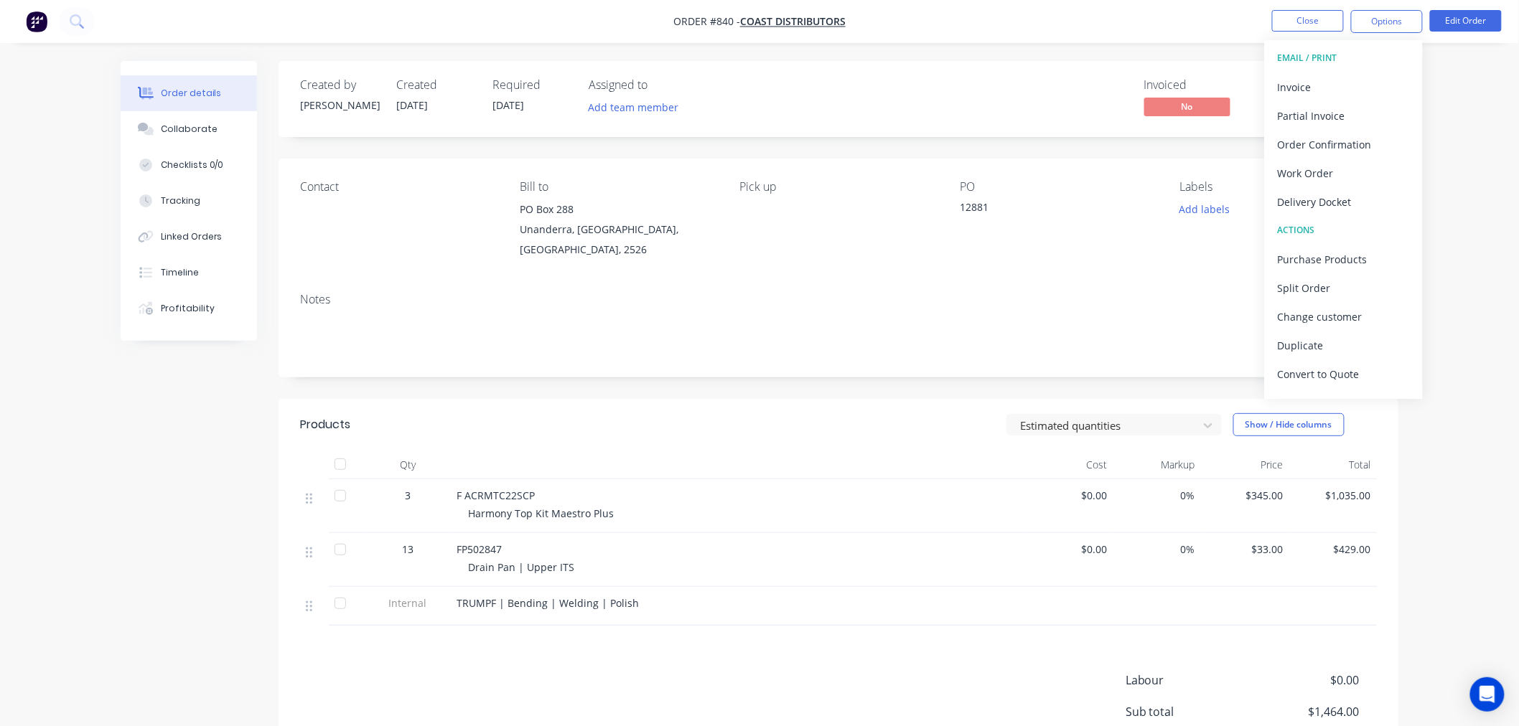
click at [1339, 196] on div "Delivery Docket" at bounding box center [1344, 202] width 132 height 21
click at [1339, 149] on div "Without pricing" at bounding box center [1344, 144] width 132 height 21
click at [1292, 72] on button "Invoice" at bounding box center [1344, 86] width 158 height 29
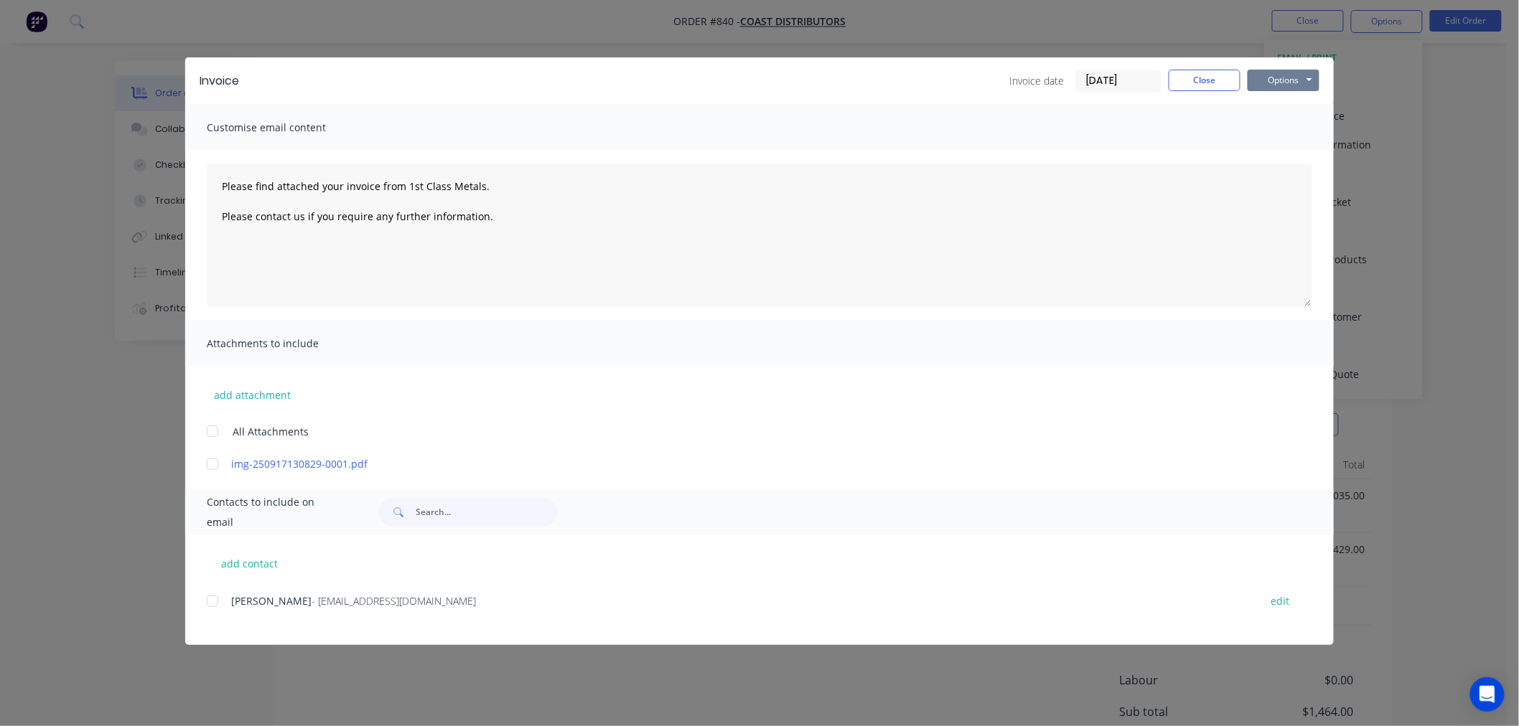
drag, startPoint x: 1280, startPoint y: 88, endPoint x: 1292, endPoint y: 92, distance: 12.9
click at [1282, 86] on button "Options" at bounding box center [1284, 81] width 72 height 22
click at [1273, 118] on button "Print" at bounding box center [1294, 130] width 92 height 24
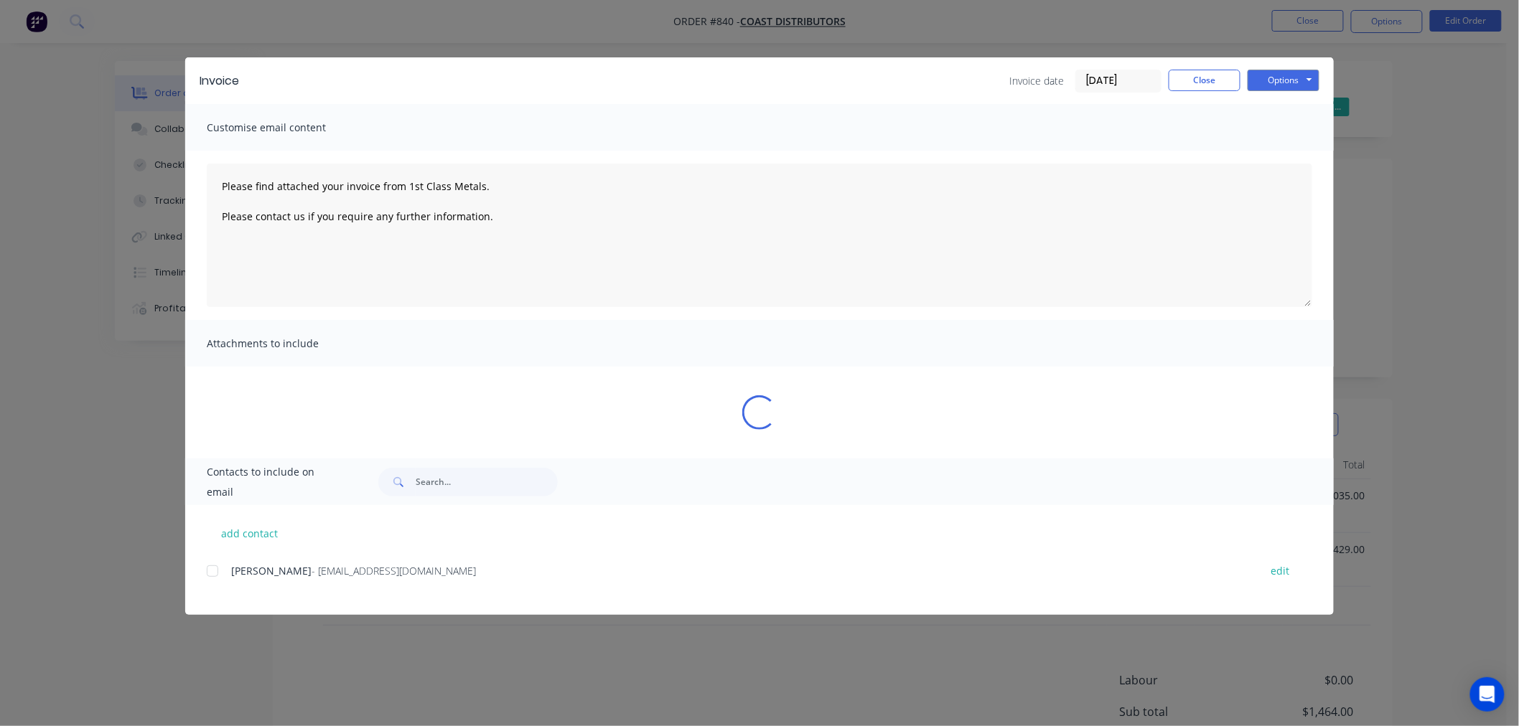
type textarea "Please find attached your invoice from 1st Class Metals. Please contact us if y…"
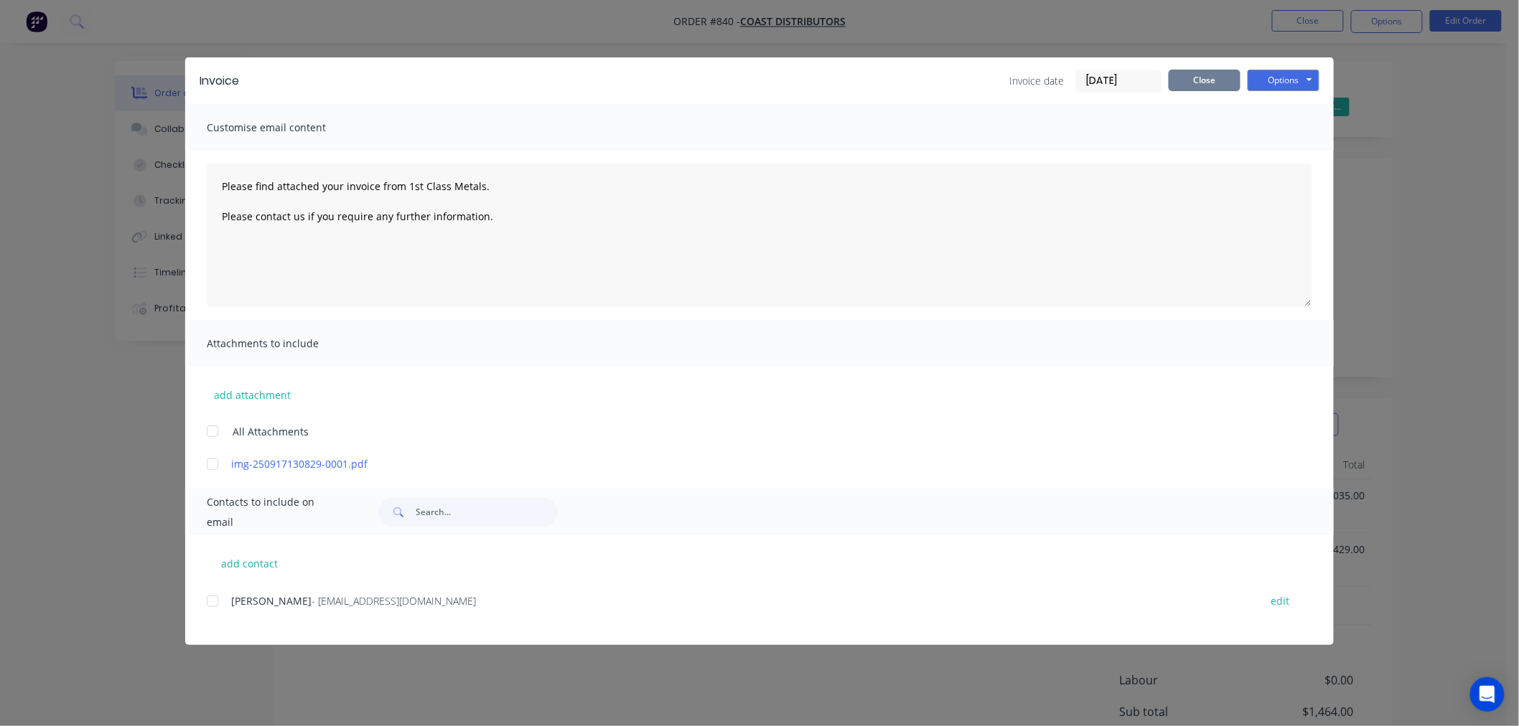
click at [1222, 88] on button "Close" at bounding box center [1205, 81] width 72 height 22
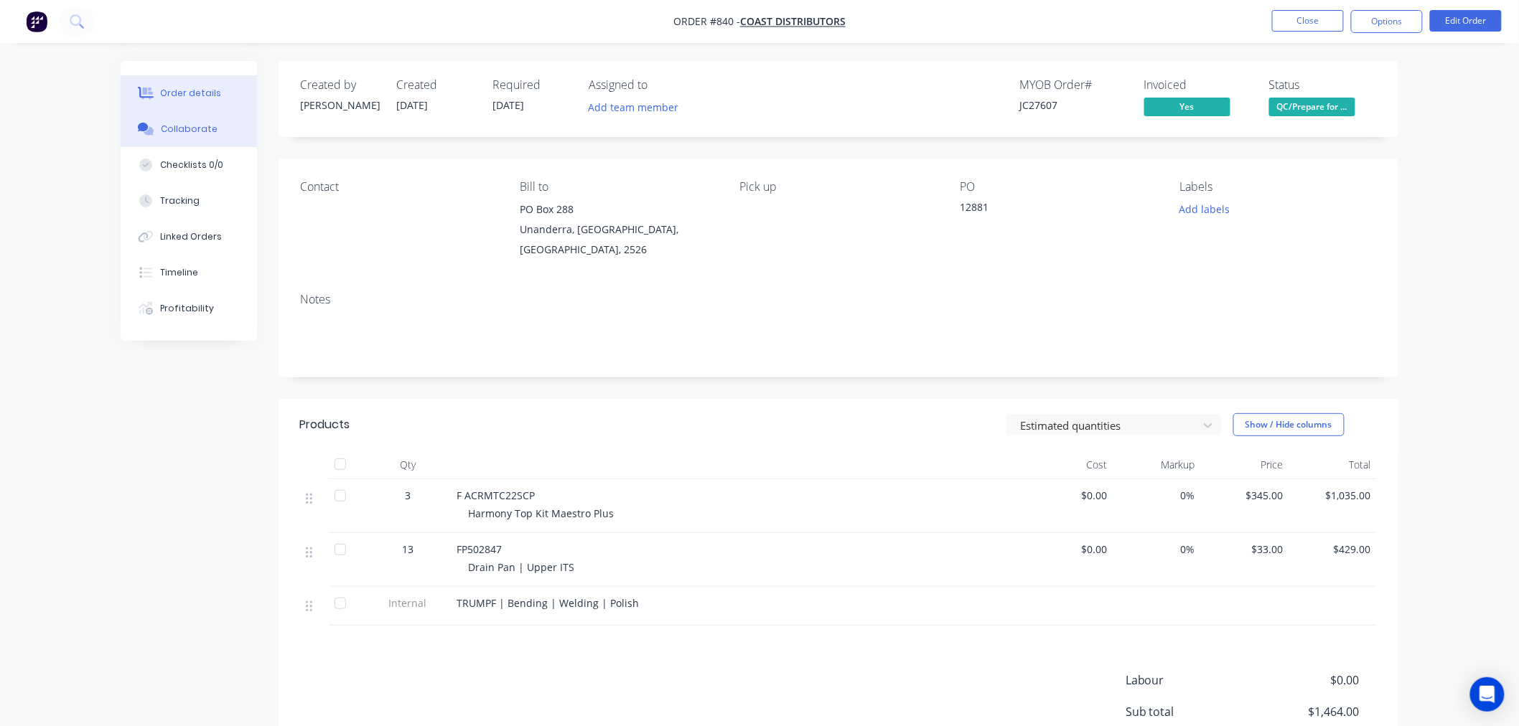
click at [189, 126] on div "Collaborate" at bounding box center [189, 129] width 57 height 13
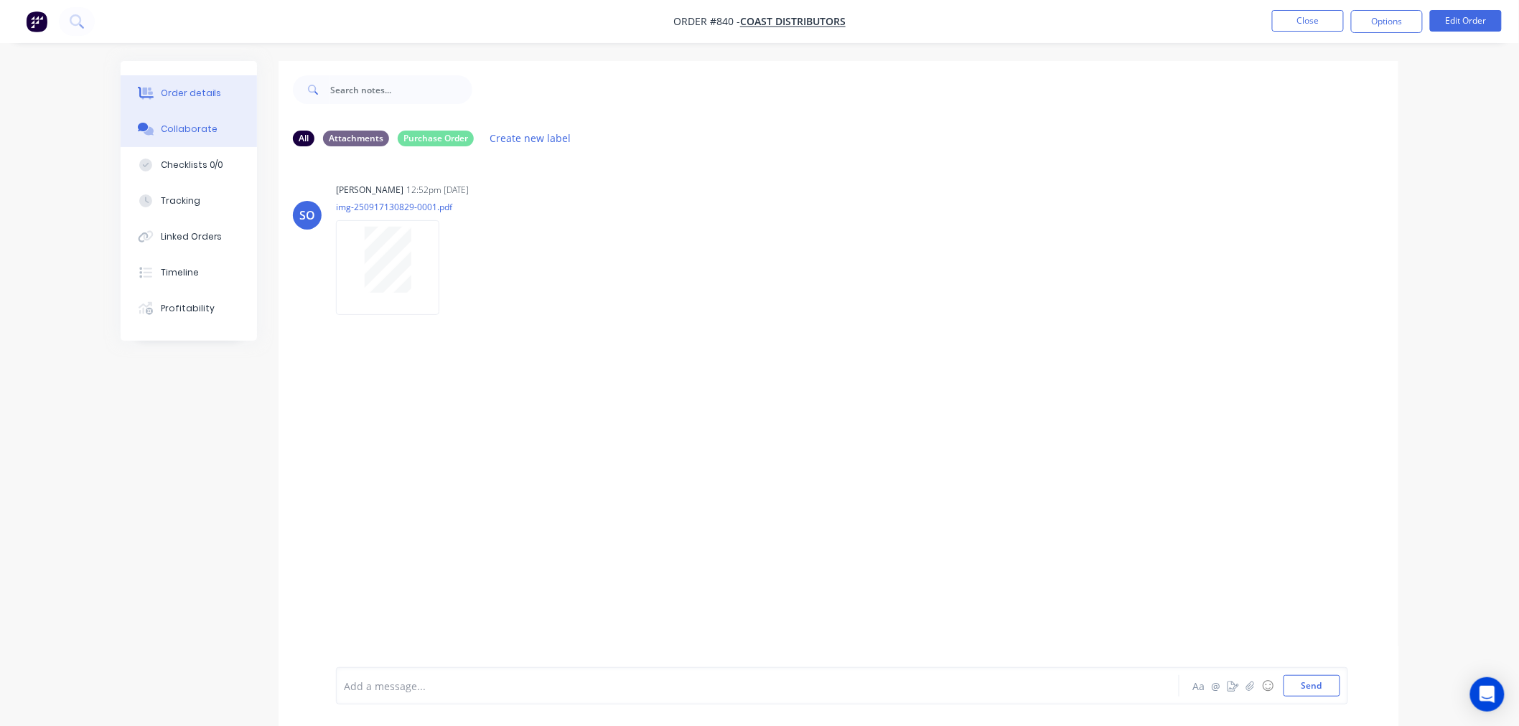
click at [189, 90] on div "Order details" at bounding box center [191, 93] width 61 height 13
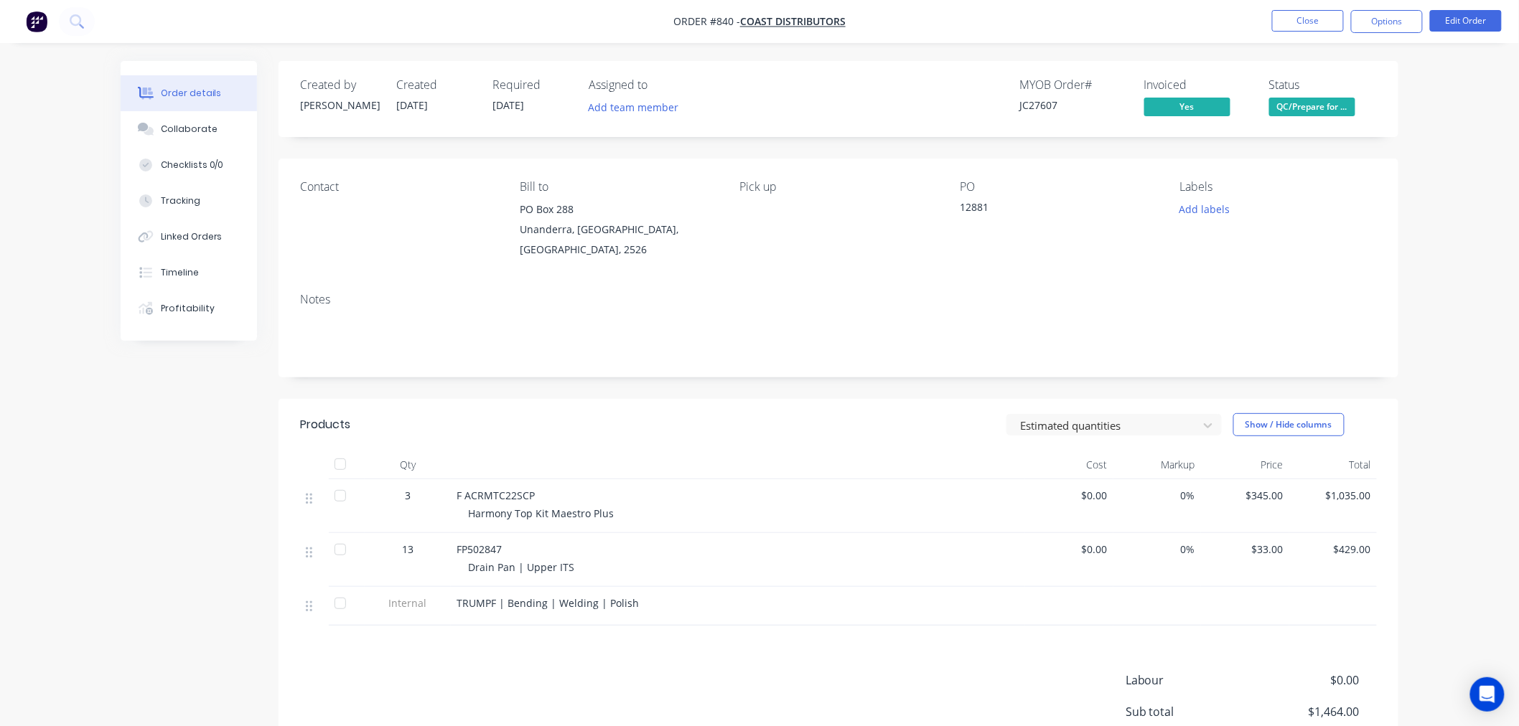
drag, startPoint x: 1355, startPoint y: 101, endPoint x: 1336, endPoint y: 116, distance: 24.6
click at [1354, 101] on div "Status QC/Prepare for ..." at bounding box center [1323, 99] width 108 height 42
drag, startPoint x: 1317, startPoint y: 108, endPoint x: 1324, endPoint y: 115, distance: 9.1
click at [1321, 104] on span "QC/Prepare for ..." at bounding box center [1312, 107] width 86 height 18
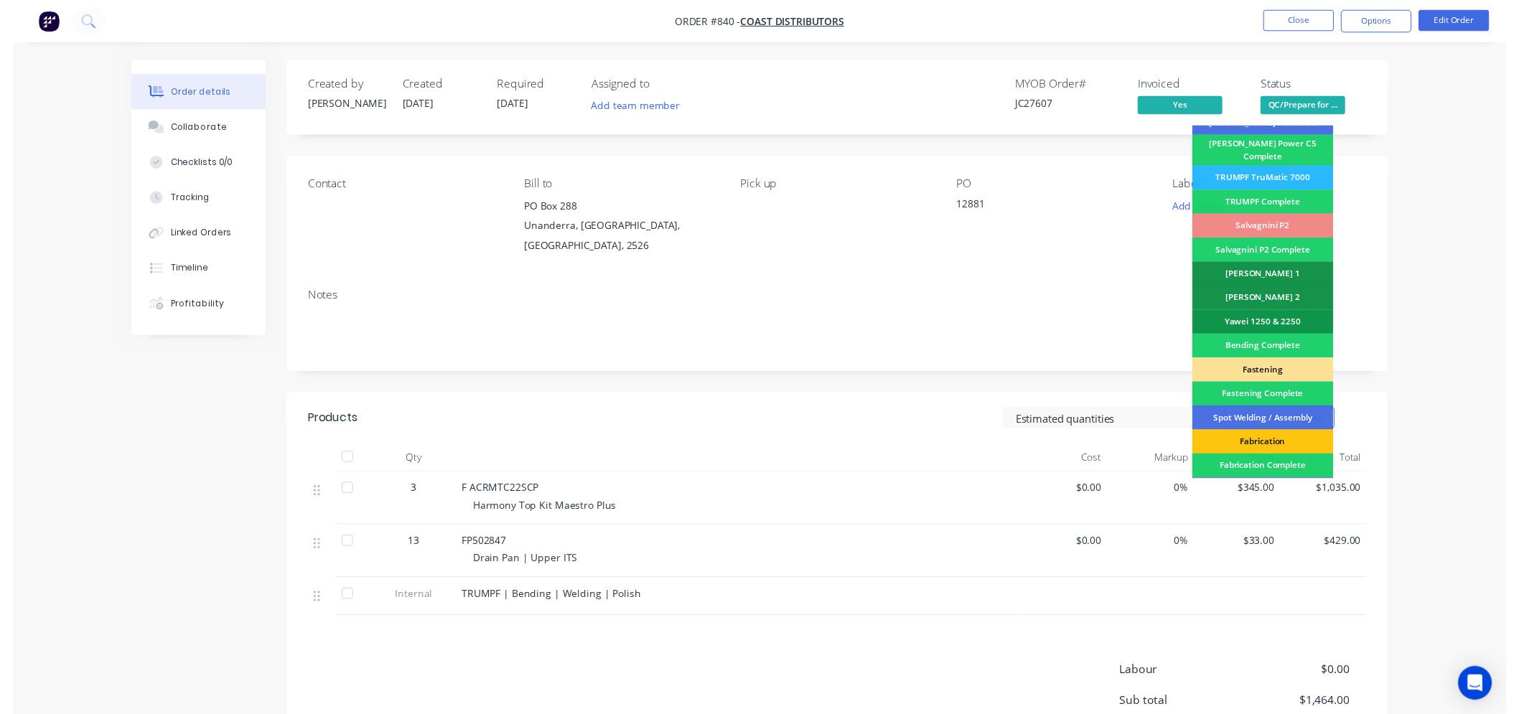
scroll to position [388, 0]
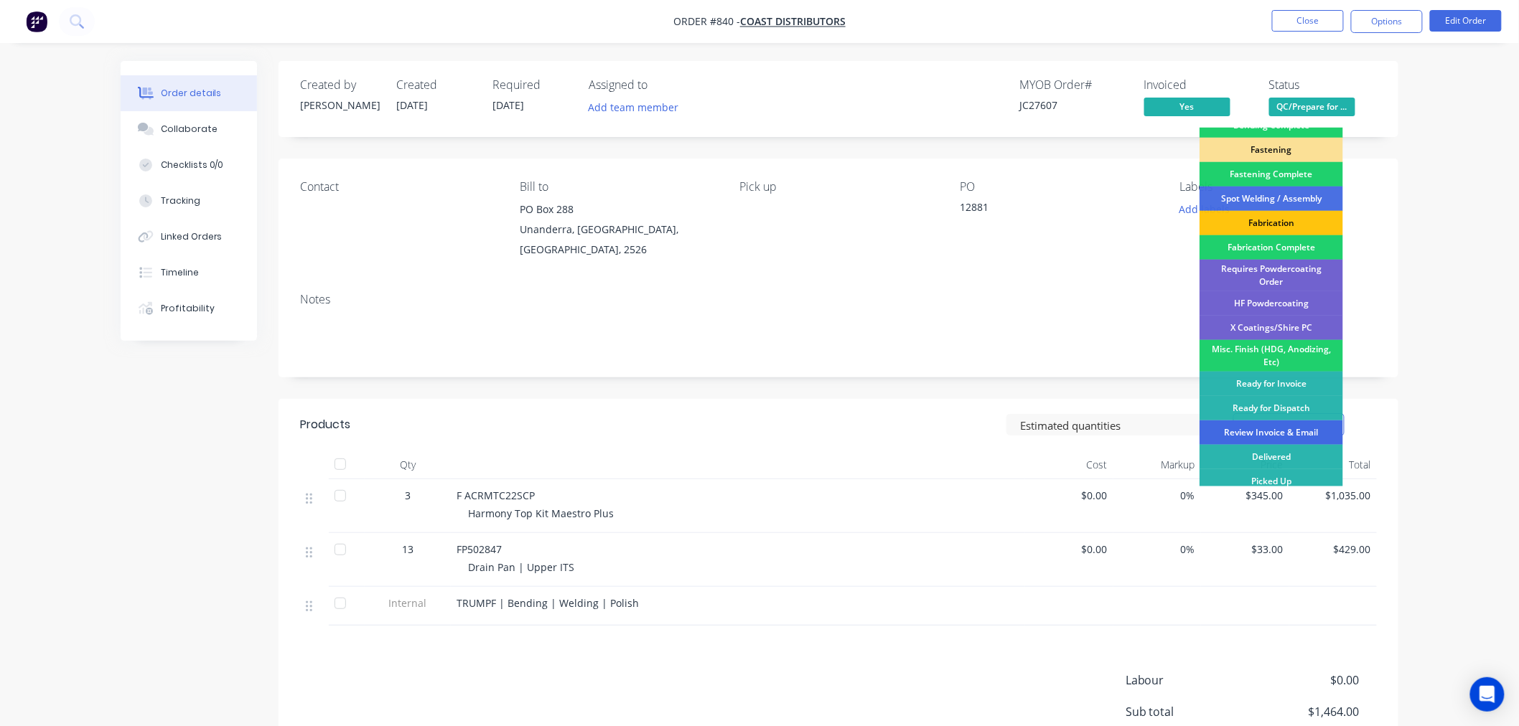
click at [1292, 428] on div "Review Invoice & Email" at bounding box center [1271, 433] width 144 height 24
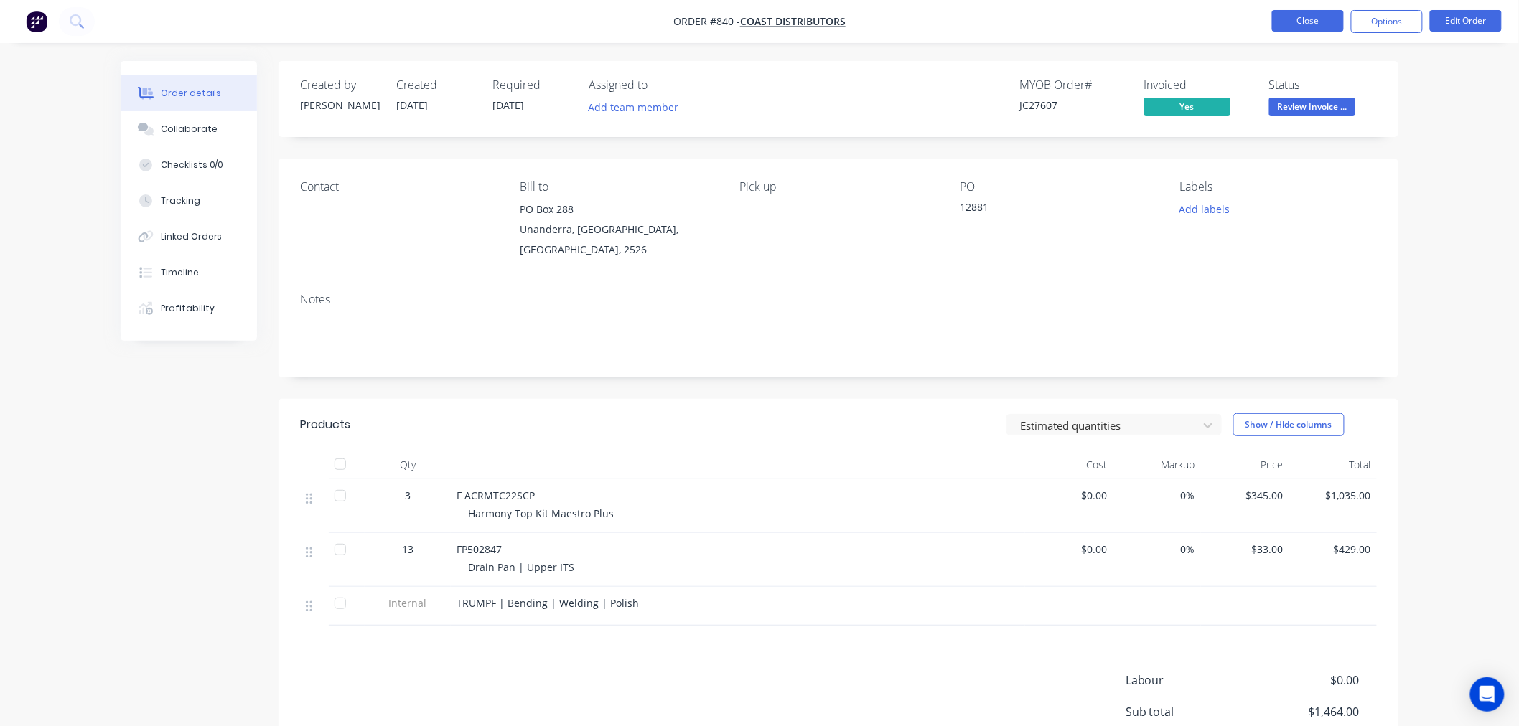
click at [1316, 10] on button "Close" at bounding box center [1308, 21] width 72 height 22
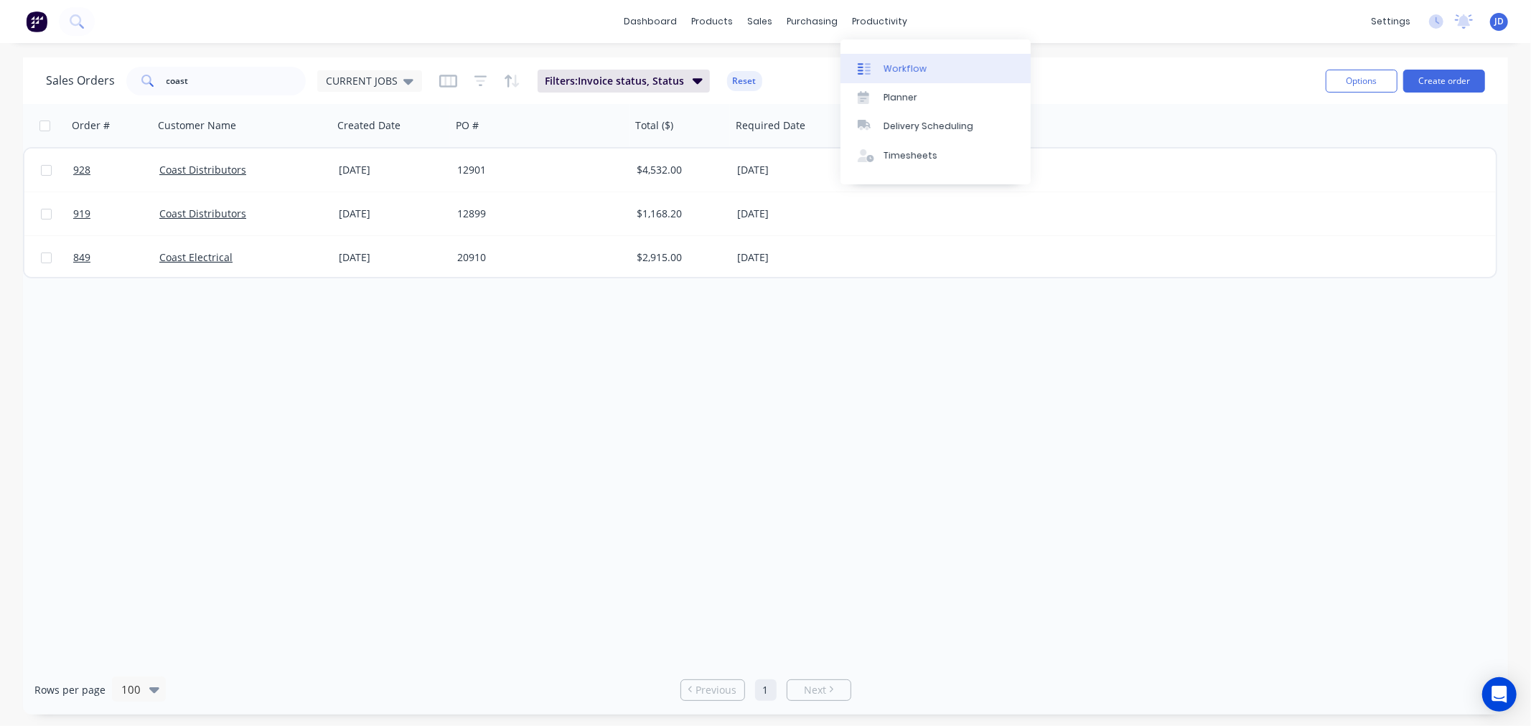
click at [886, 62] on div "Workflow" at bounding box center [905, 68] width 43 height 13
